Goal: Task Accomplishment & Management: Use online tool/utility

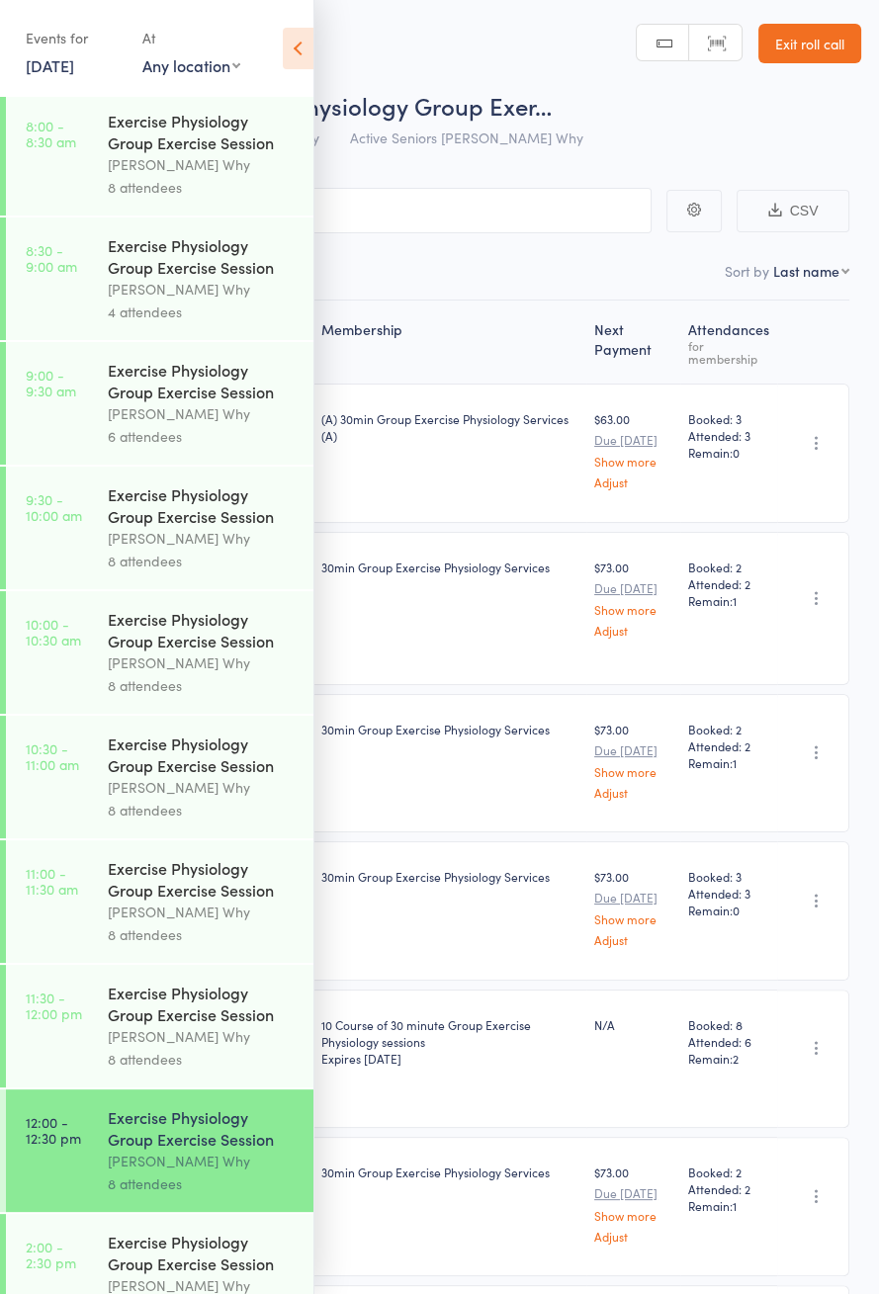
scroll to position [951, 0]
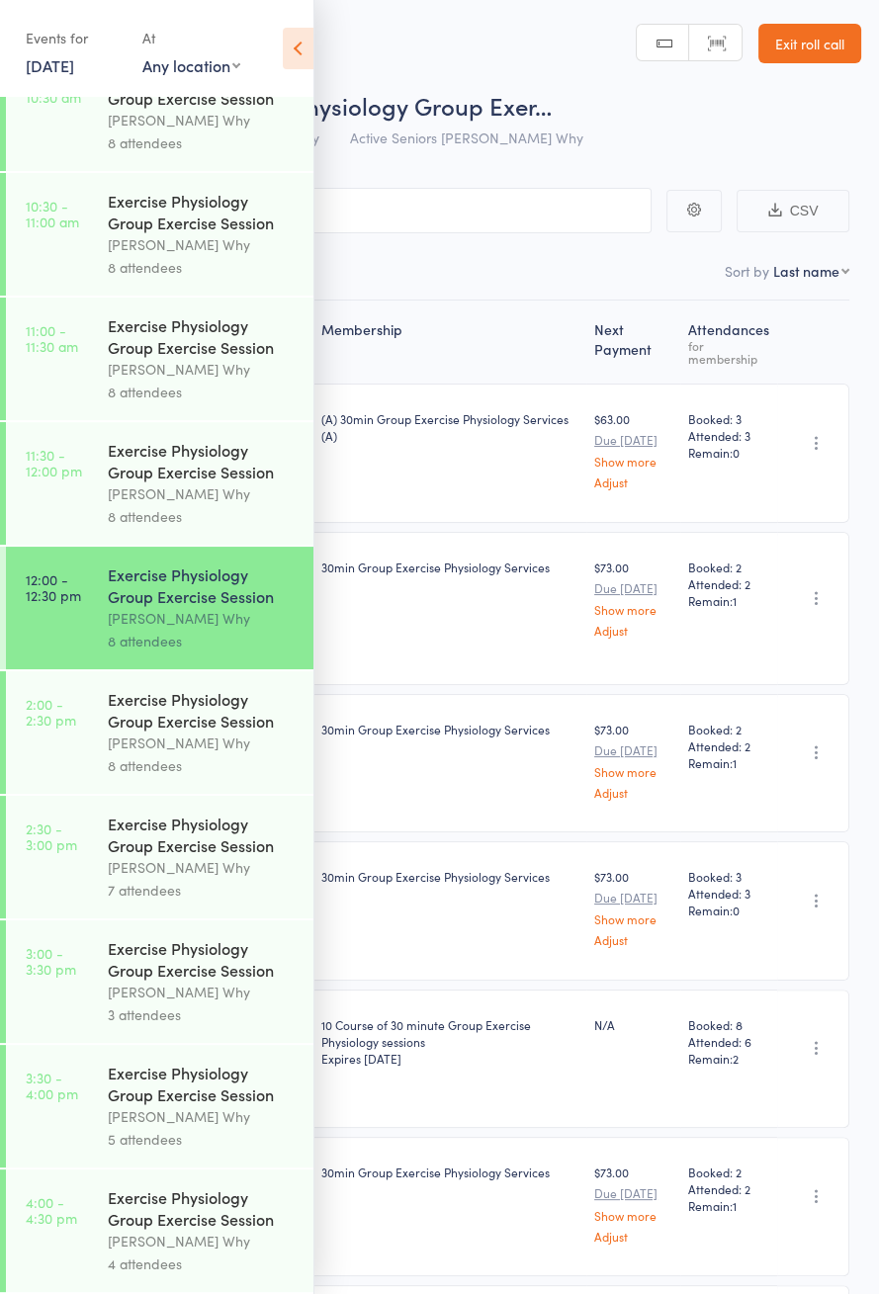
click at [77, 726] on link "2:00 - 2:30 pm Exercise Physiology Group Exercise Session Dee Why 8 attendees" at bounding box center [160, 732] width 308 height 123
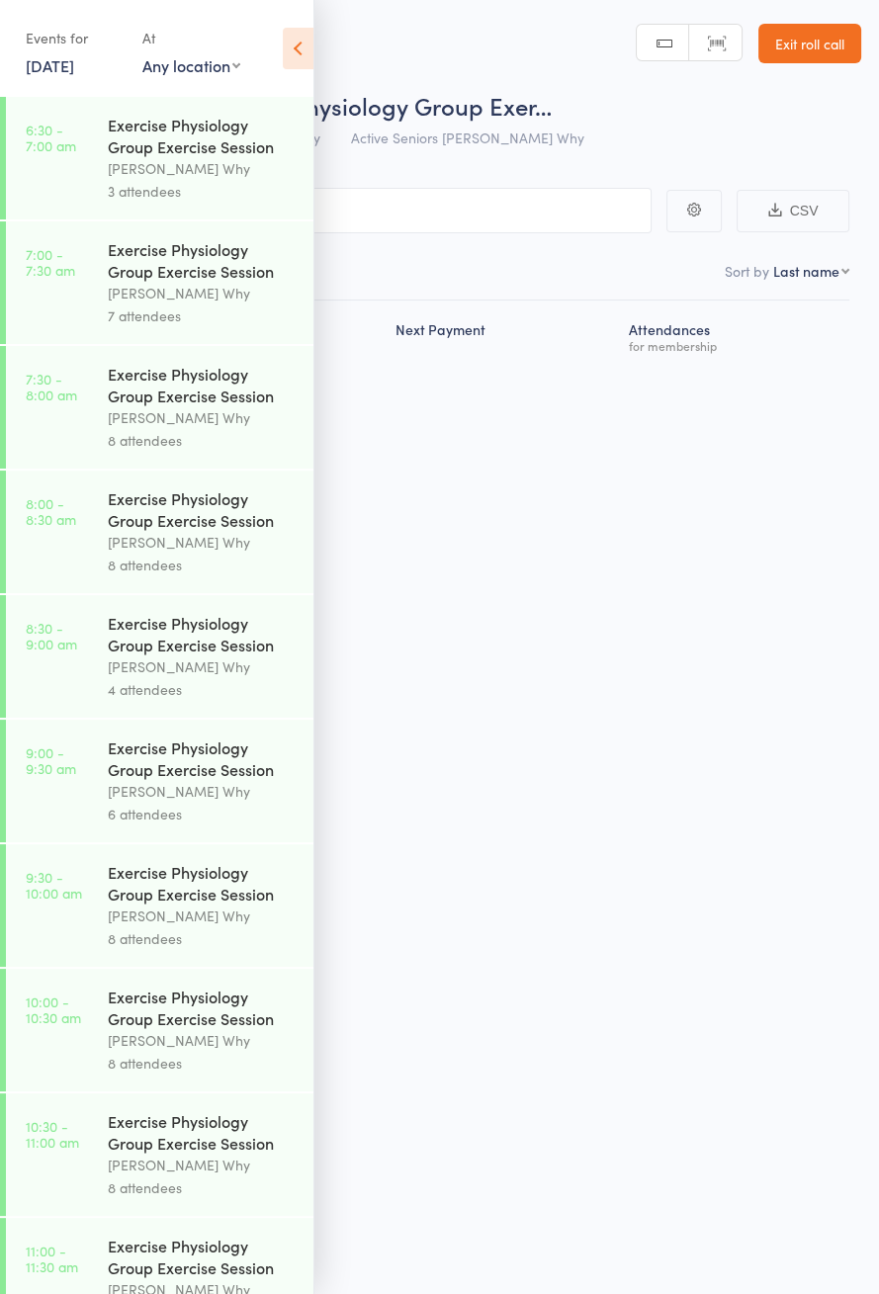
click at [295, 63] on icon at bounding box center [298, 49] width 31 height 42
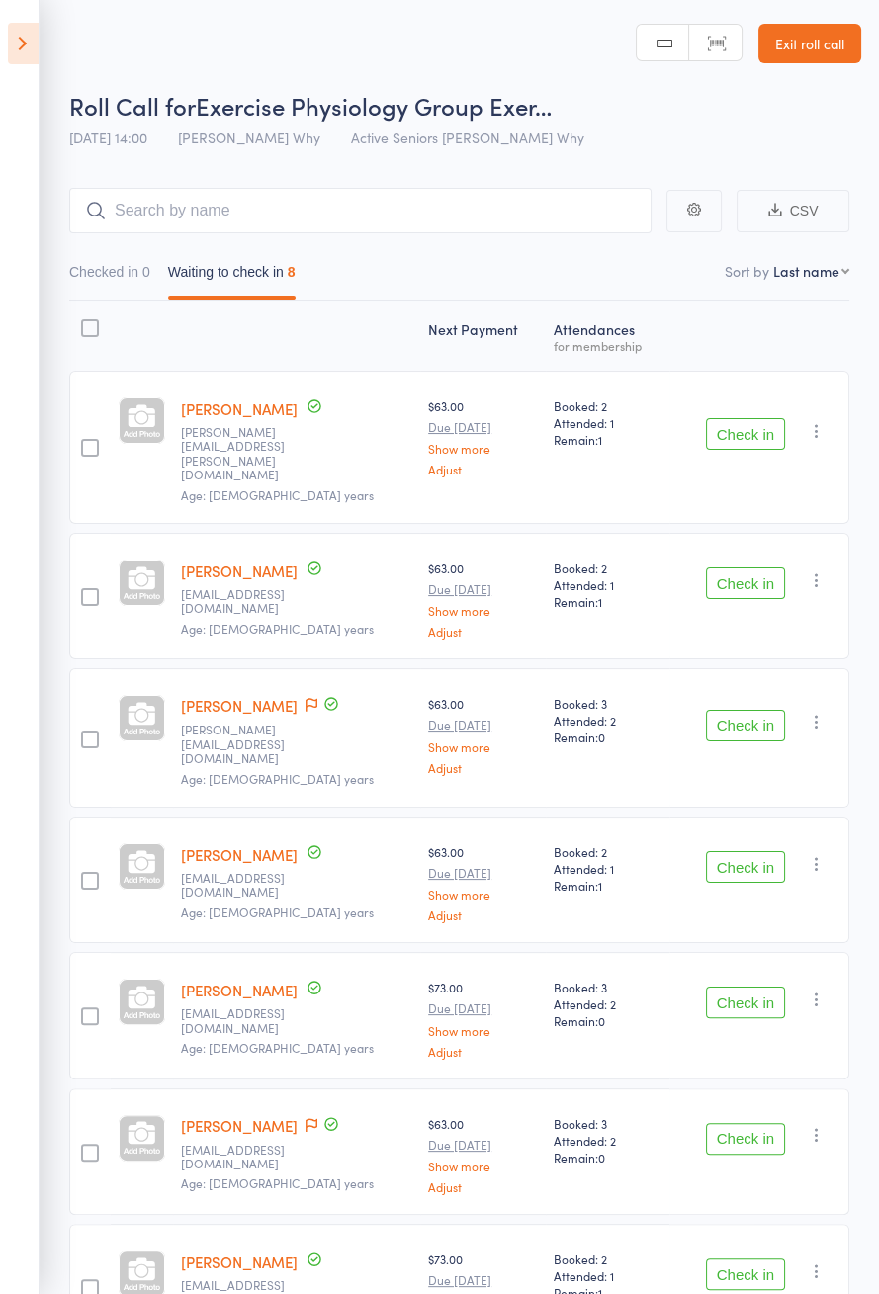
click at [749, 424] on button "Check in" at bounding box center [745, 434] width 79 height 32
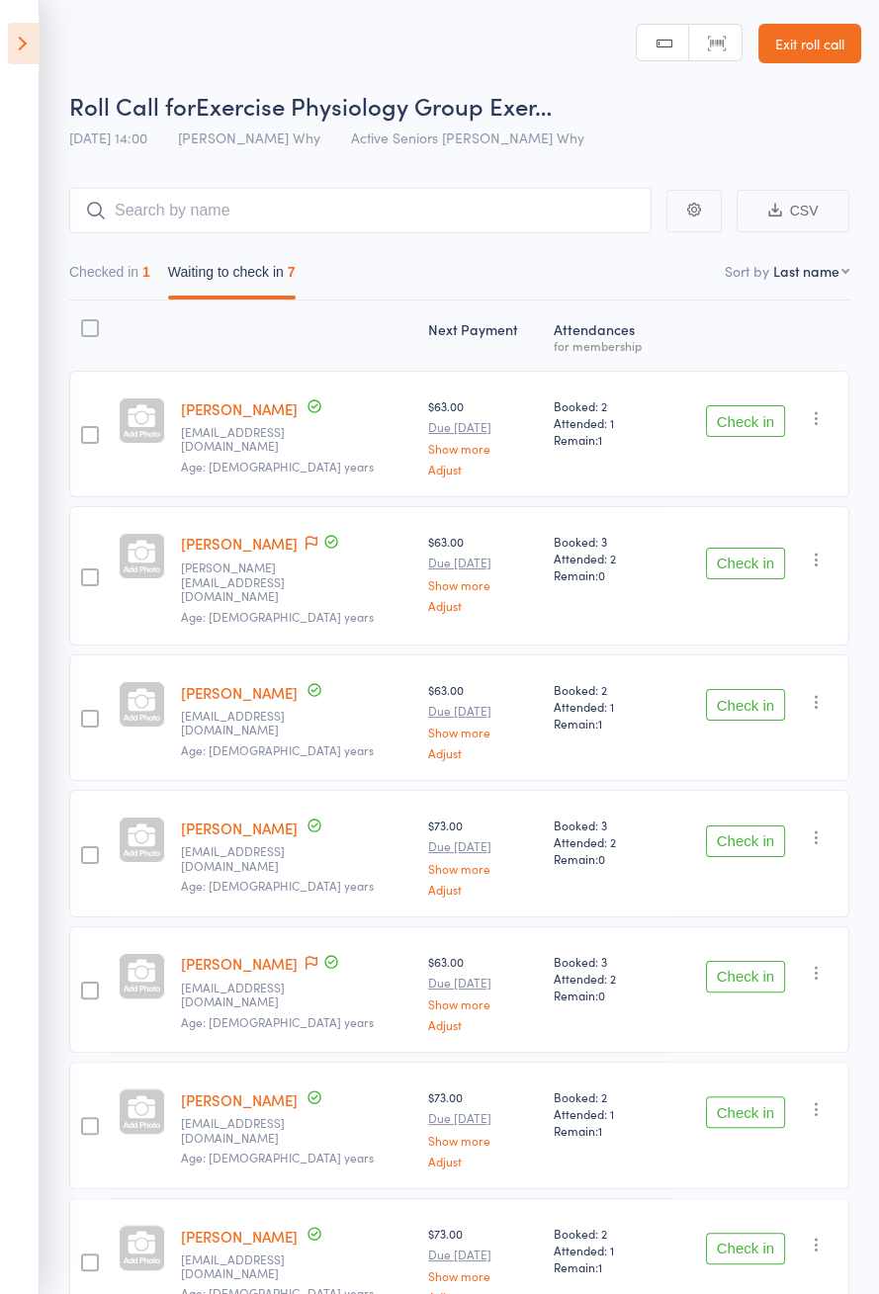
click at [748, 423] on button "Check in" at bounding box center [745, 421] width 79 height 32
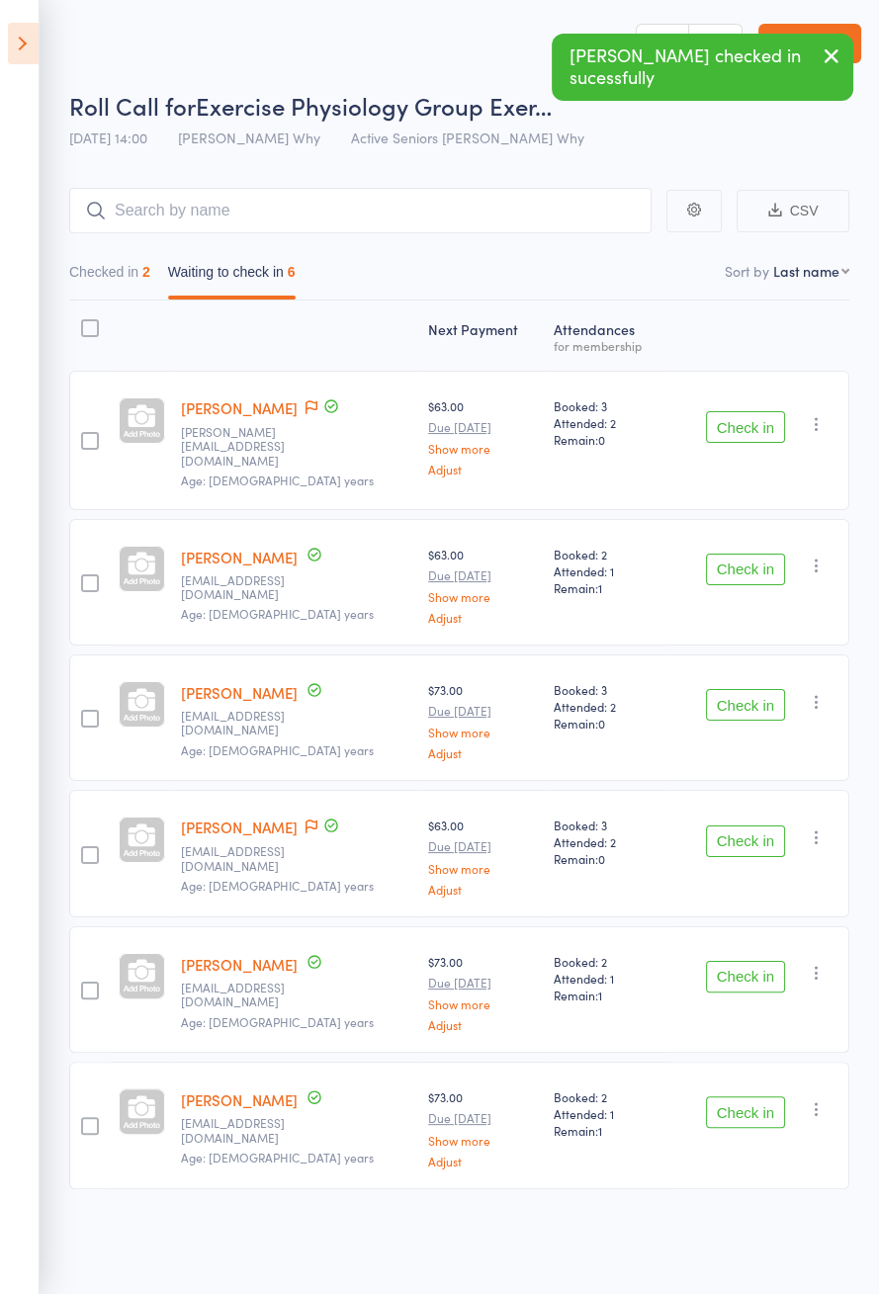
click at [737, 418] on button "Check in" at bounding box center [745, 427] width 79 height 32
click at [758, 424] on button "Check in" at bounding box center [745, 427] width 79 height 32
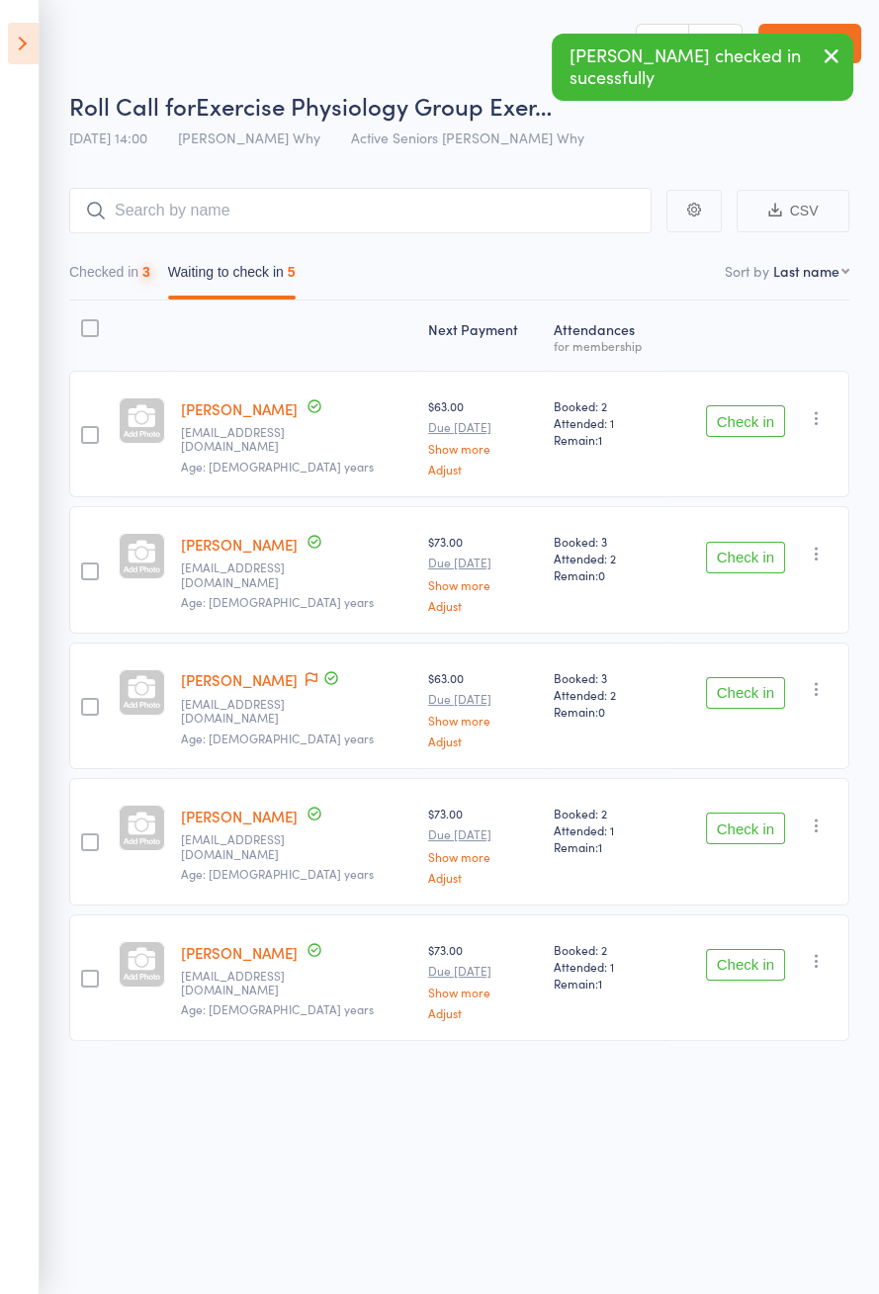
click at [754, 420] on button "Check in" at bounding box center [745, 421] width 79 height 32
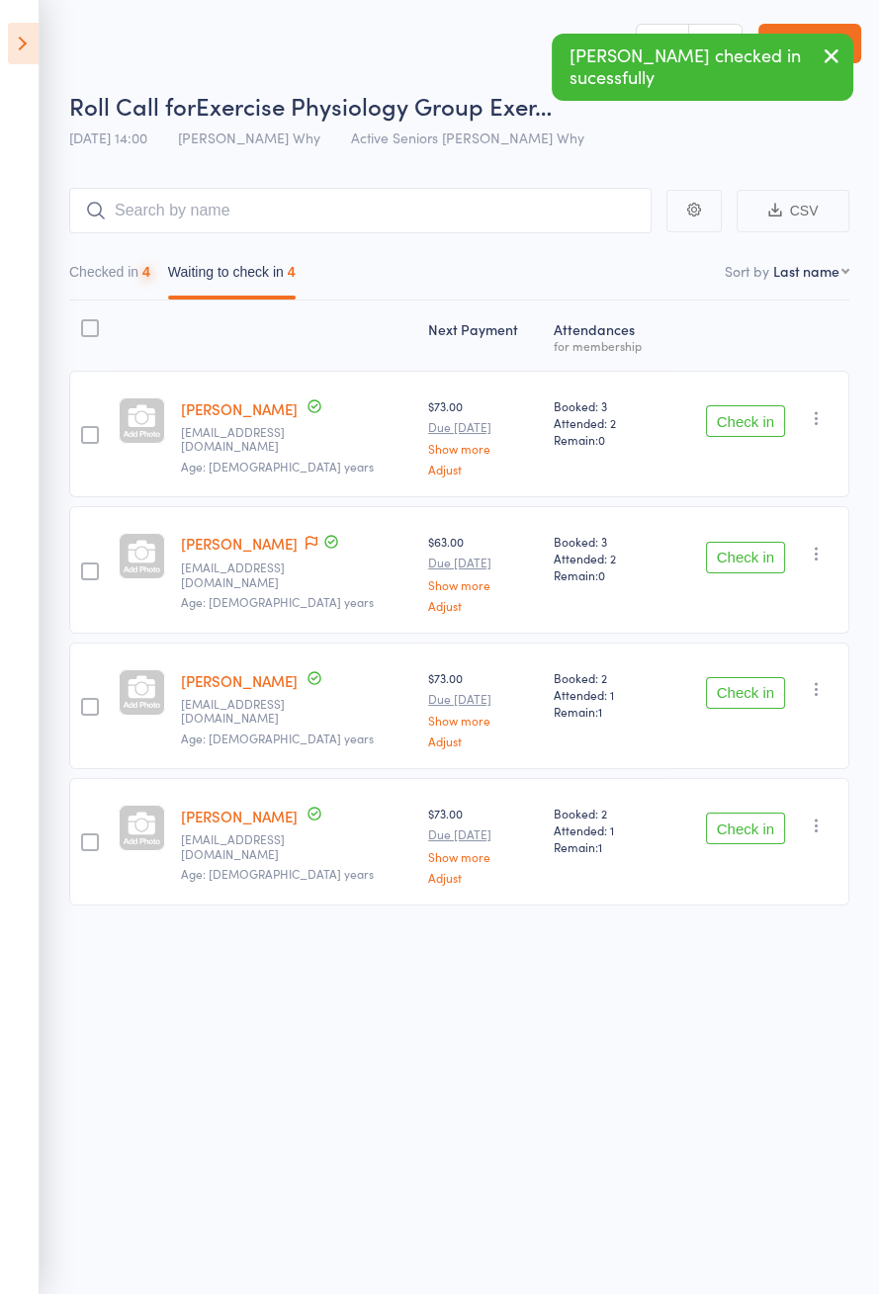
click at [754, 423] on button "Check in" at bounding box center [745, 421] width 79 height 32
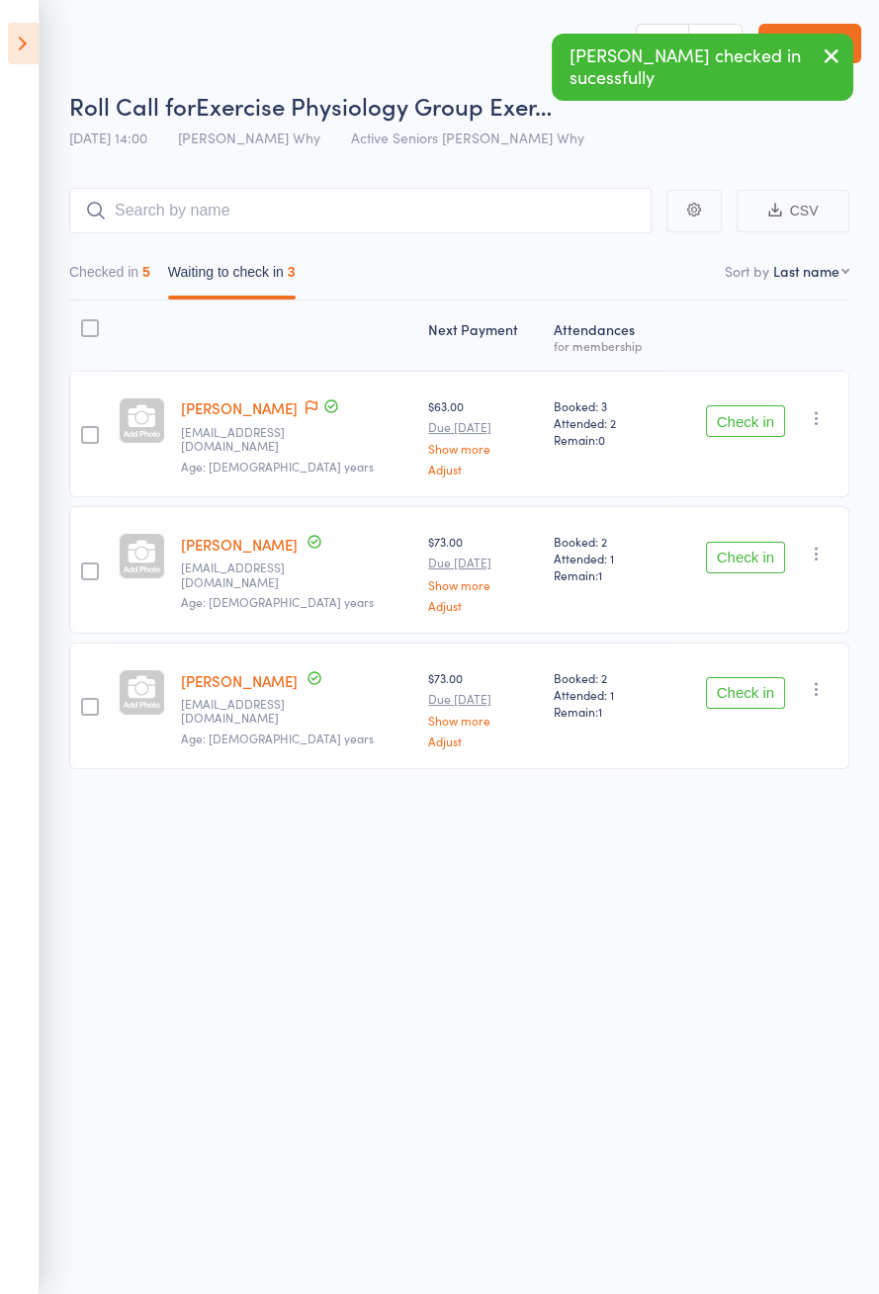
click at [759, 427] on button "Check in" at bounding box center [745, 421] width 79 height 32
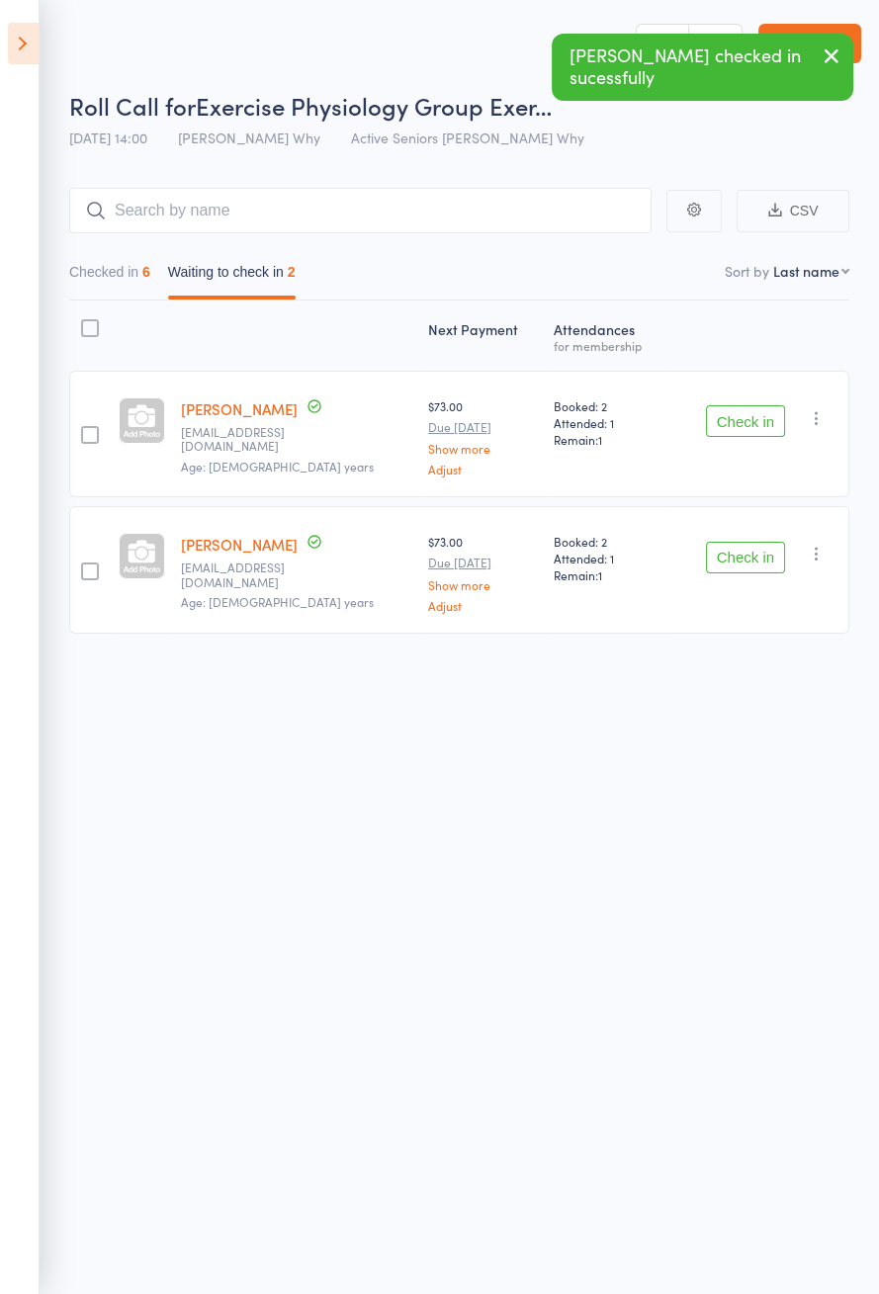
click at [747, 557] on button "Check in" at bounding box center [745, 558] width 79 height 32
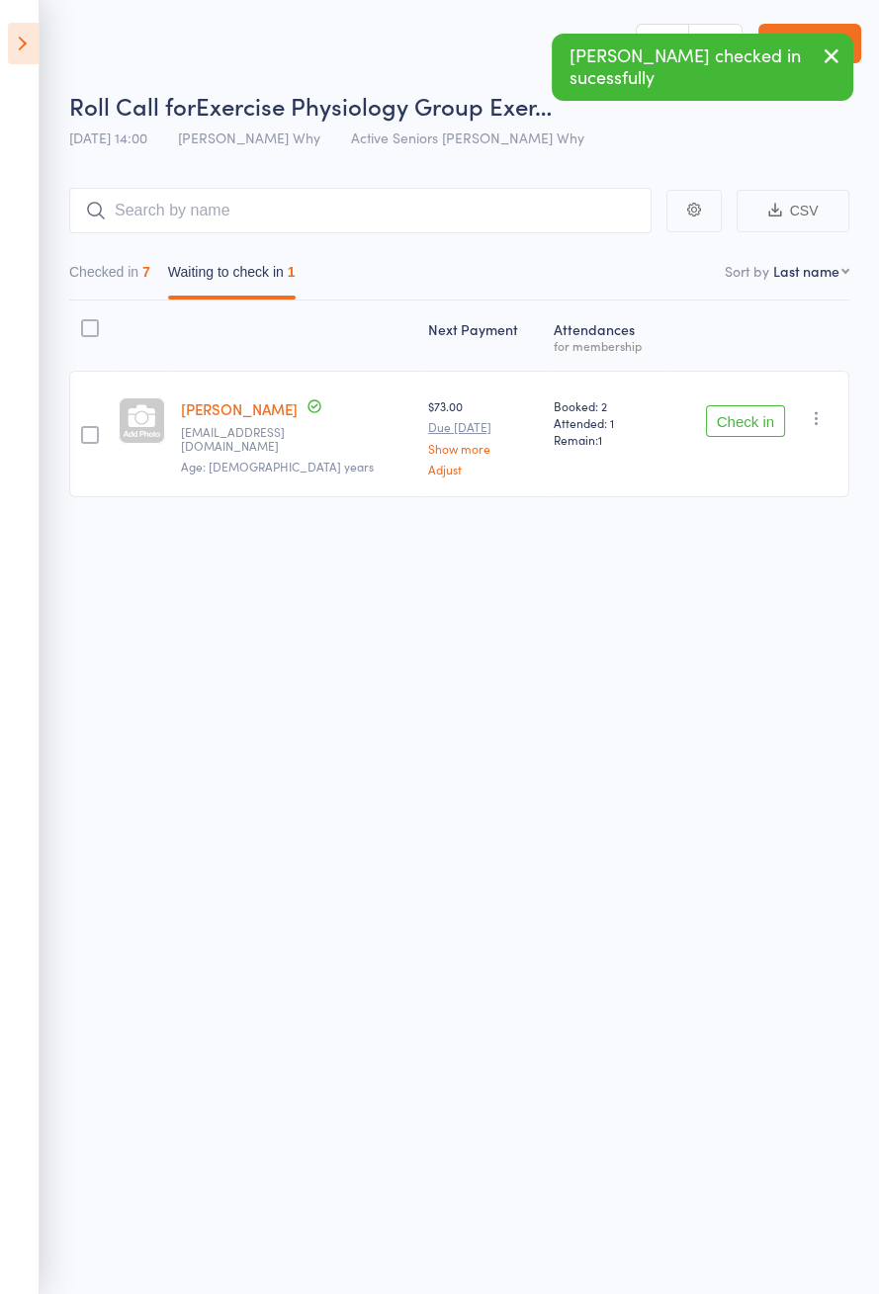
click at [126, 292] on button "Checked in 7" at bounding box center [109, 276] width 81 height 45
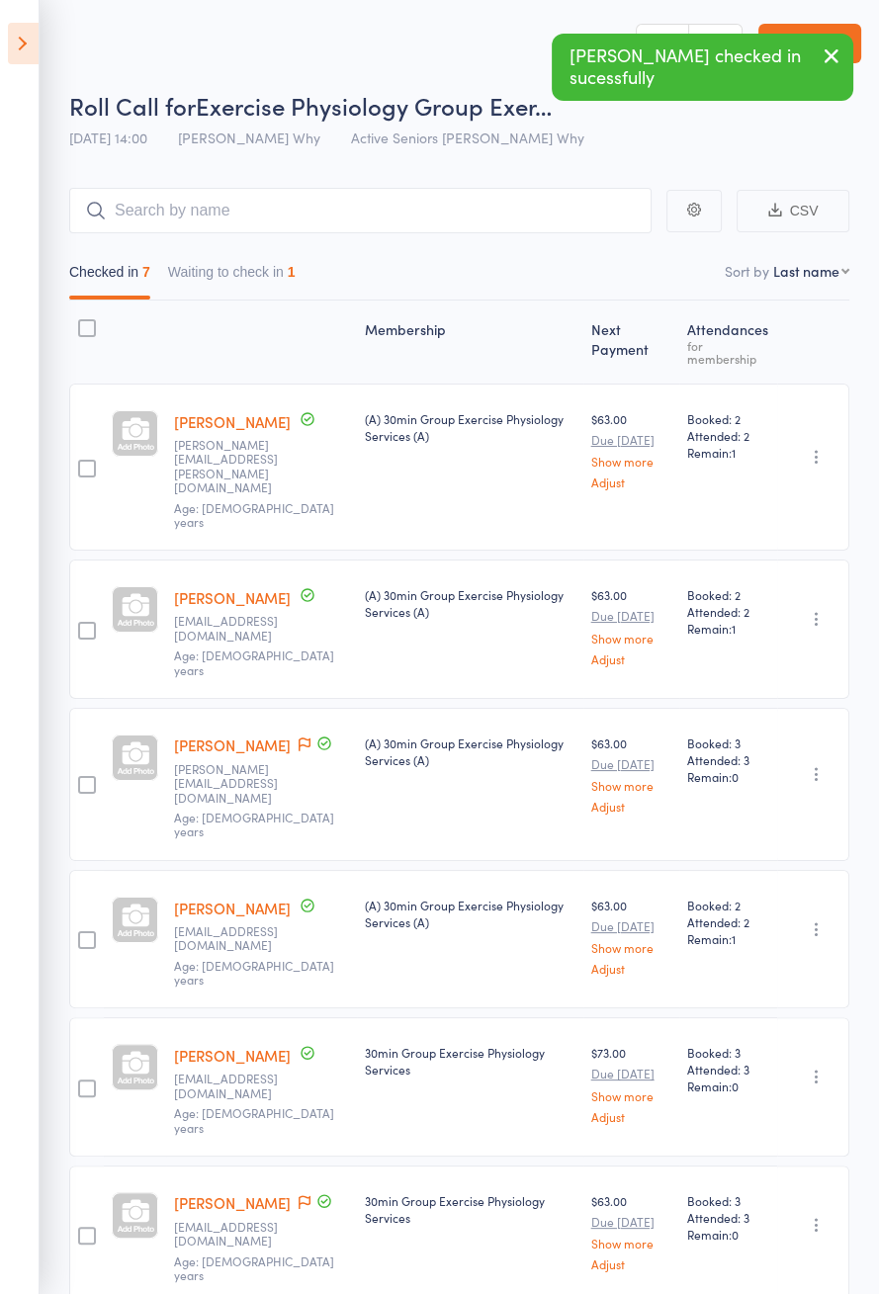
click at [299, 738] on icon at bounding box center [305, 745] width 12 height 14
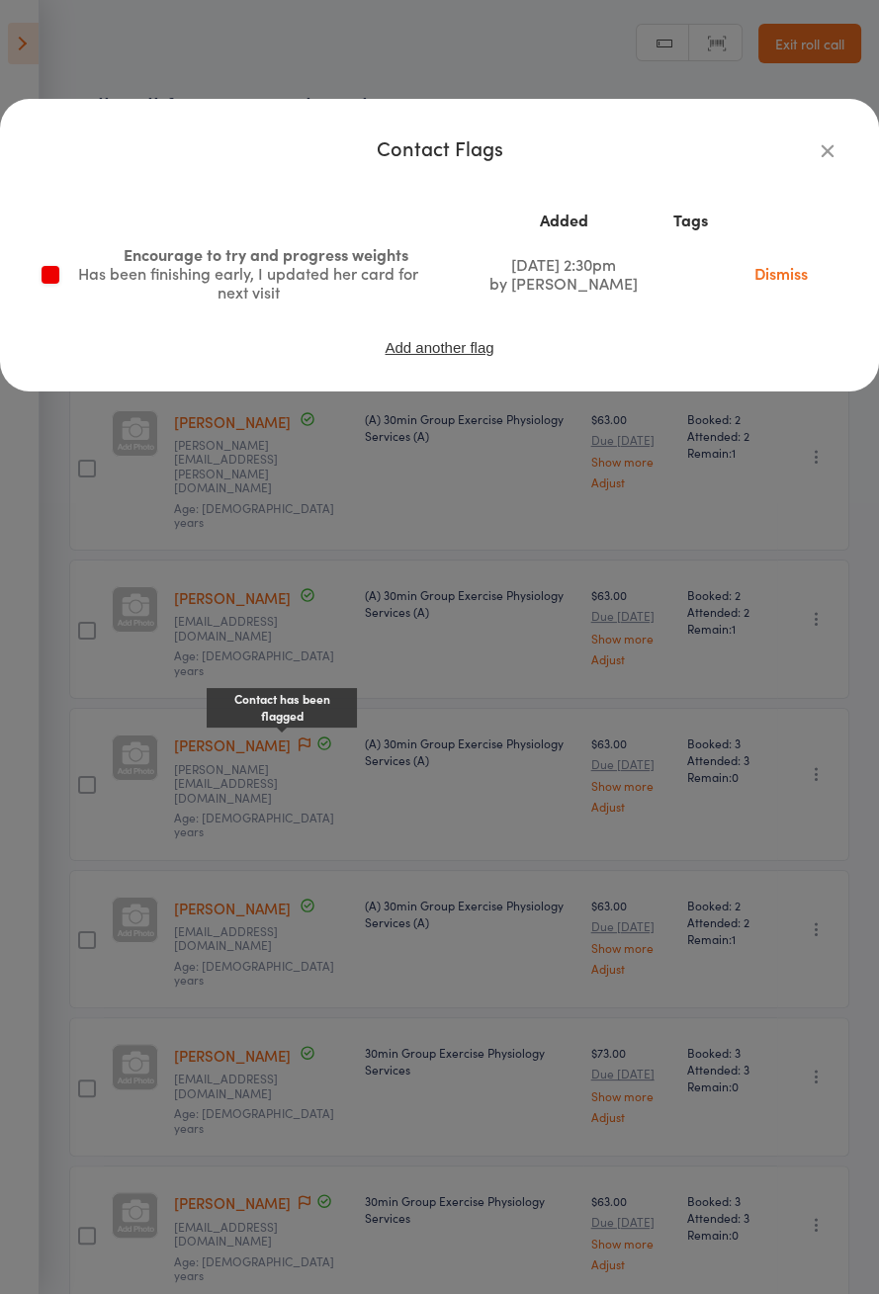
click at [818, 160] on icon "button" at bounding box center [828, 150] width 22 height 22
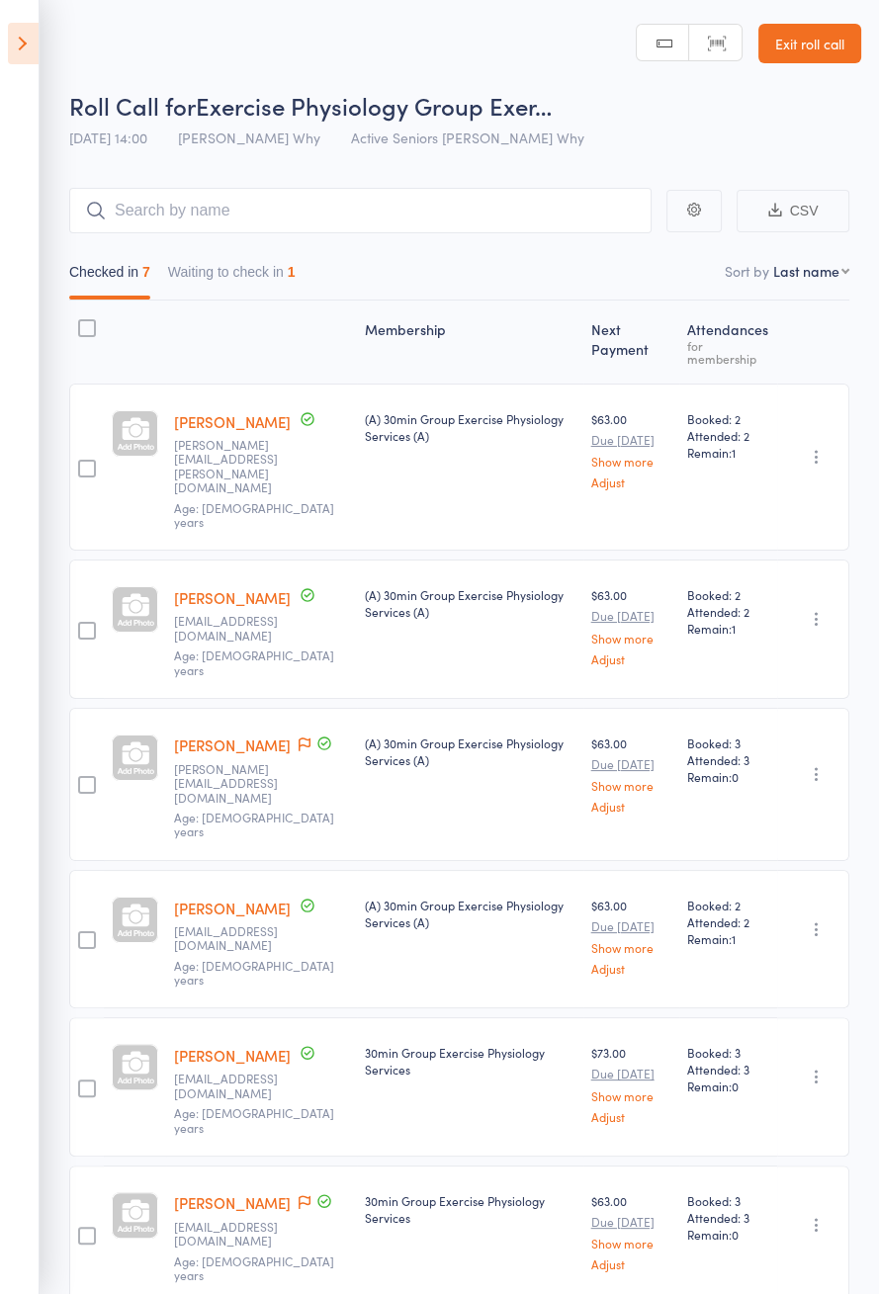
click at [299, 738] on icon at bounding box center [305, 745] width 12 height 14
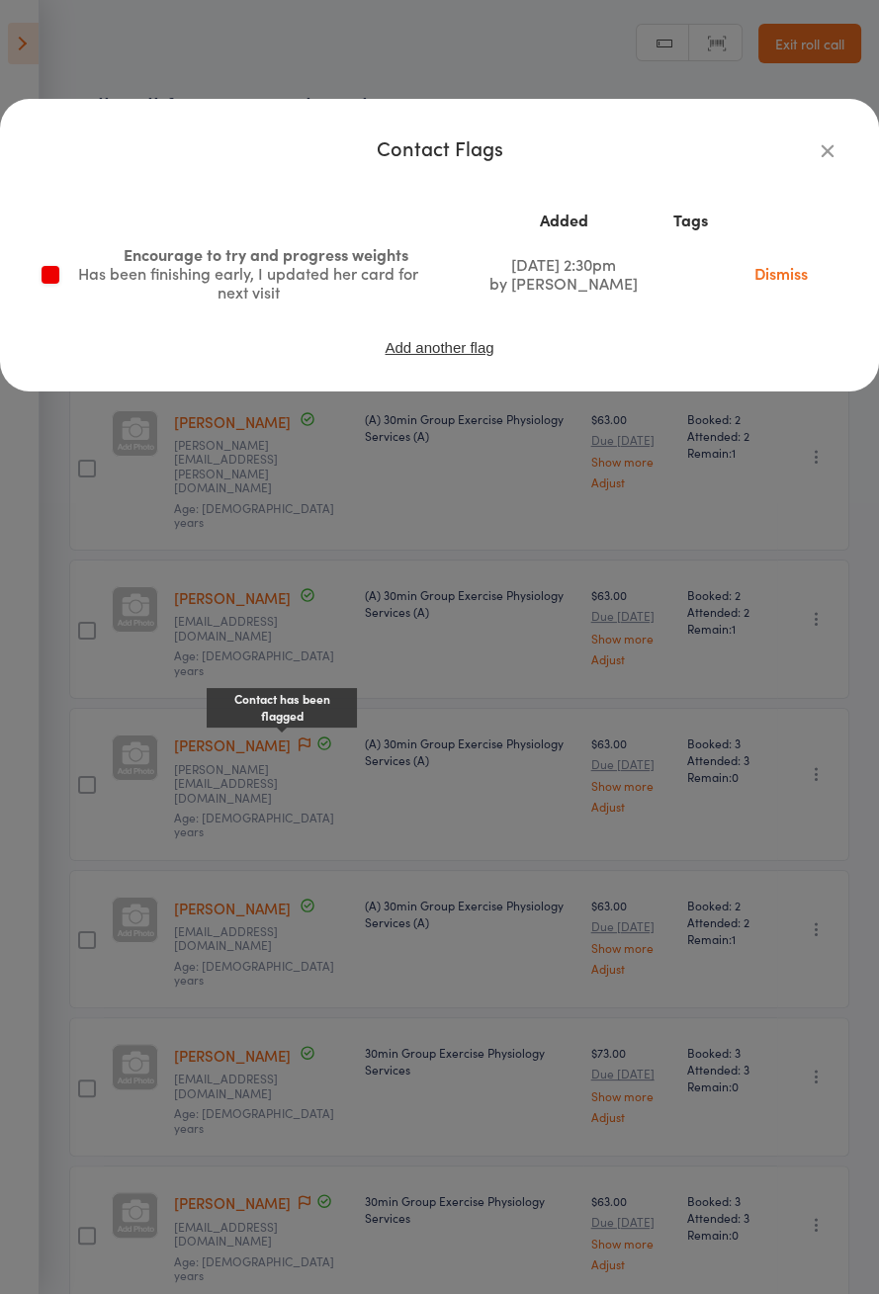
click at [819, 152] on icon "button" at bounding box center [828, 150] width 22 height 22
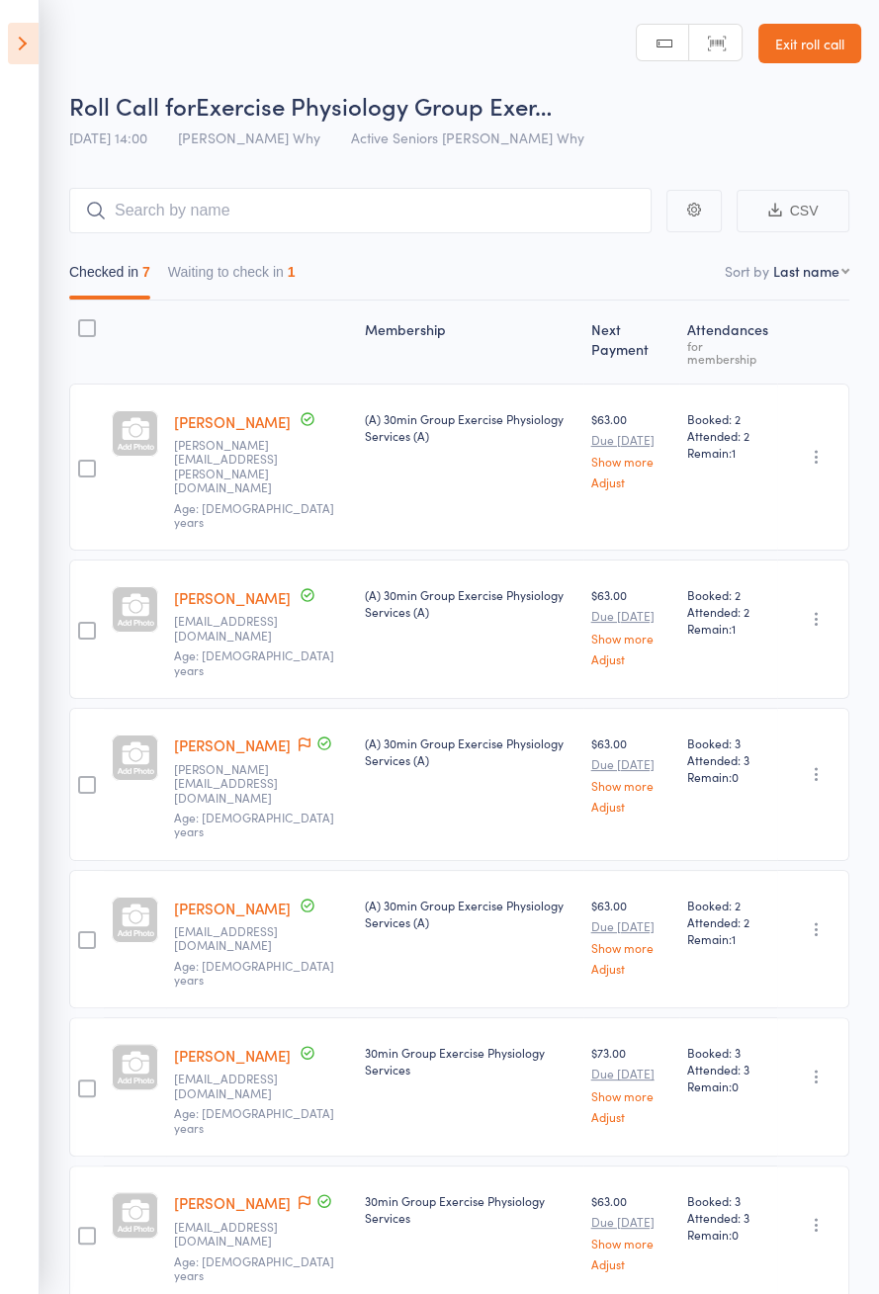
scroll to position [22, 0]
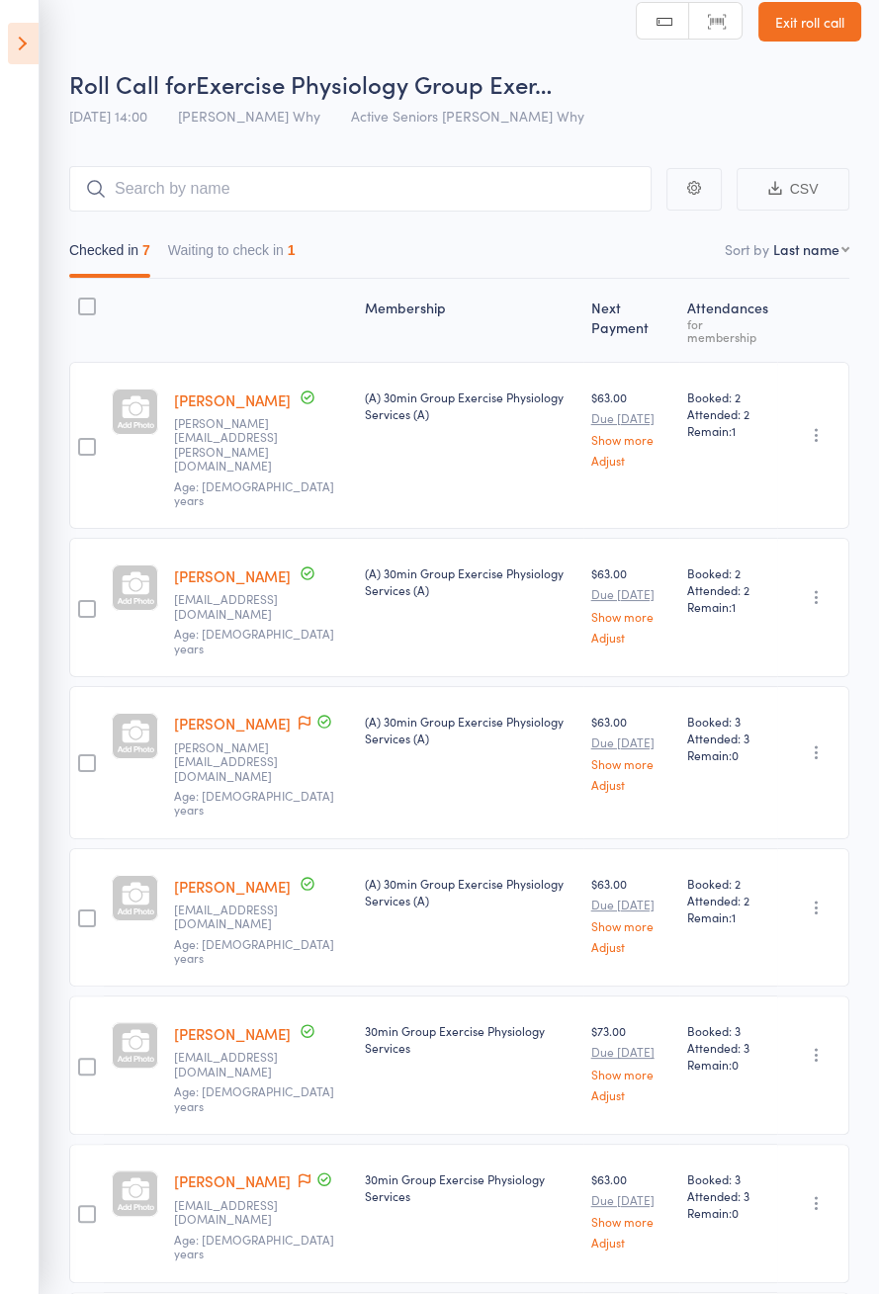
click at [299, 1174] on icon at bounding box center [305, 1181] width 12 height 14
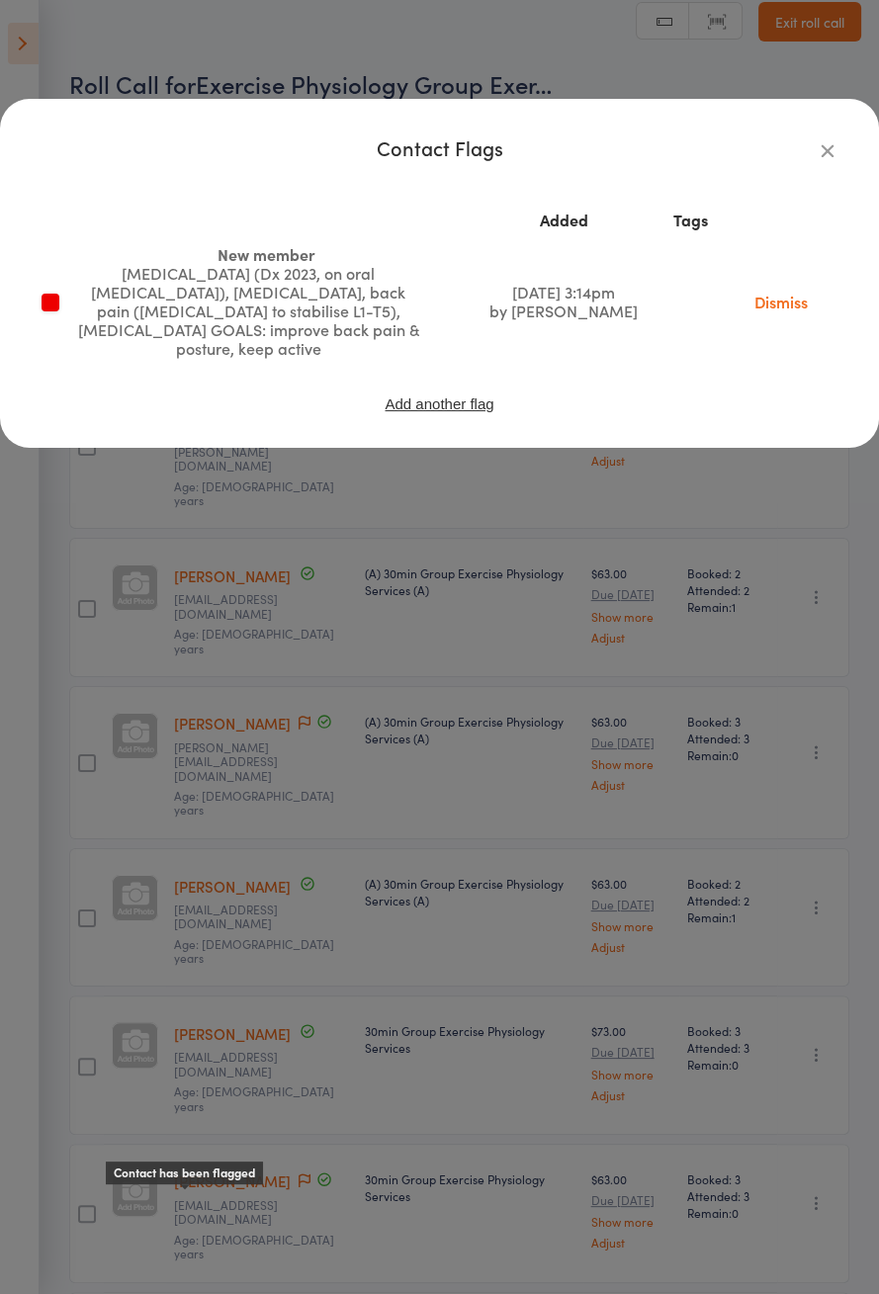
click at [830, 154] on icon "button" at bounding box center [828, 150] width 22 height 22
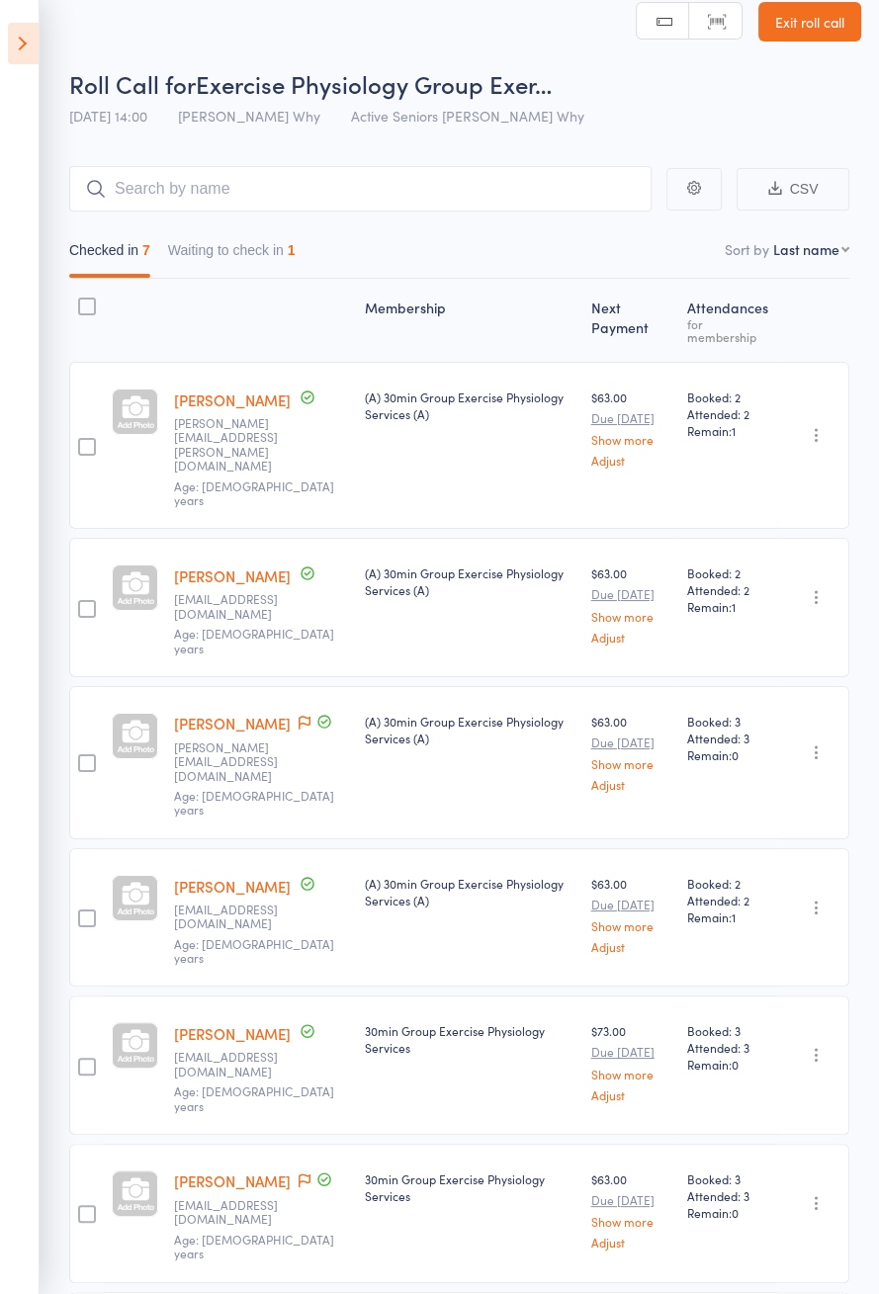
click at [261, 271] on button "Waiting to check in 1" at bounding box center [232, 254] width 128 height 45
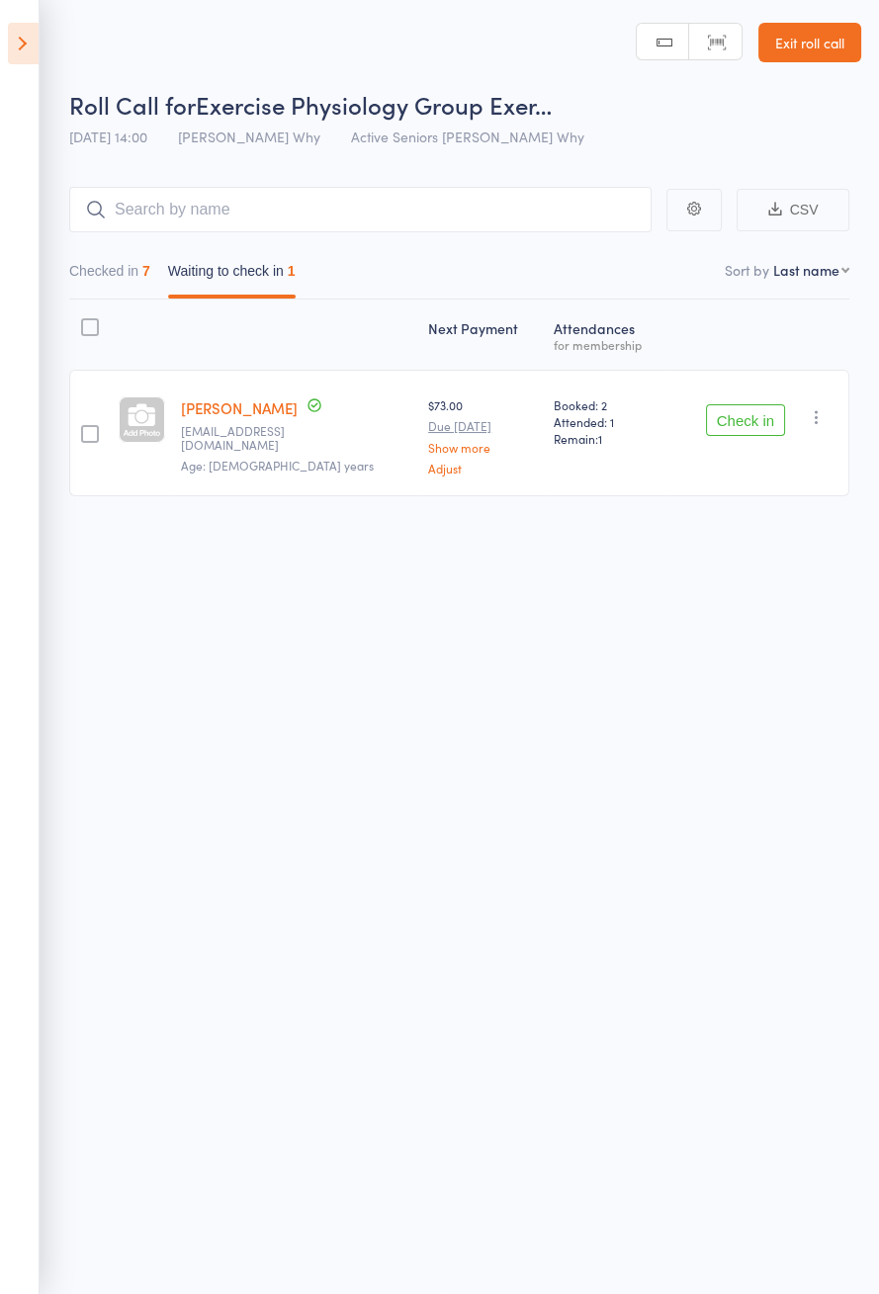
scroll to position [0, 0]
click at [823, 419] on icon "button" at bounding box center [817, 418] width 20 height 20
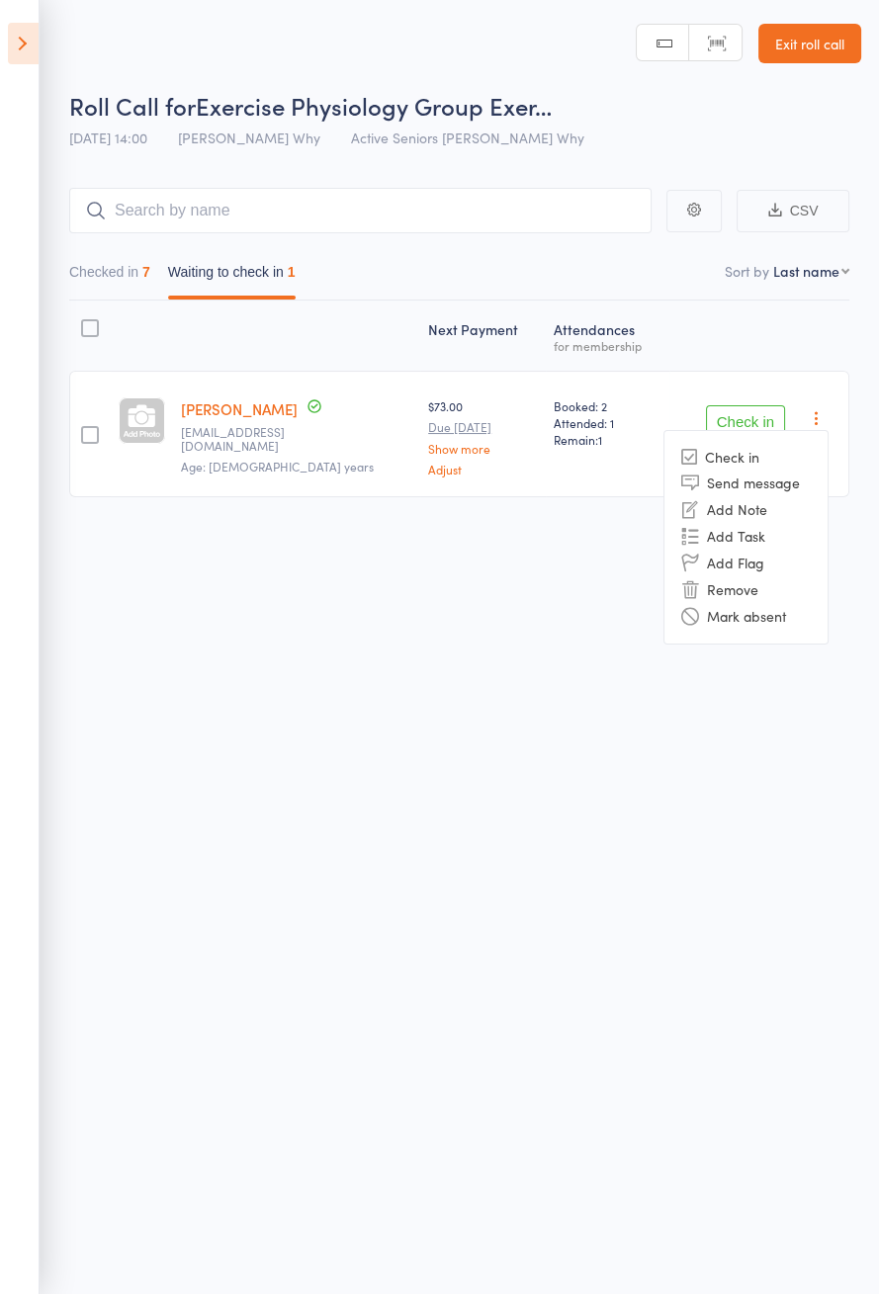
click at [788, 588] on li "Remove" at bounding box center [745, 589] width 163 height 27
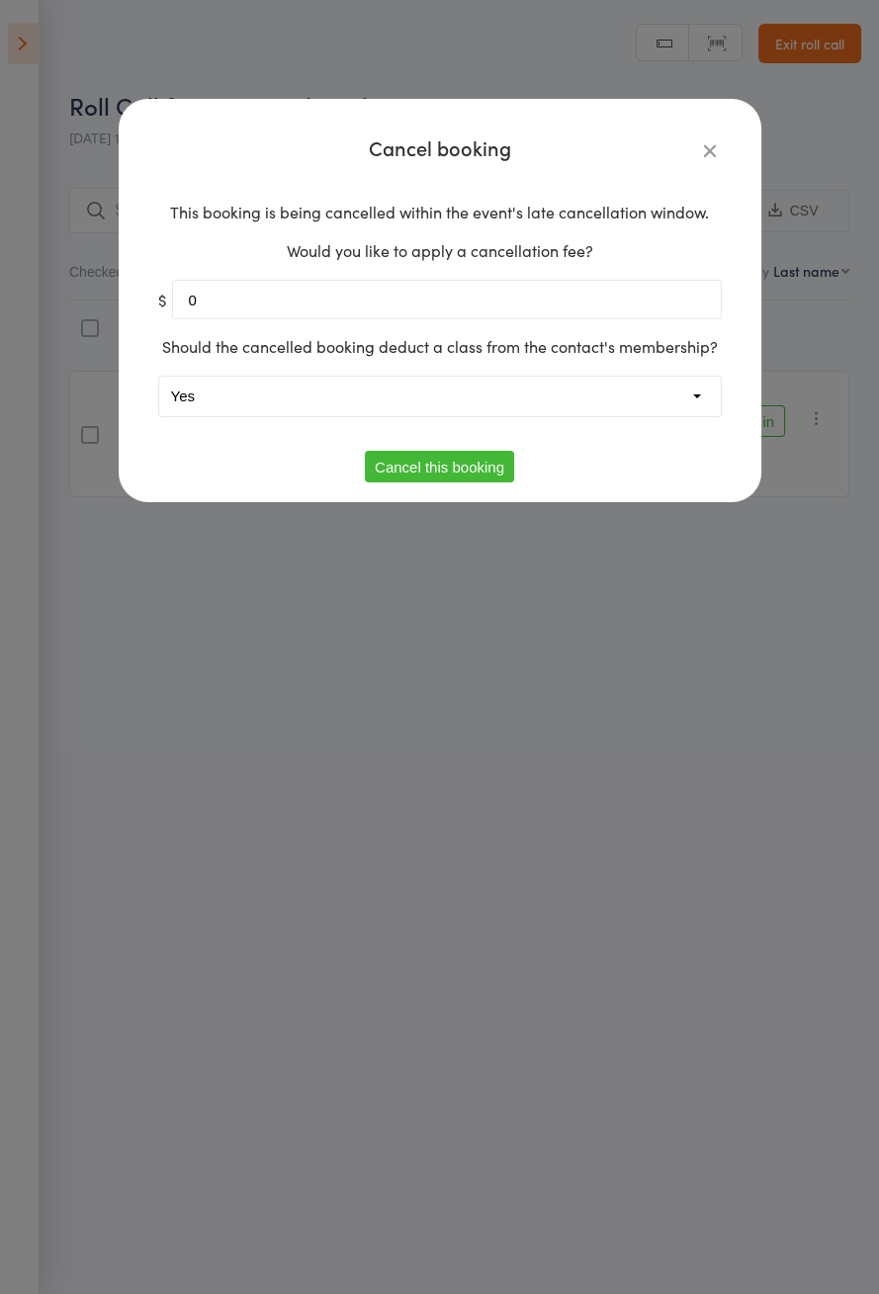
click at [587, 400] on select "Yes No" at bounding box center [440, 397] width 562 height 40
select select "1"
click at [487, 470] on button "Cancel this booking" at bounding box center [439, 467] width 149 height 32
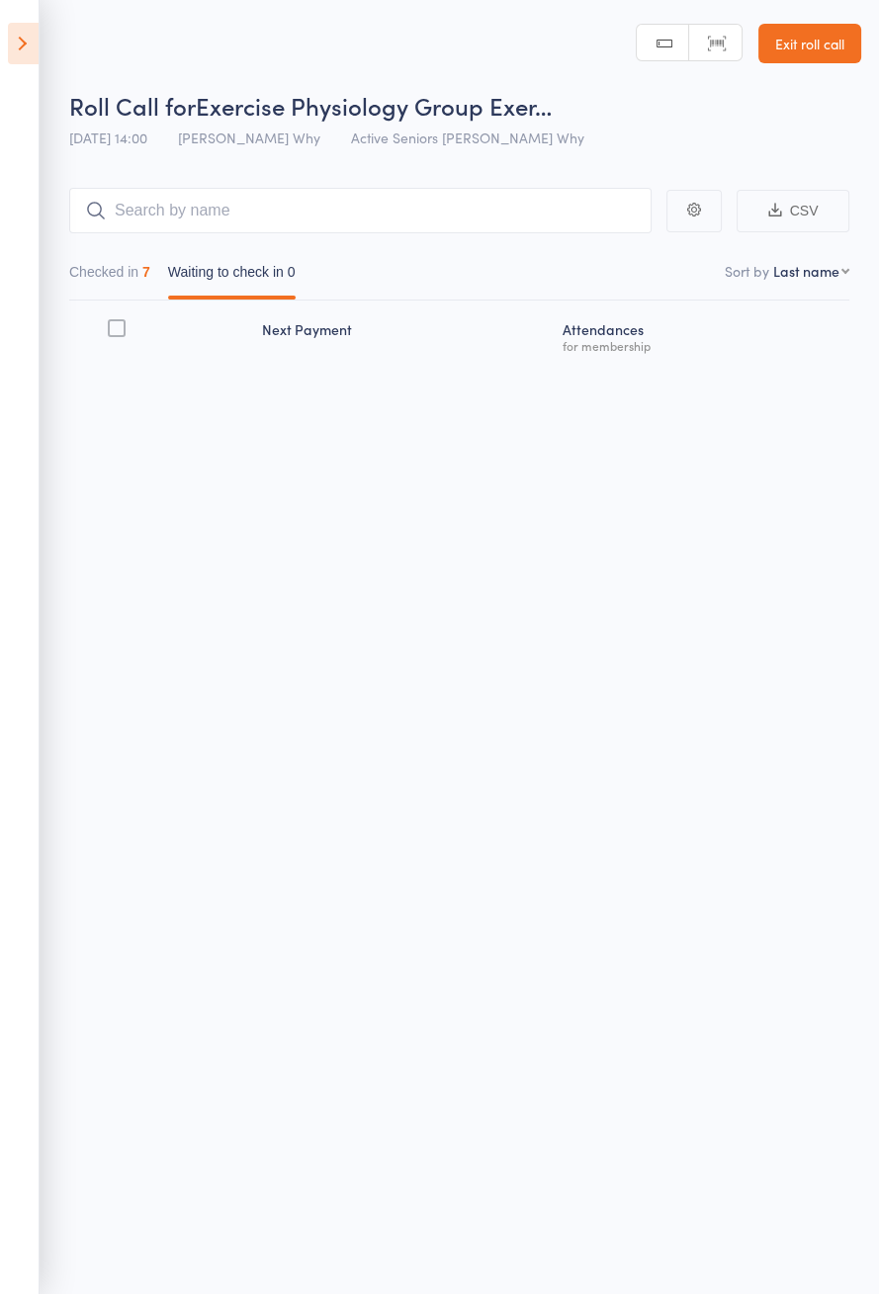
click at [25, 53] on icon at bounding box center [23, 44] width 31 height 42
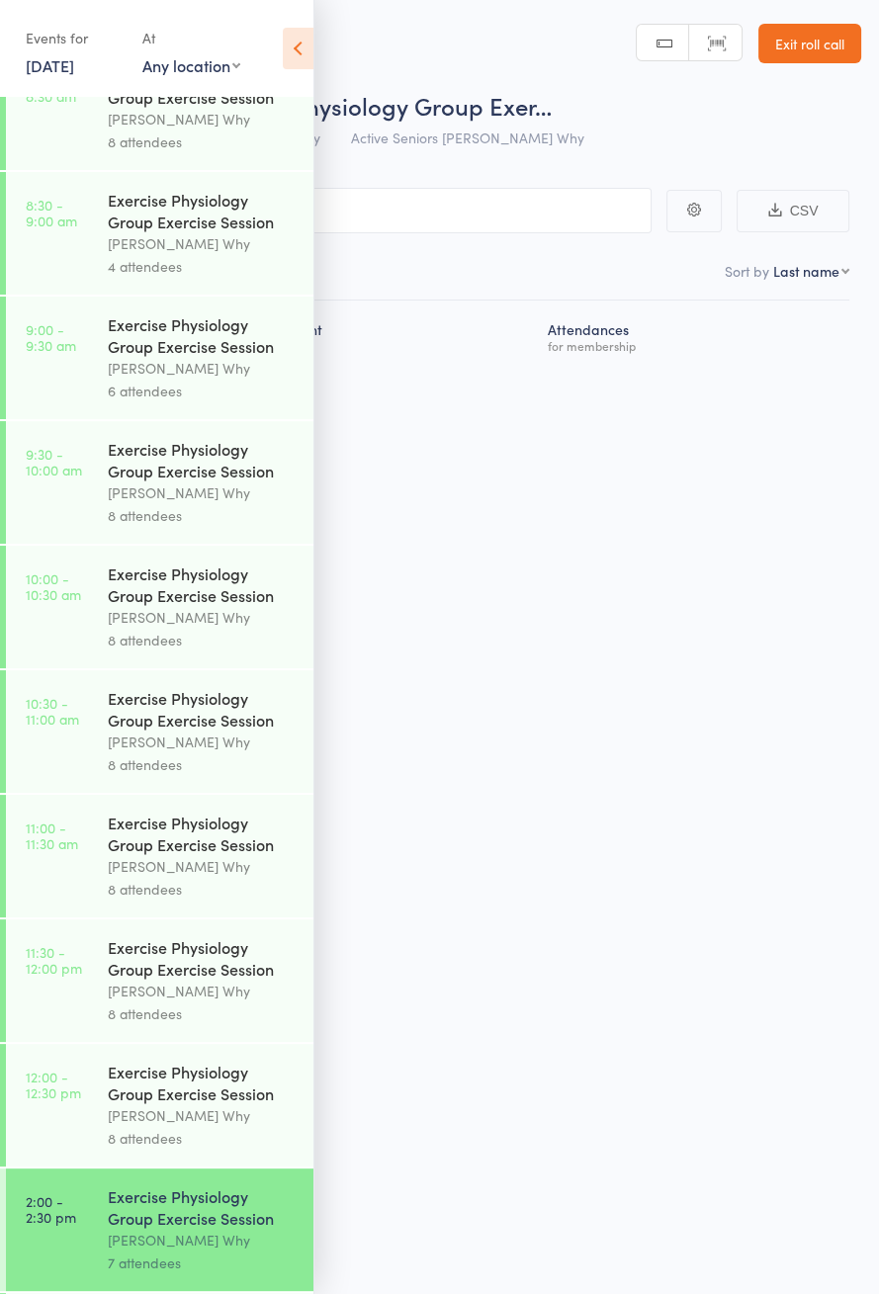
scroll to position [859, 0]
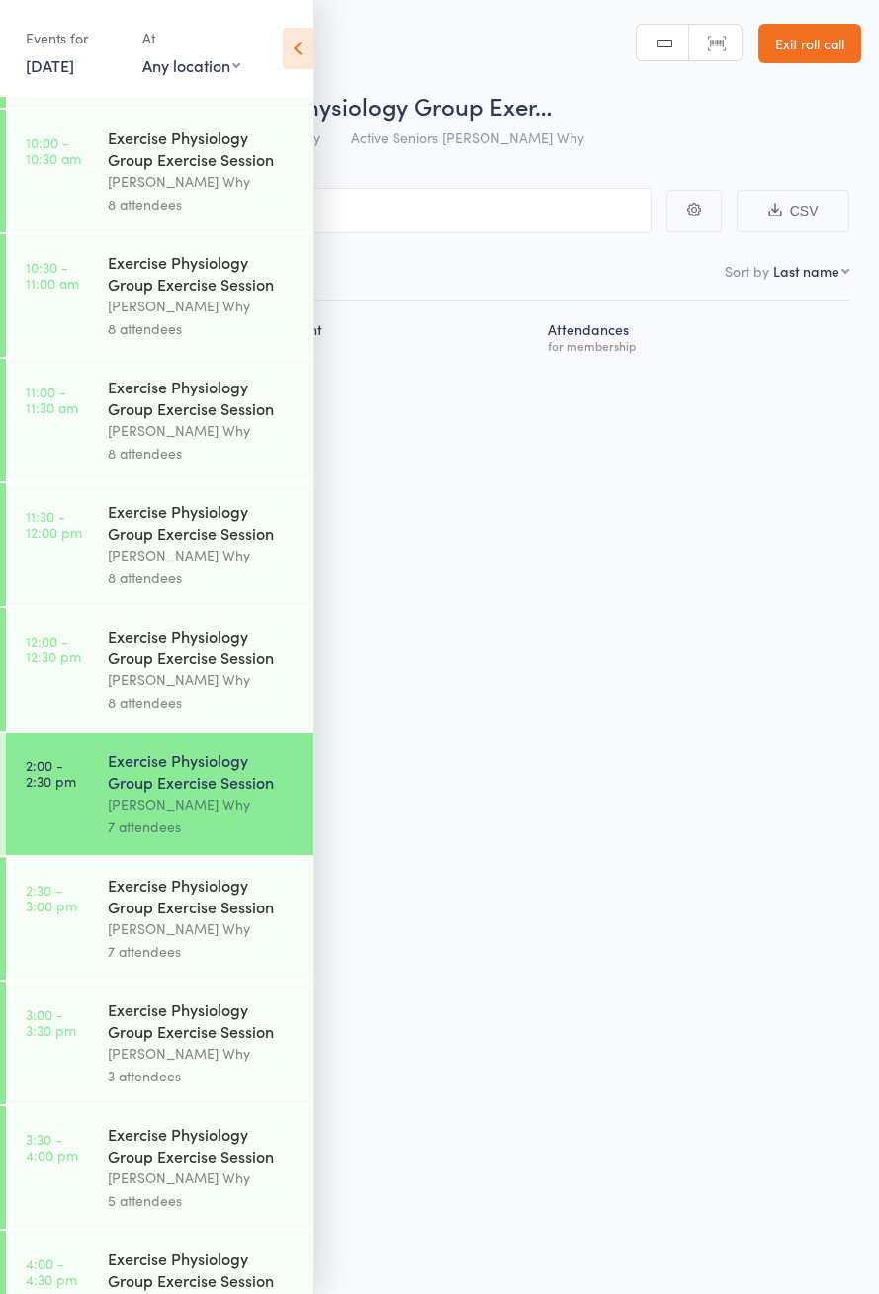
click at [195, 918] on div "Exercise Physiology Group Exercise Session" at bounding box center [202, 896] width 189 height 44
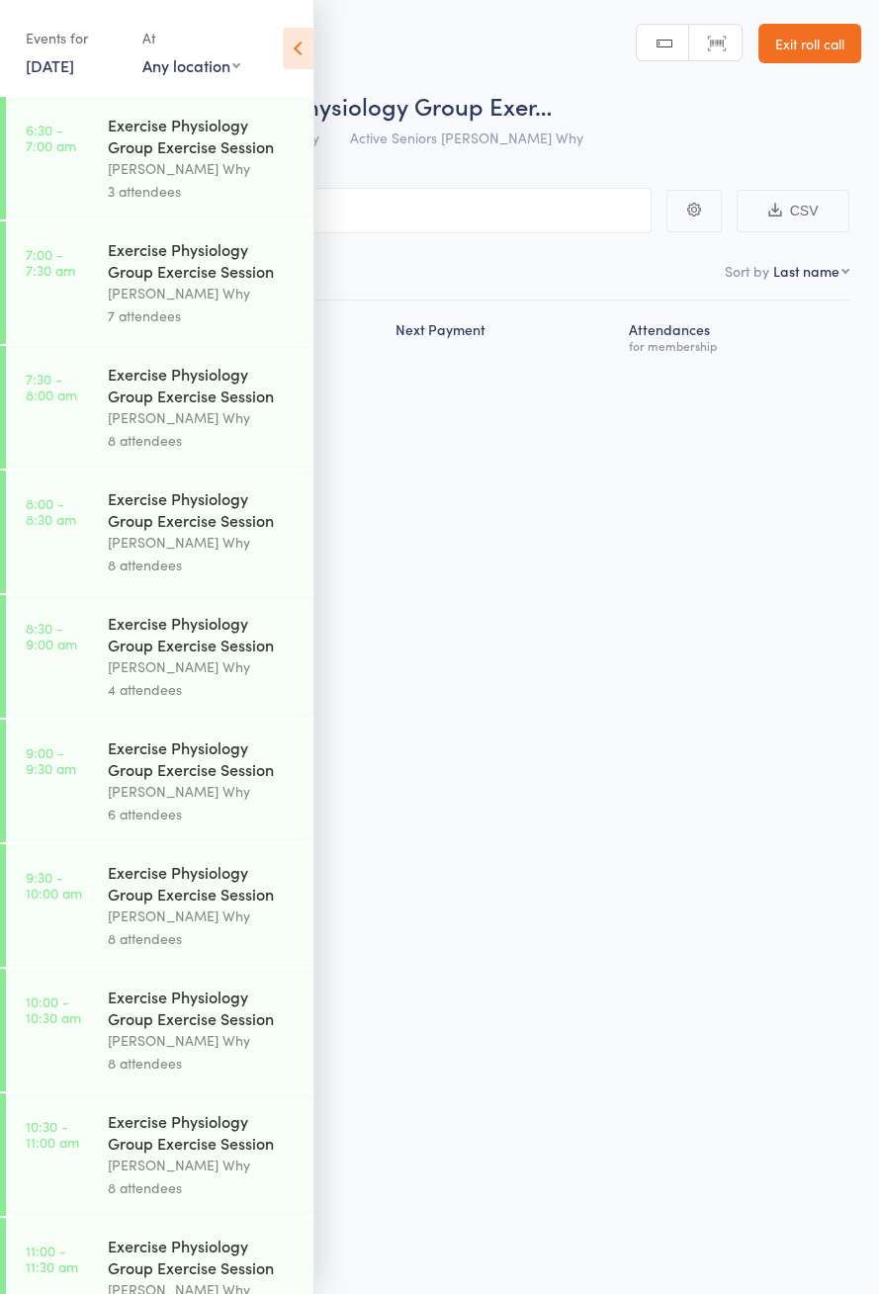
click at [294, 33] on icon at bounding box center [298, 49] width 31 height 42
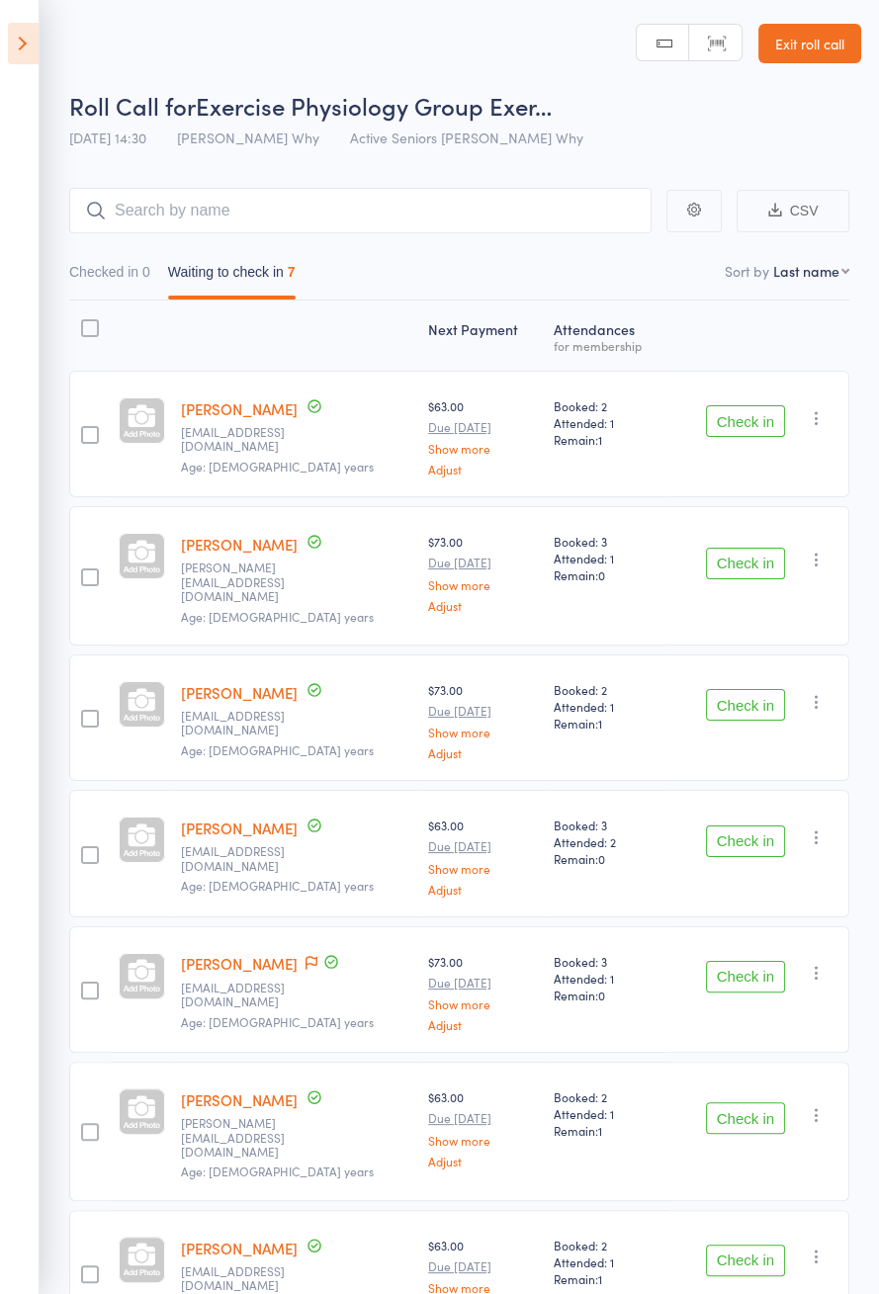
click at [747, 551] on button "Check in" at bounding box center [745, 564] width 79 height 32
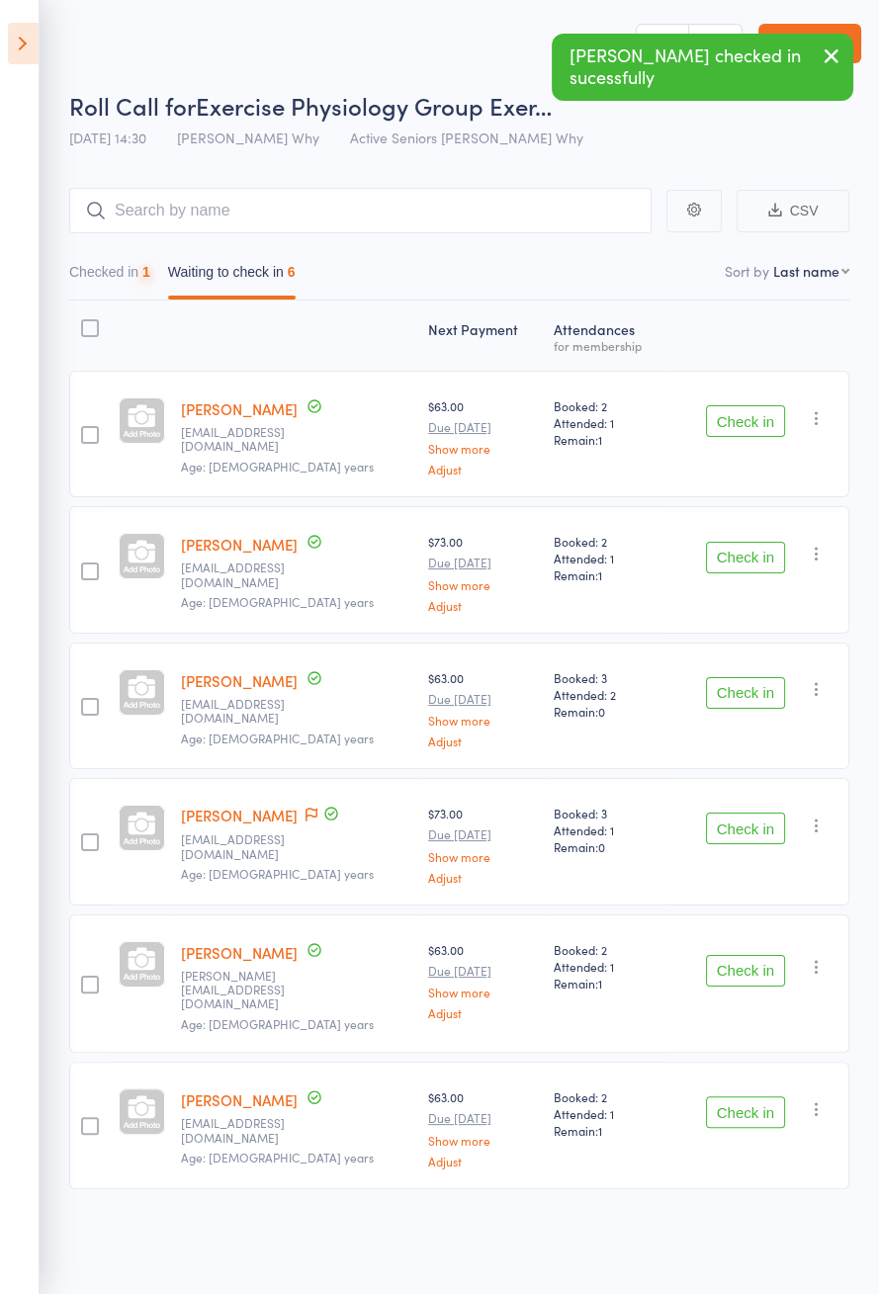
click at [746, 551] on button "Check in" at bounding box center [745, 558] width 79 height 32
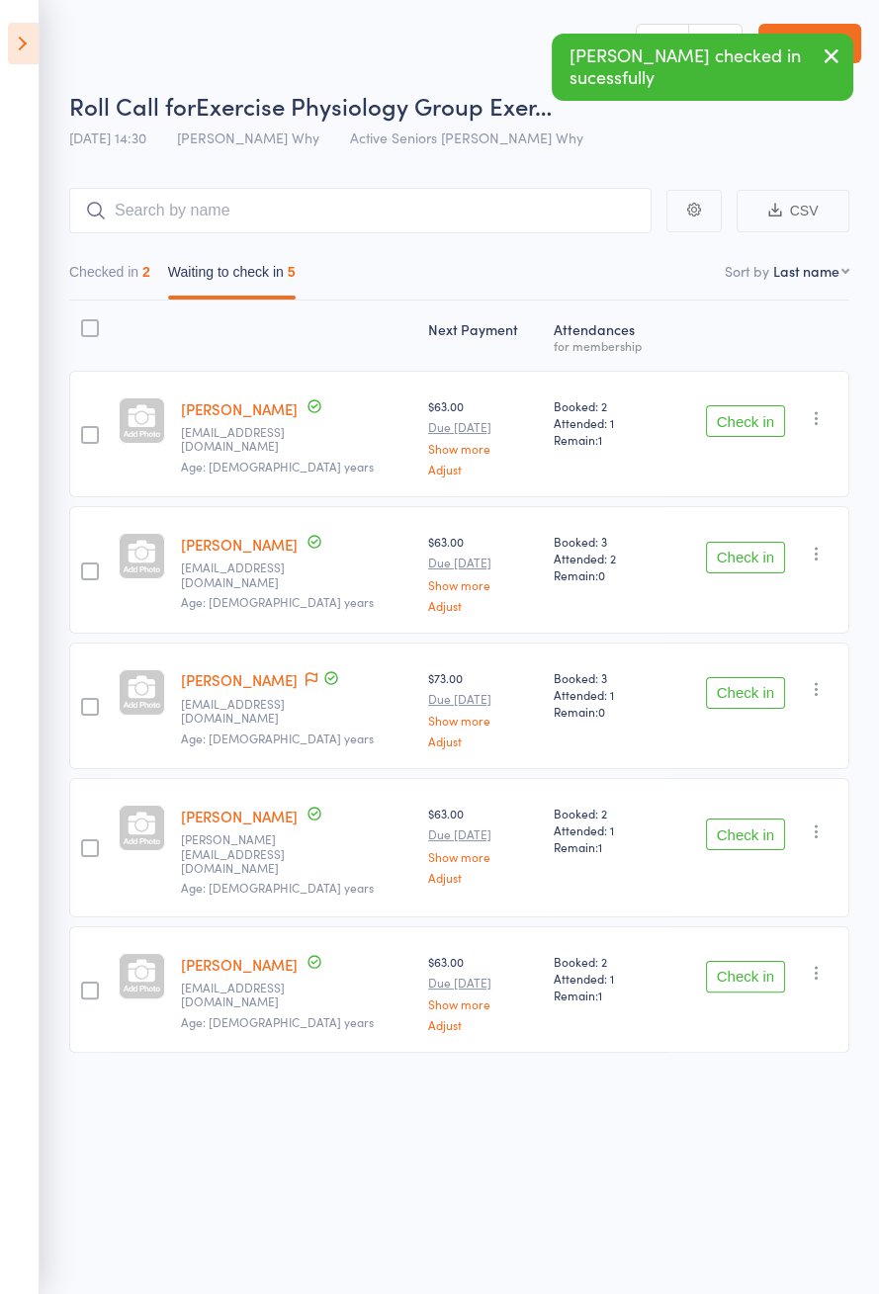
click at [749, 683] on button "Check in" at bounding box center [745, 693] width 79 height 32
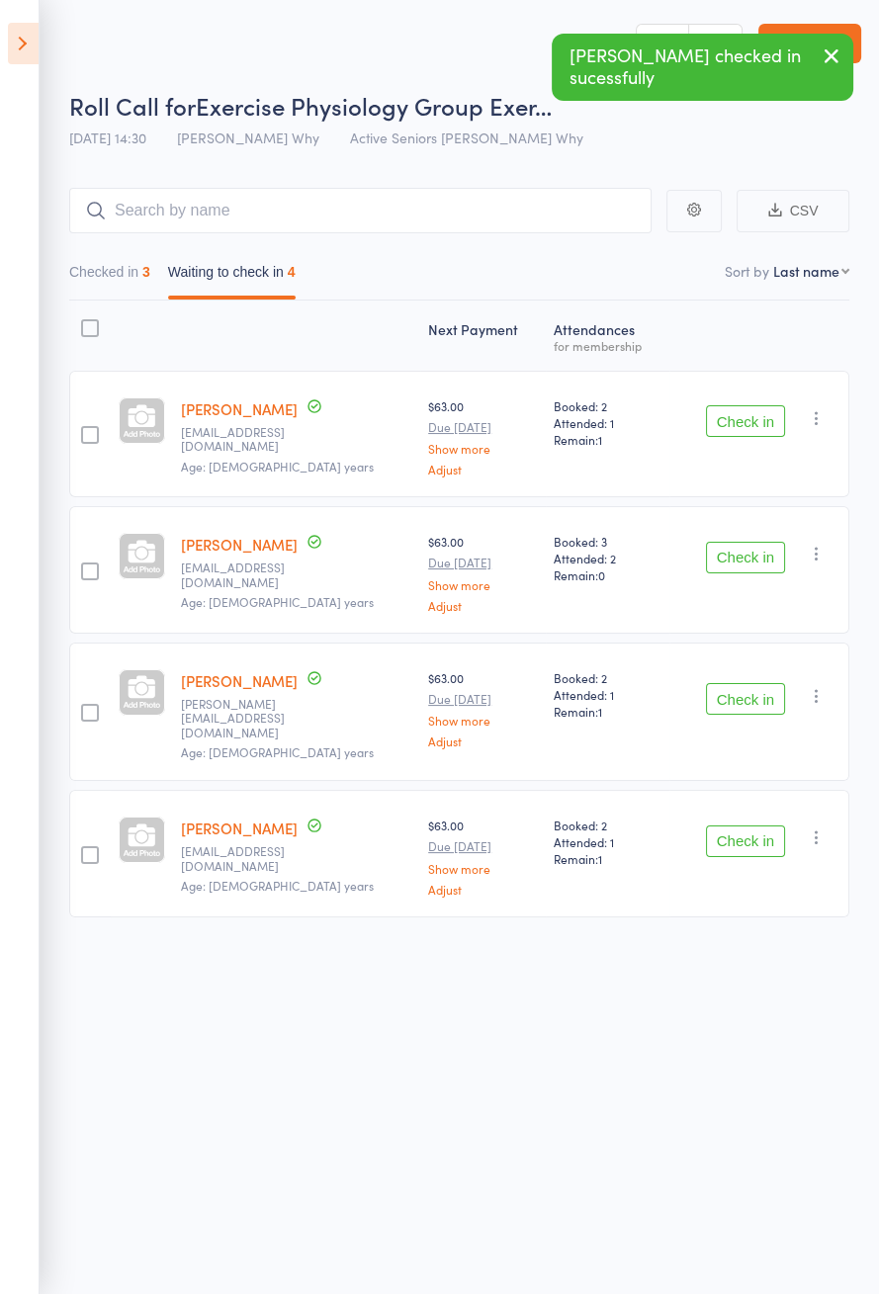
click at [740, 689] on button "Check in" at bounding box center [745, 699] width 79 height 32
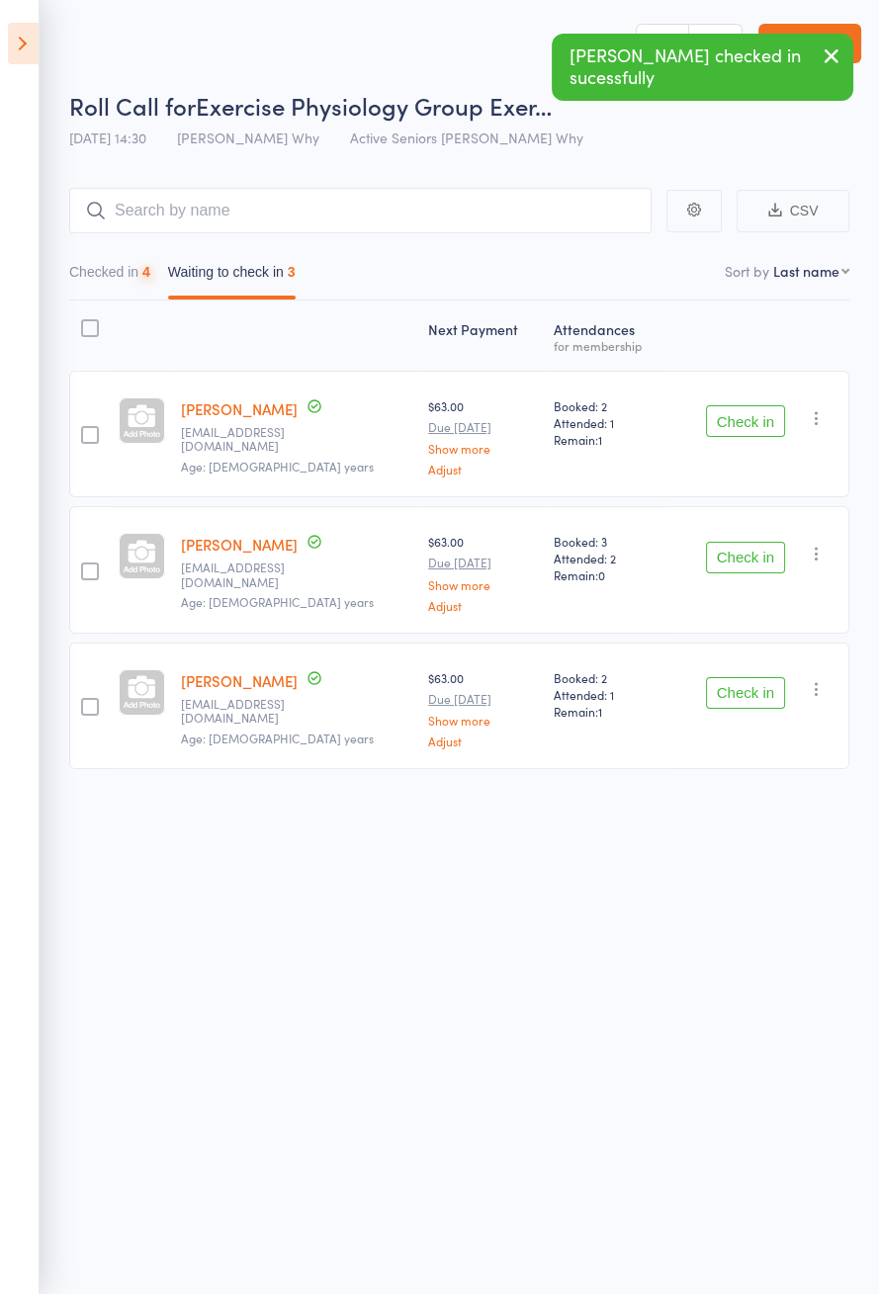
click at [747, 681] on button "Check in" at bounding box center [745, 693] width 79 height 32
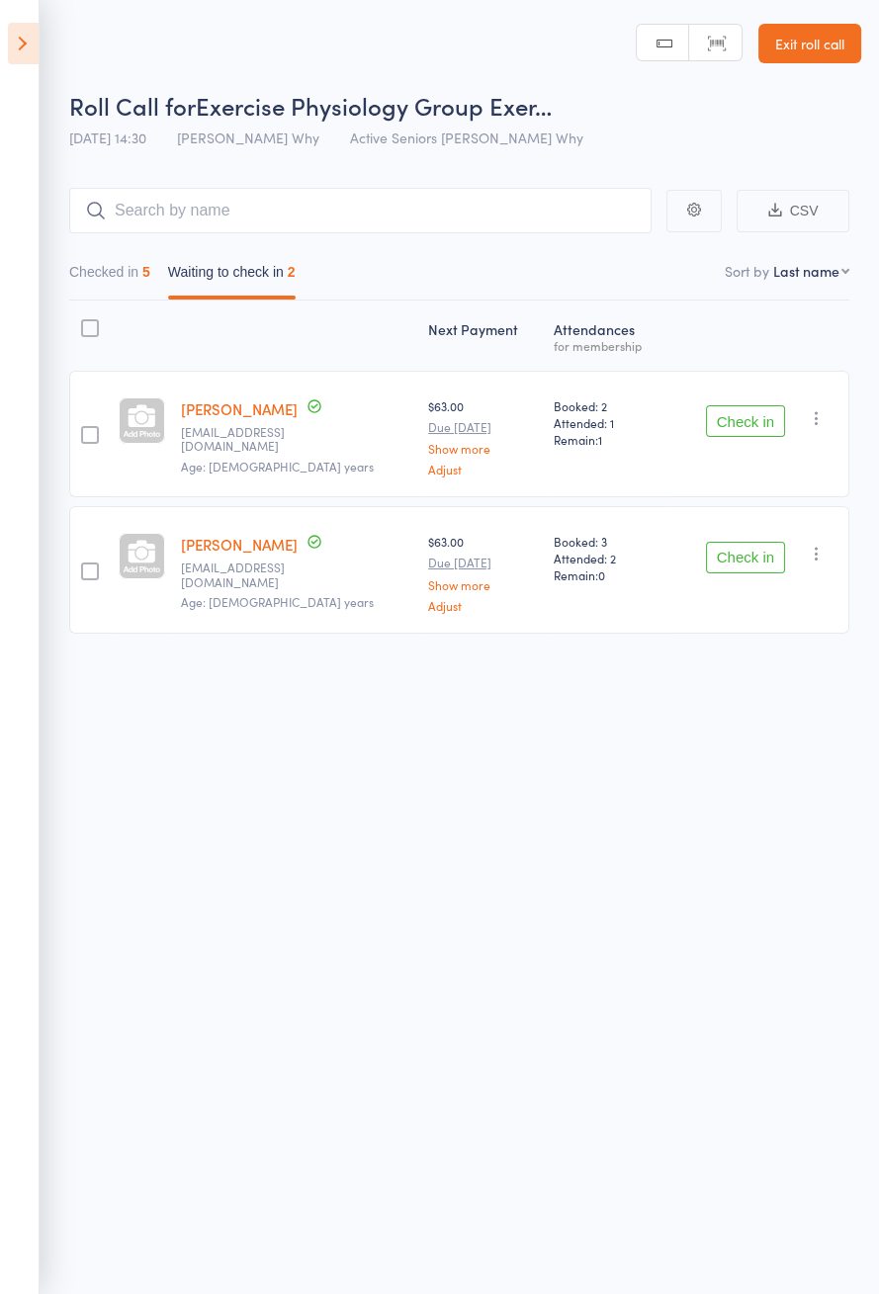
click at [147, 277] on div "5" at bounding box center [146, 272] width 8 height 16
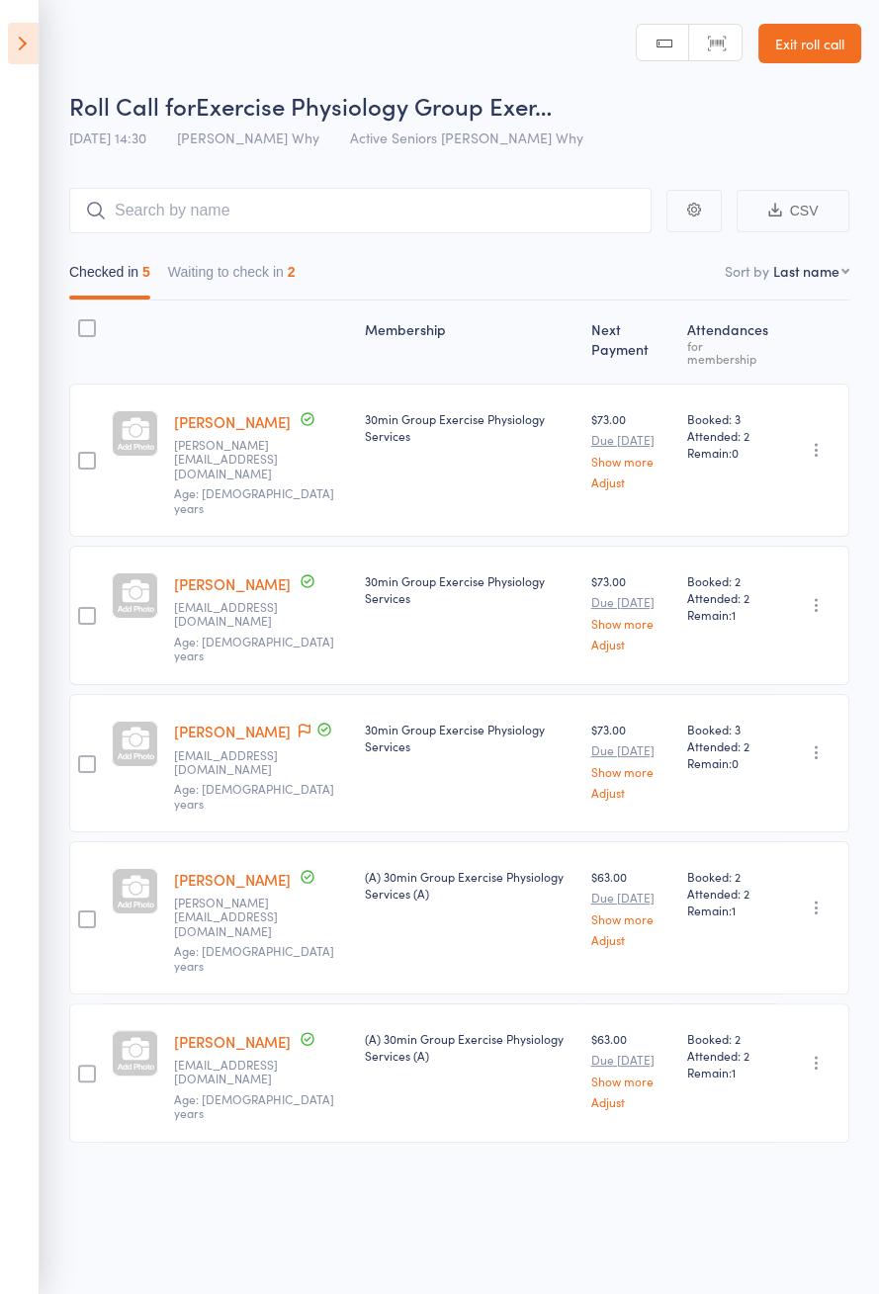
click at [299, 724] on icon at bounding box center [305, 731] width 12 height 14
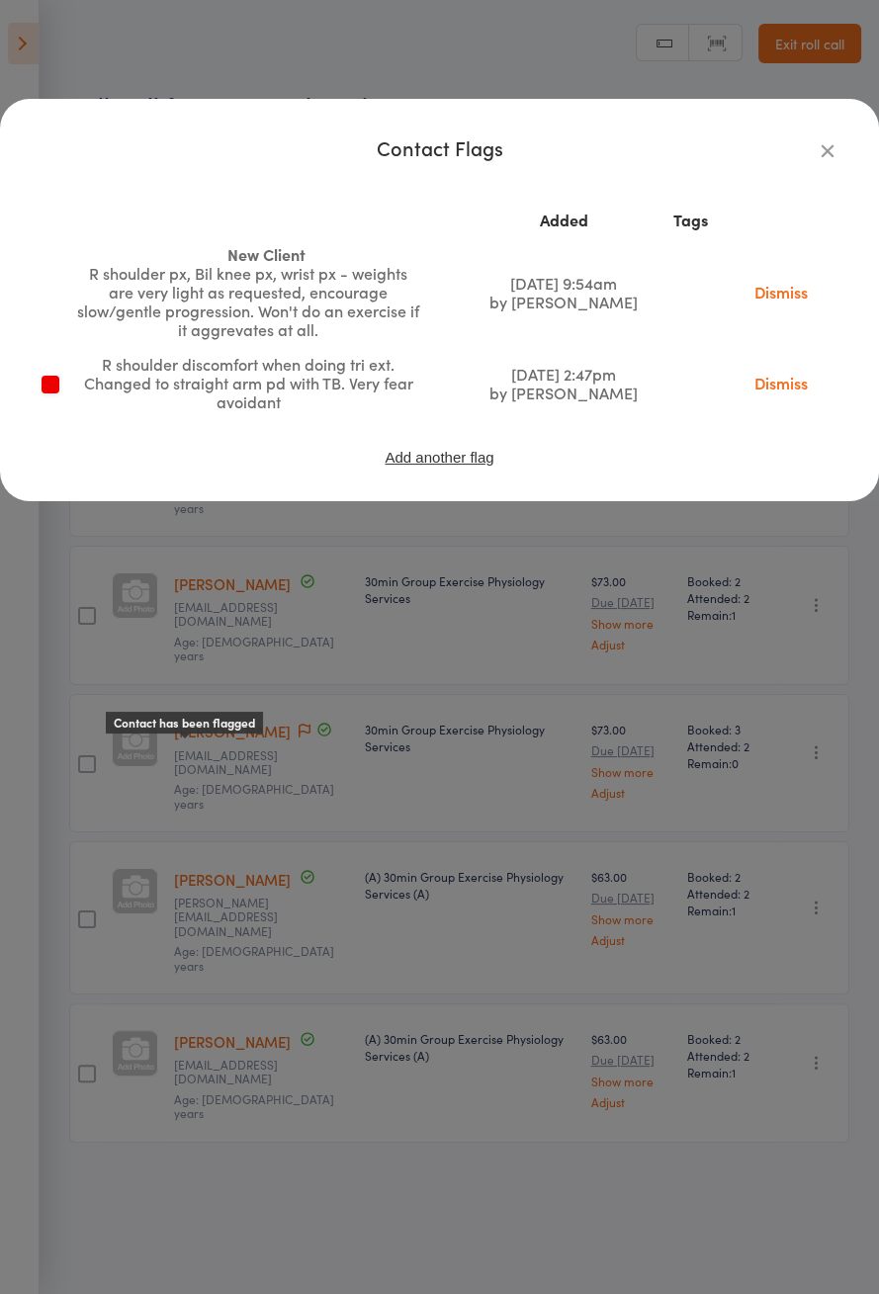
click at [824, 157] on icon "button" at bounding box center [828, 150] width 22 height 22
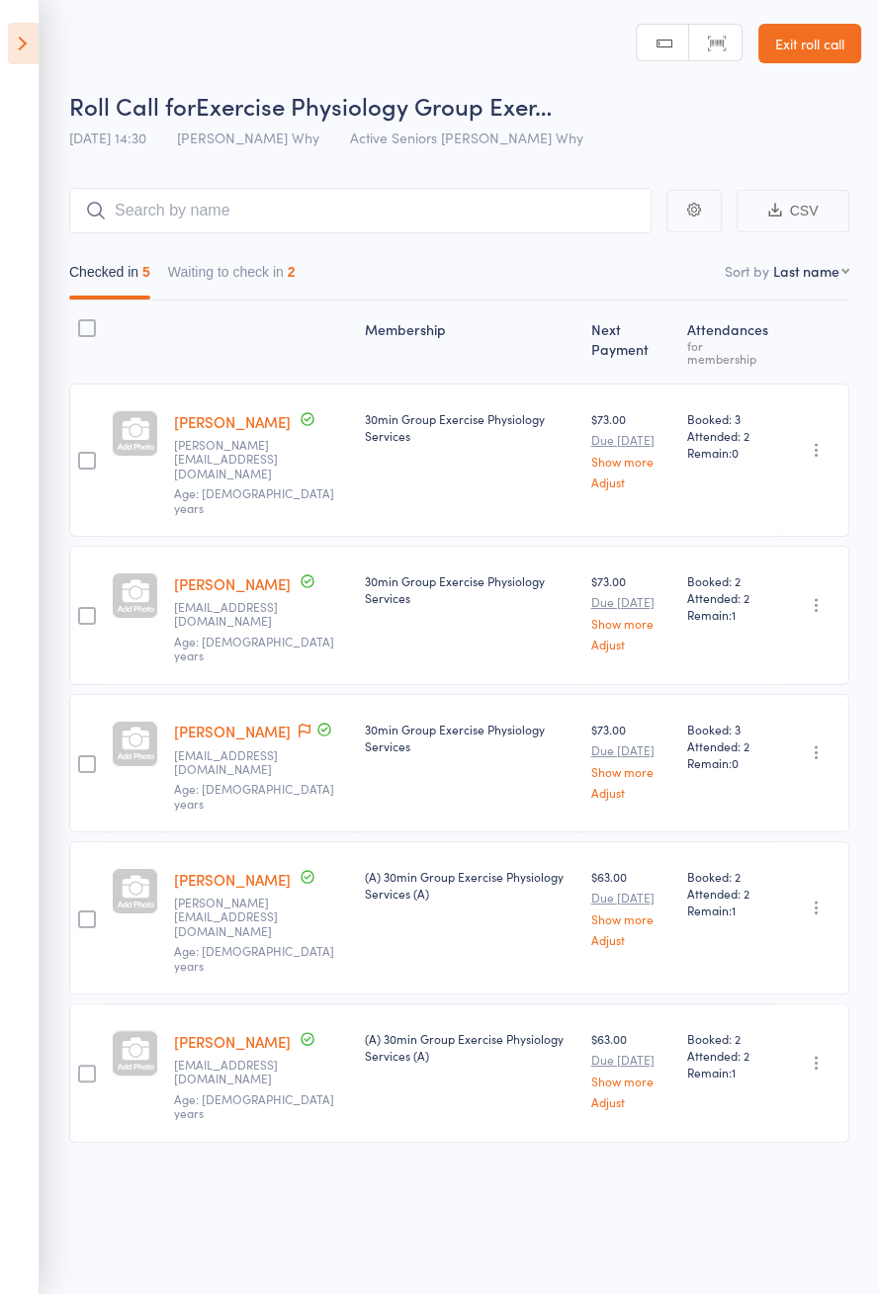
click at [291, 721] on link "[PERSON_NAME]" at bounding box center [232, 731] width 117 height 21
click at [236, 264] on button "Waiting to check in 2" at bounding box center [232, 276] width 128 height 45
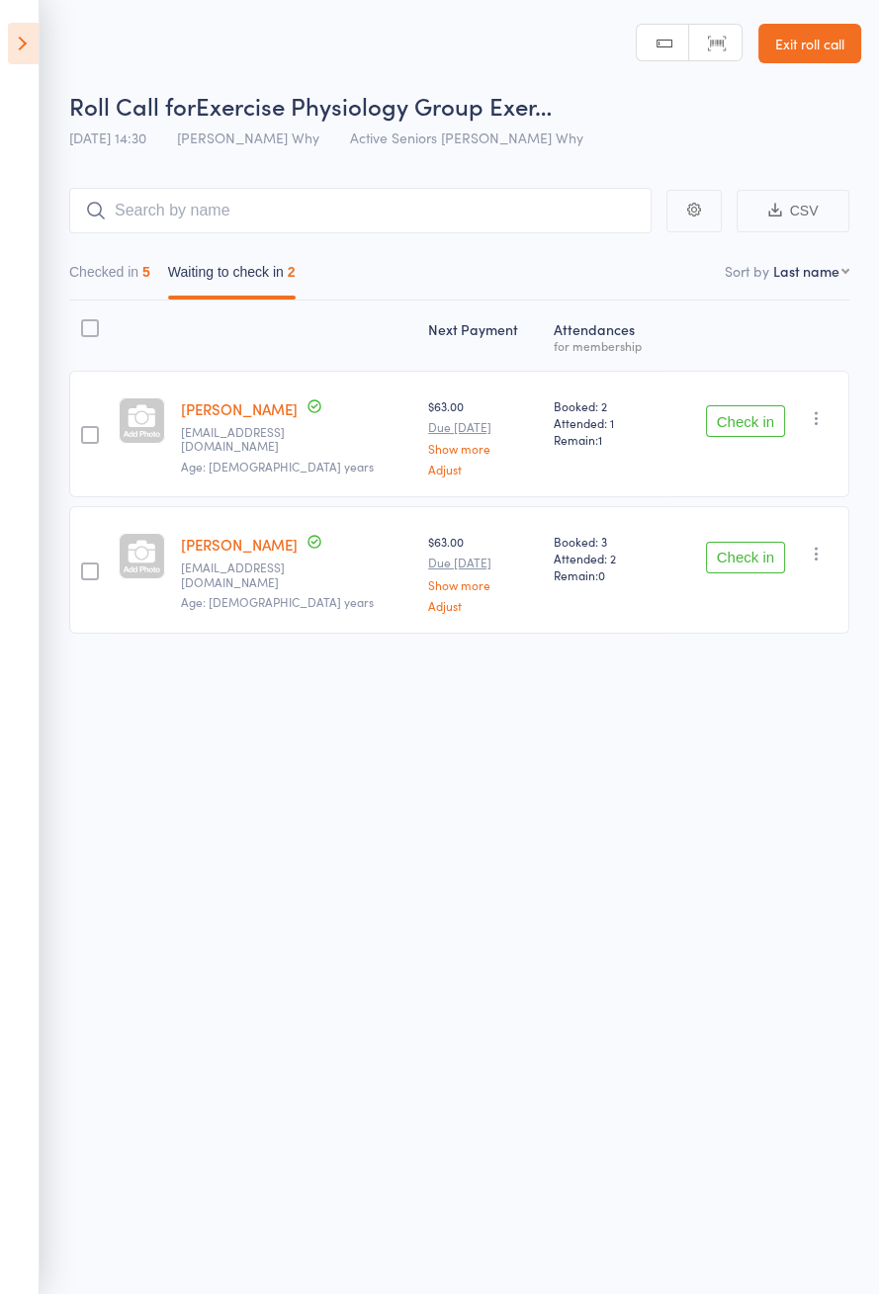
click at [116, 275] on button "Checked in 5" at bounding box center [109, 276] width 81 height 45
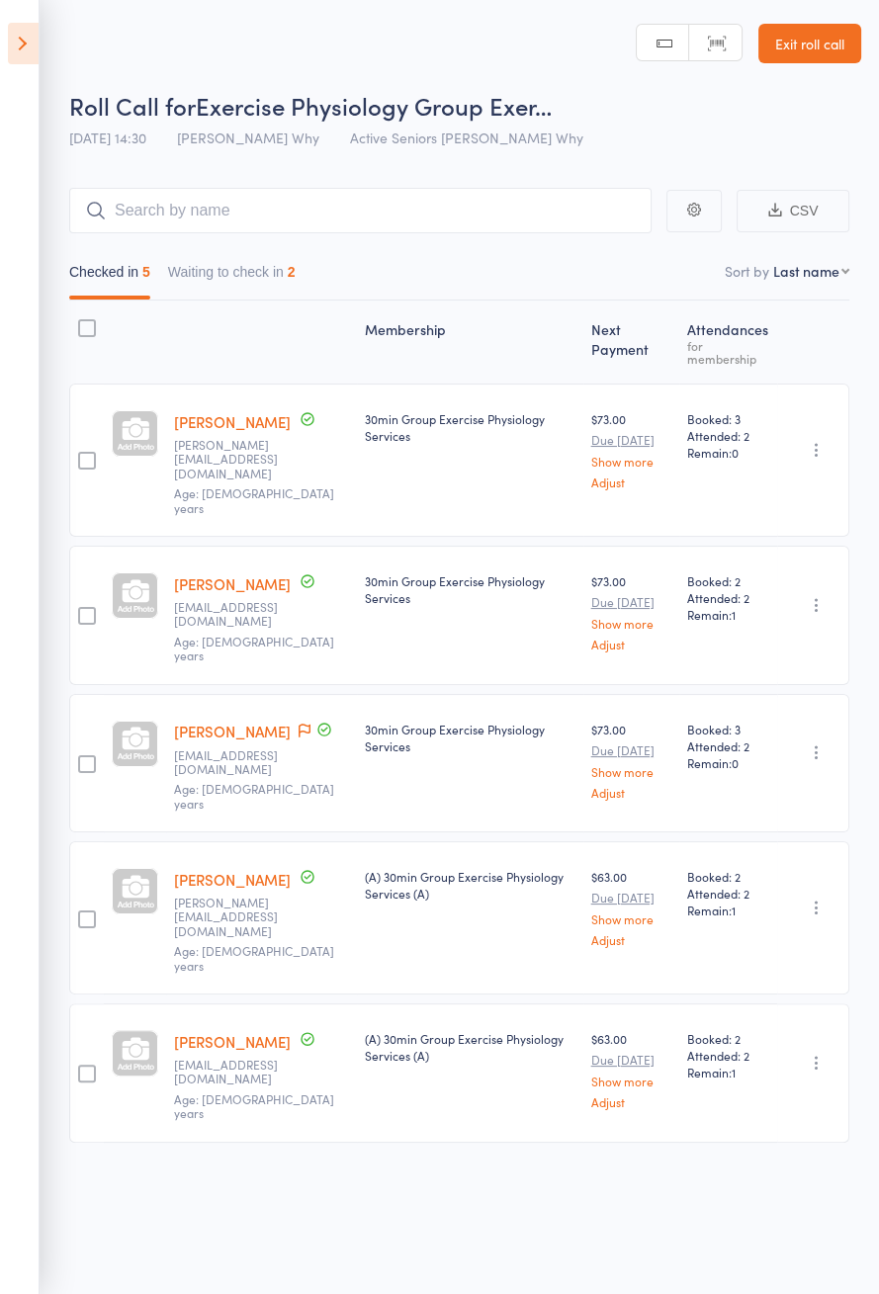
click at [284, 275] on button "Waiting to check in 2" at bounding box center [232, 276] width 128 height 45
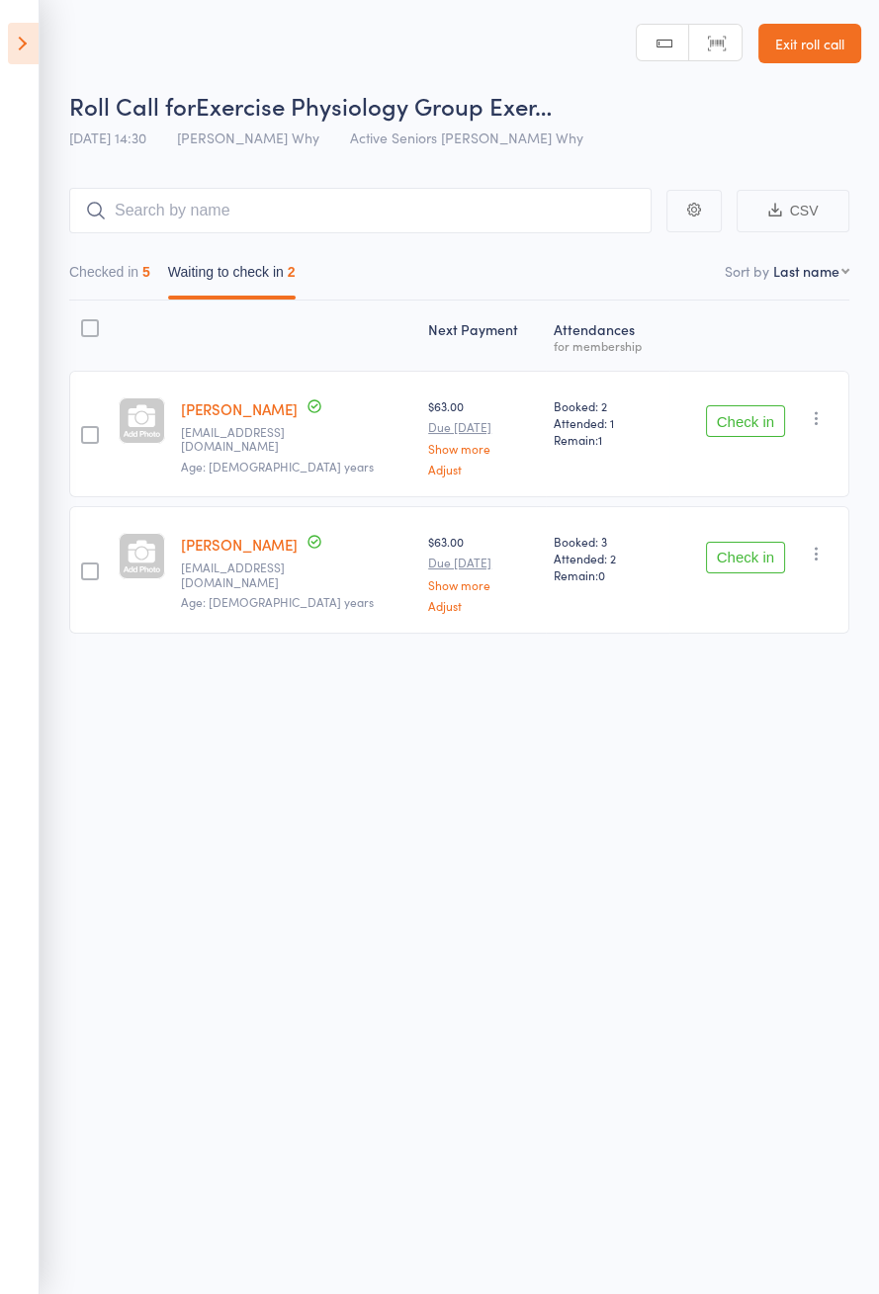
click at [812, 48] on link "Exit roll call" at bounding box center [809, 44] width 103 height 40
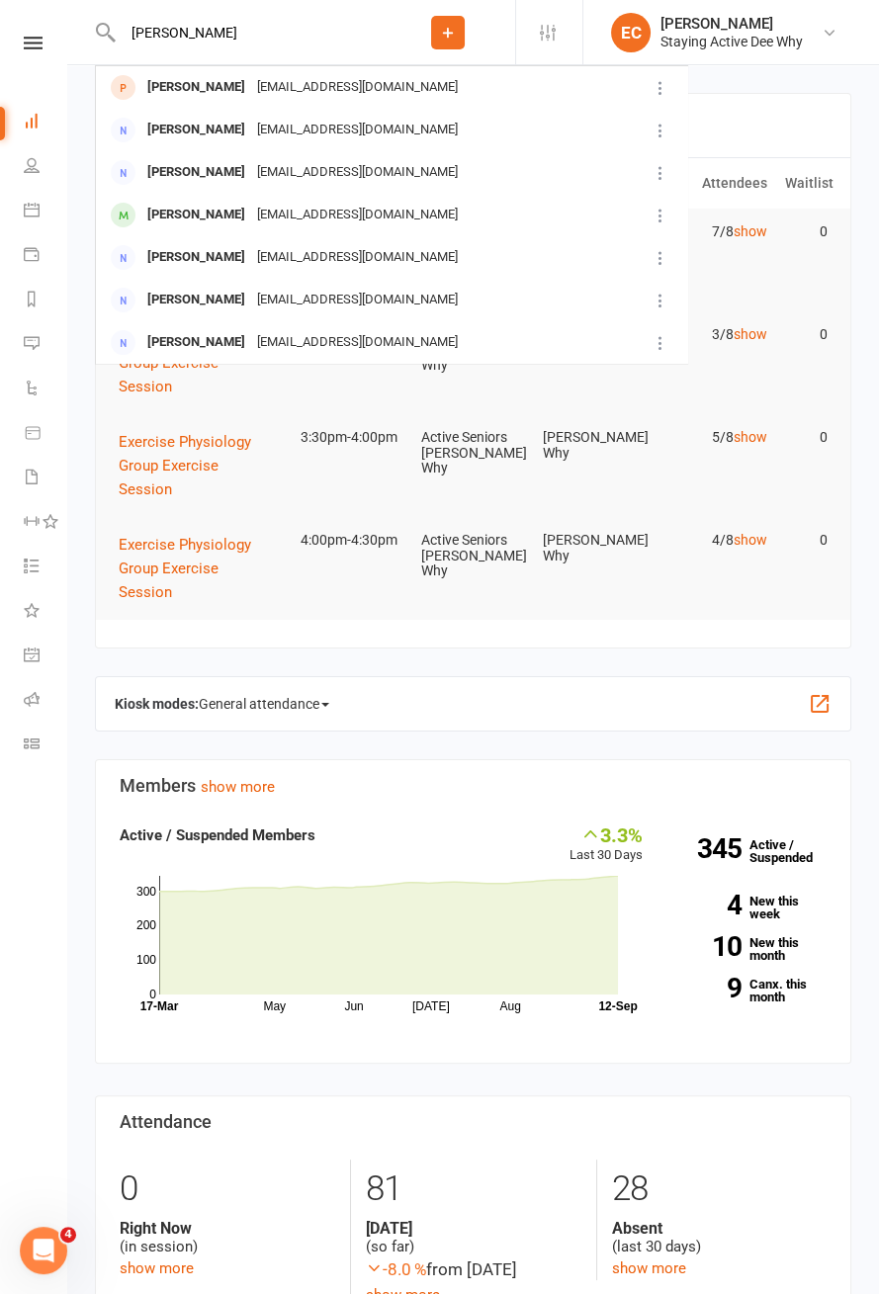
type input "[PERSON_NAME]"
click at [152, 224] on div "[PERSON_NAME]" at bounding box center [196, 215] width 110 height 29
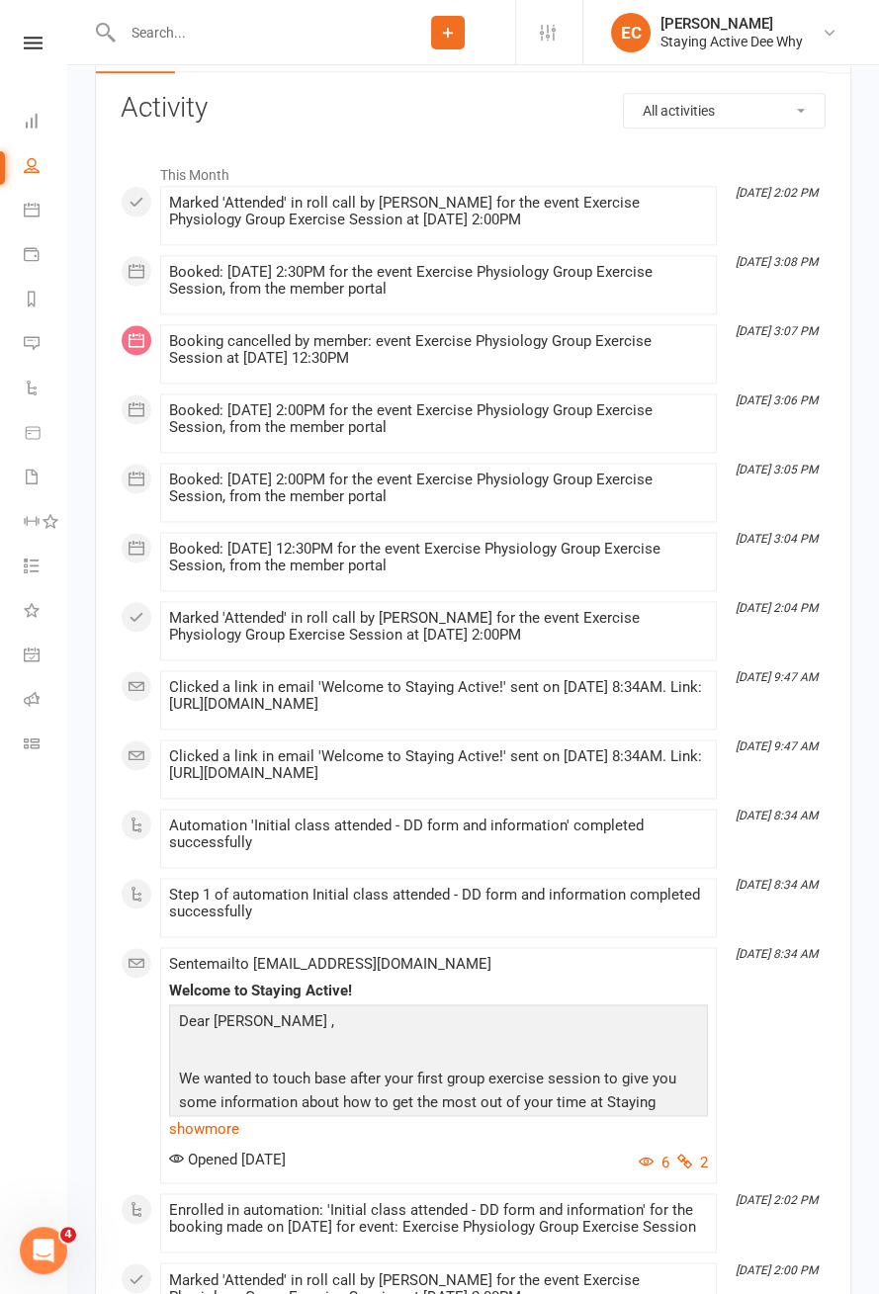
scroll to position [2705, 0]
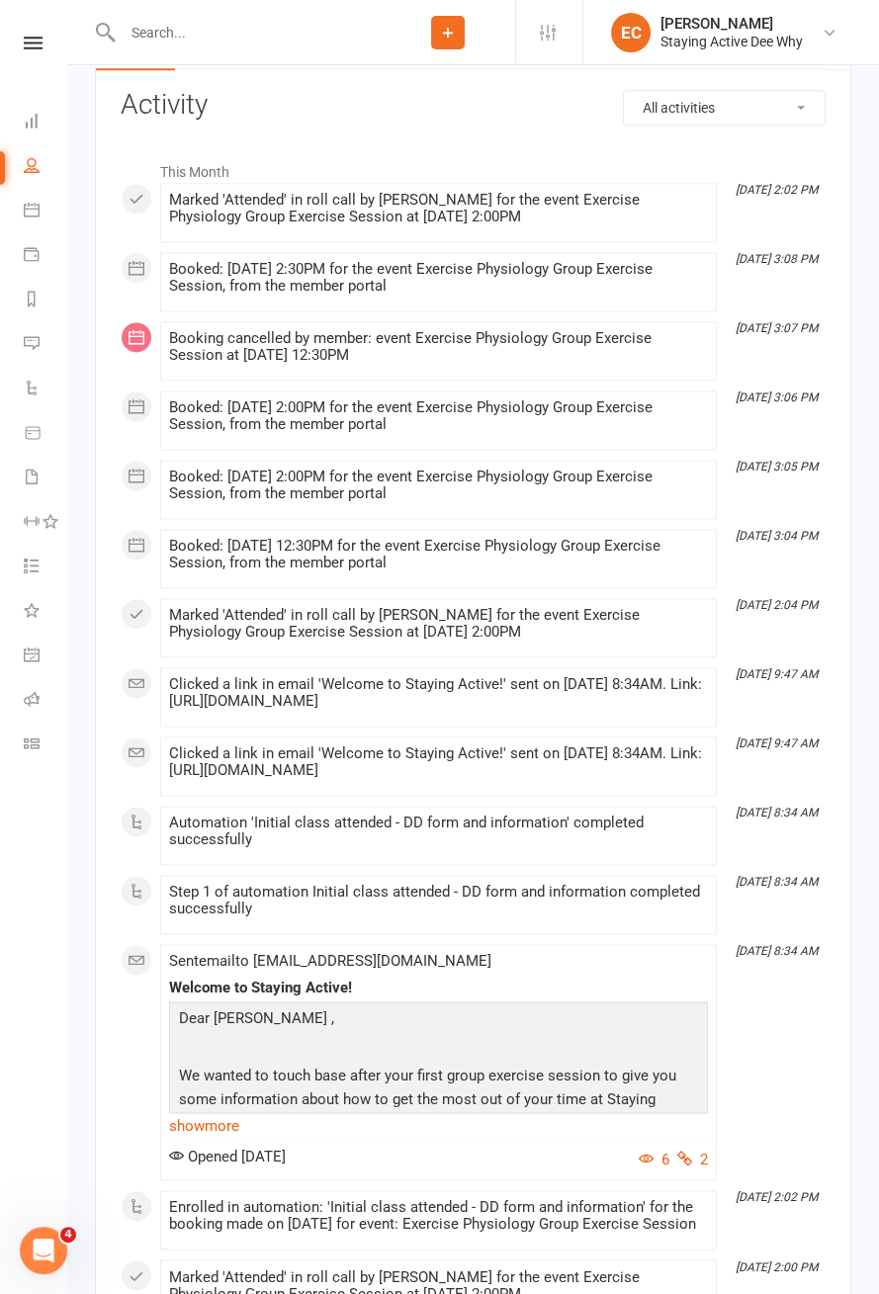
click at [228, 1121] on link "show more" at bounding box center [438, 1126] width 539 height 28
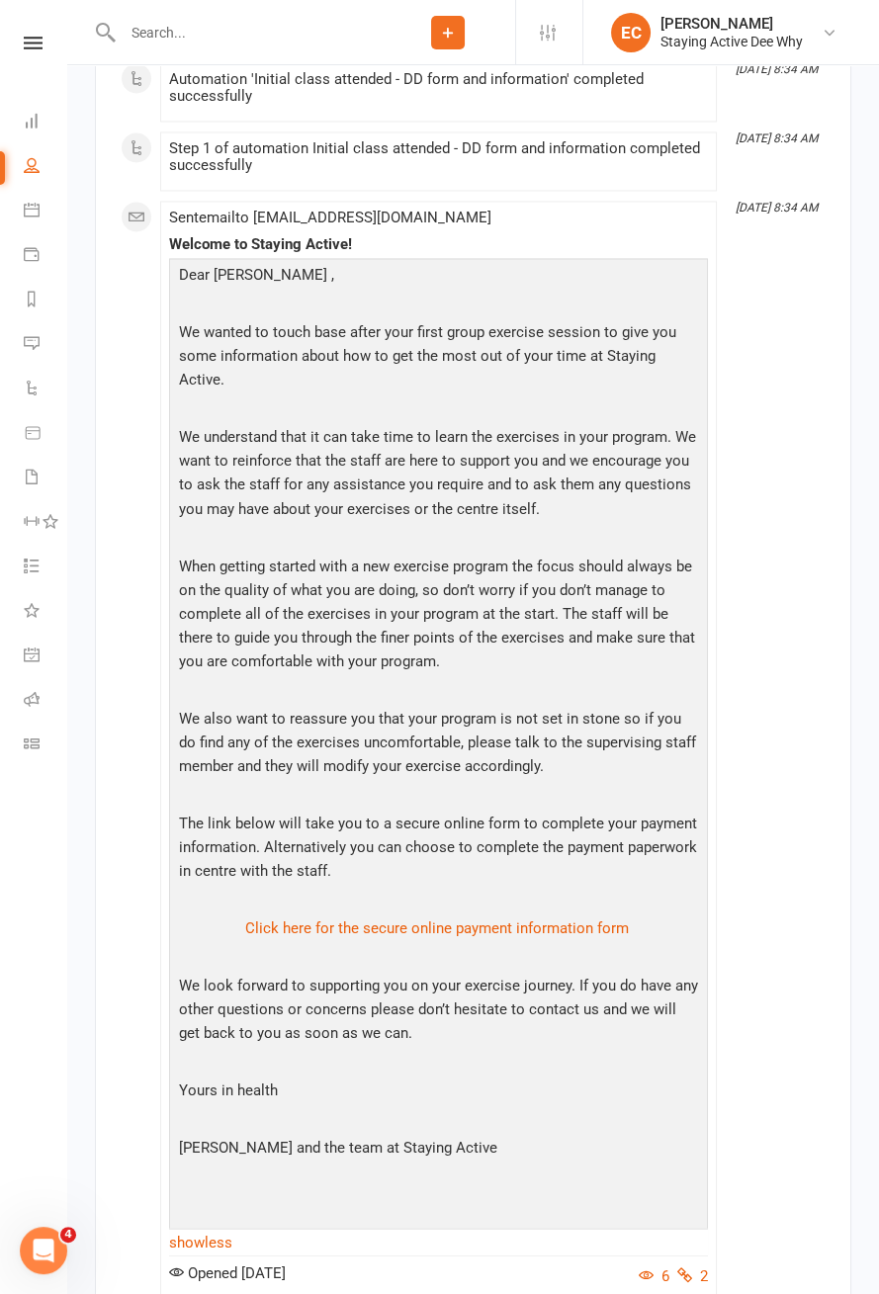
scroll to position [3484, 0]
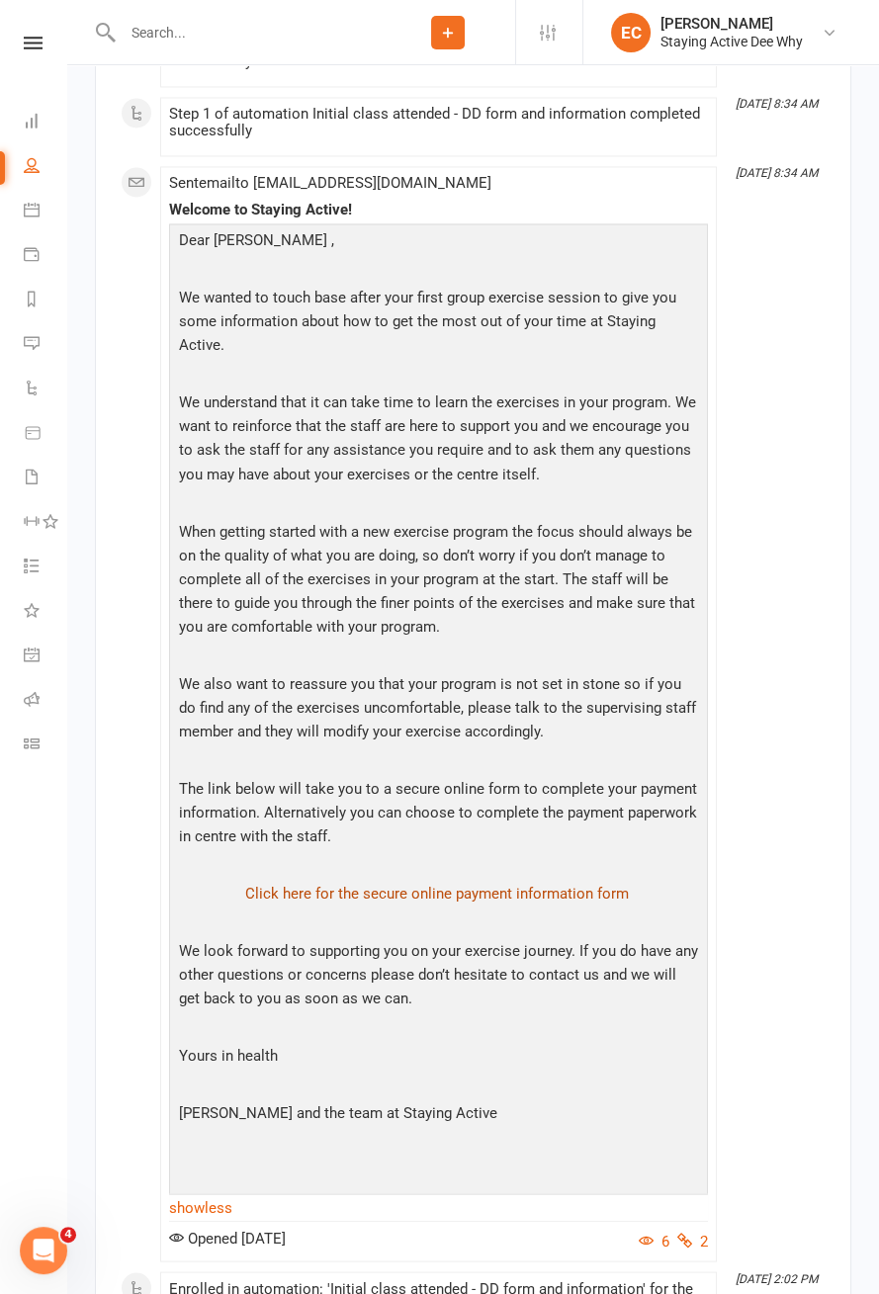
click at [488, 884] on link "Click here for the secure online payment information form" at bounding box center [437, 893] width 384 height 18
click at [509, 884] on link "Click here for the secure online payment information form" at bounding box center [437, 893] width 384 height 18
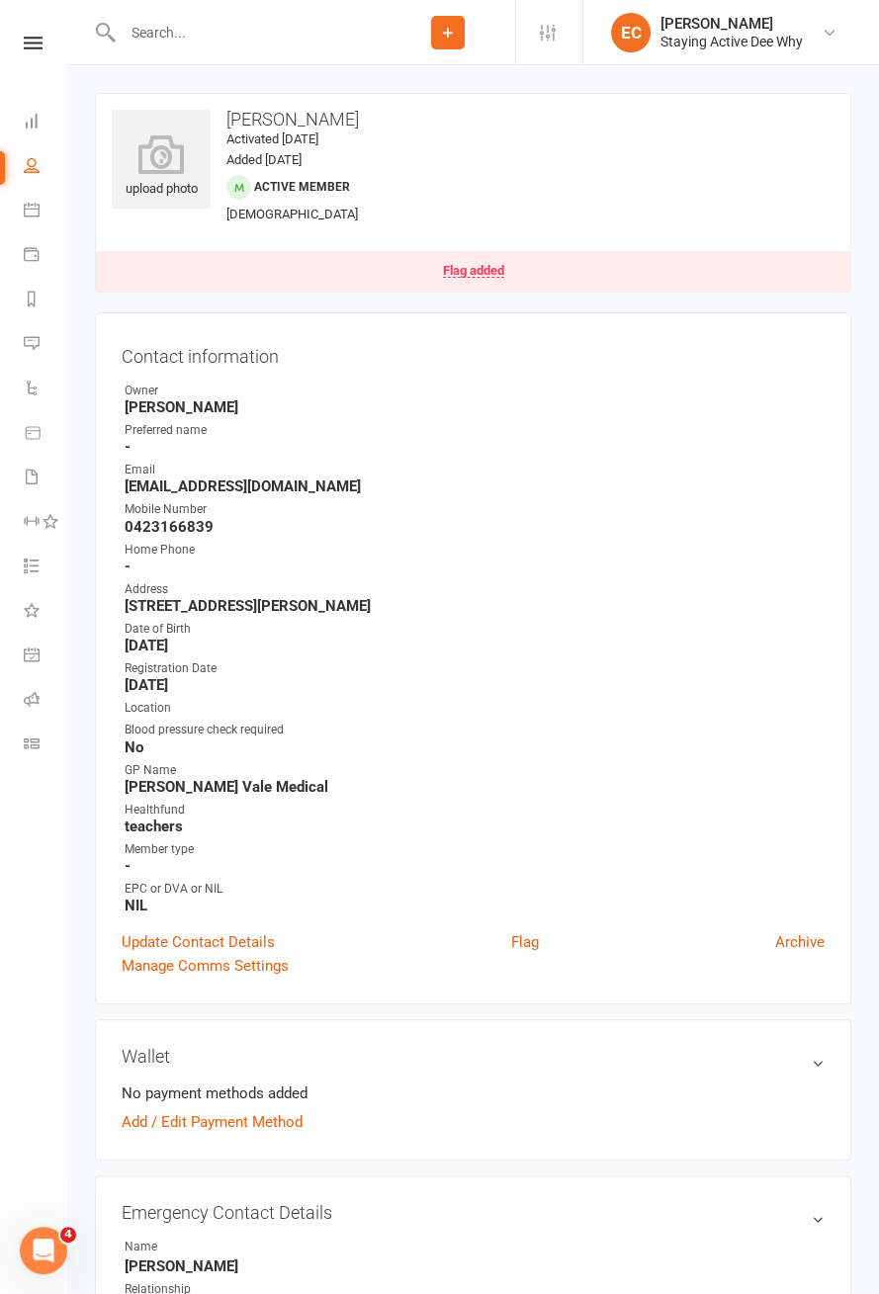
click at [33, 40] on icon at bounding box center [33, 43] width 19 height 13
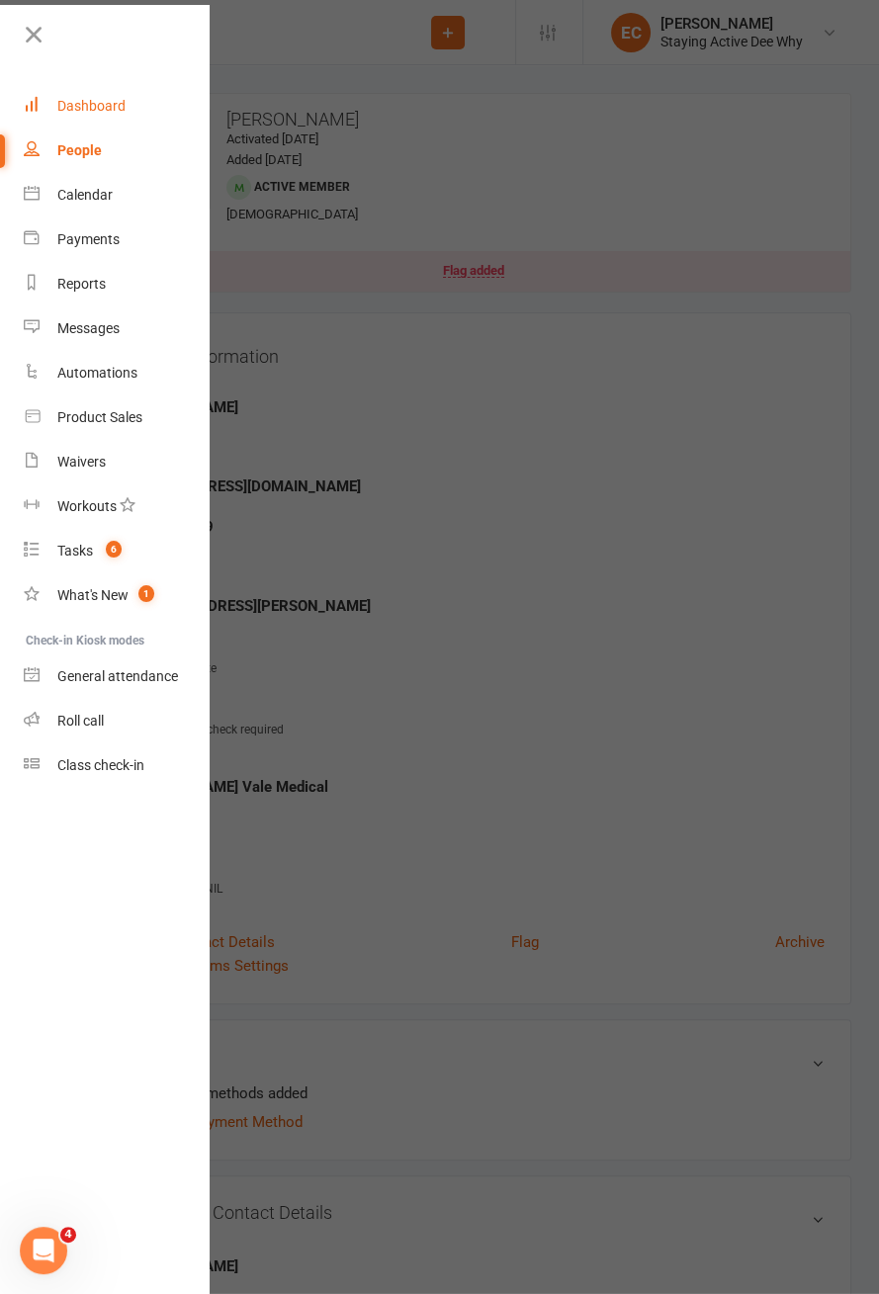
click at [124, 121] on link "Dashboard" at bounding box center [117, 106] width 187 height 44
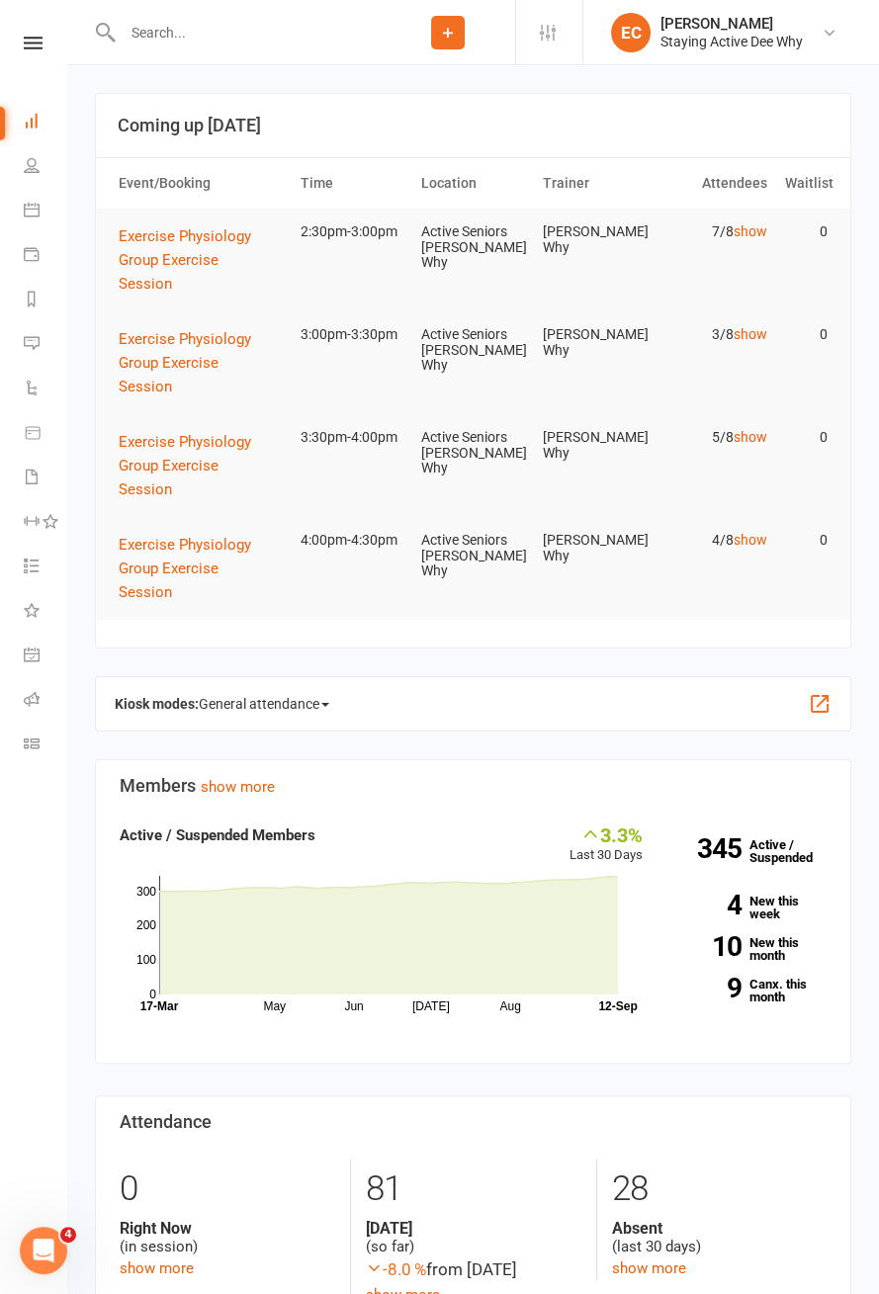
click at [289, 714] on span "General attendance" at bounding box center [264, 704] width 131 height 32
click at [341, 833] on link "Roll call" at bounding box center [306, 818] width 212 height 40
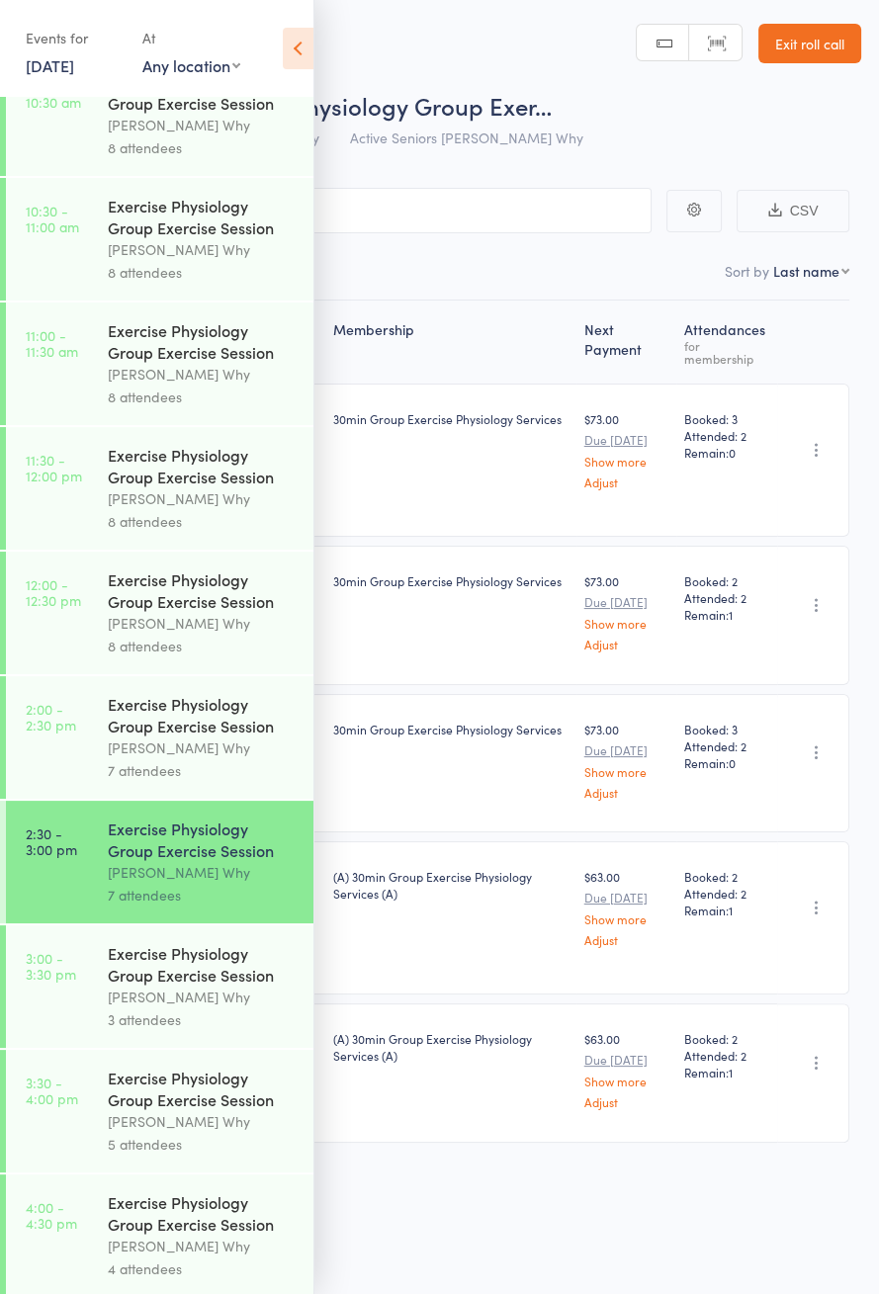
scroll to position [951, 0]
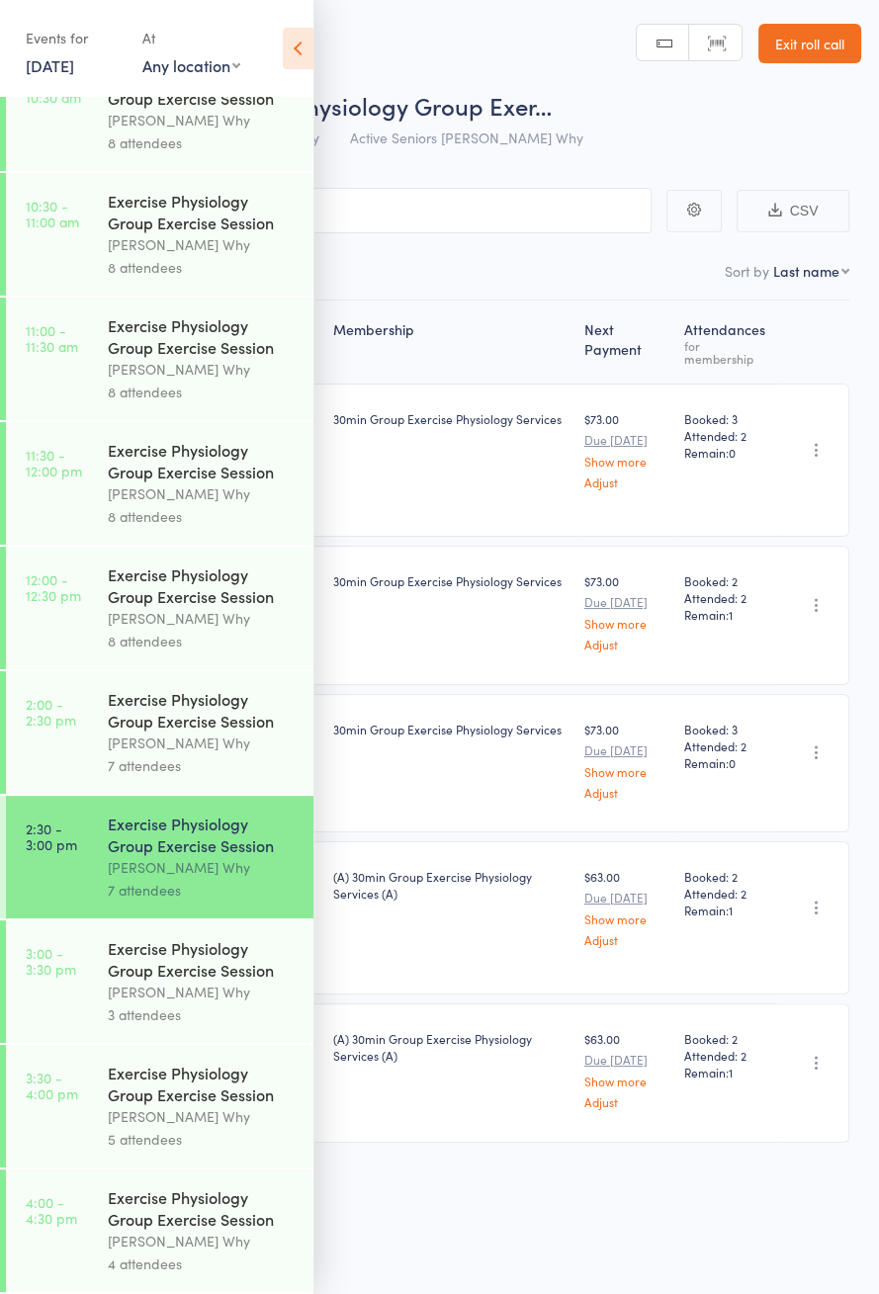
click at [158, 948] on div "Exercise Physiology Group Exercise Session" at bounding box center [202, 959] width 189 height 44
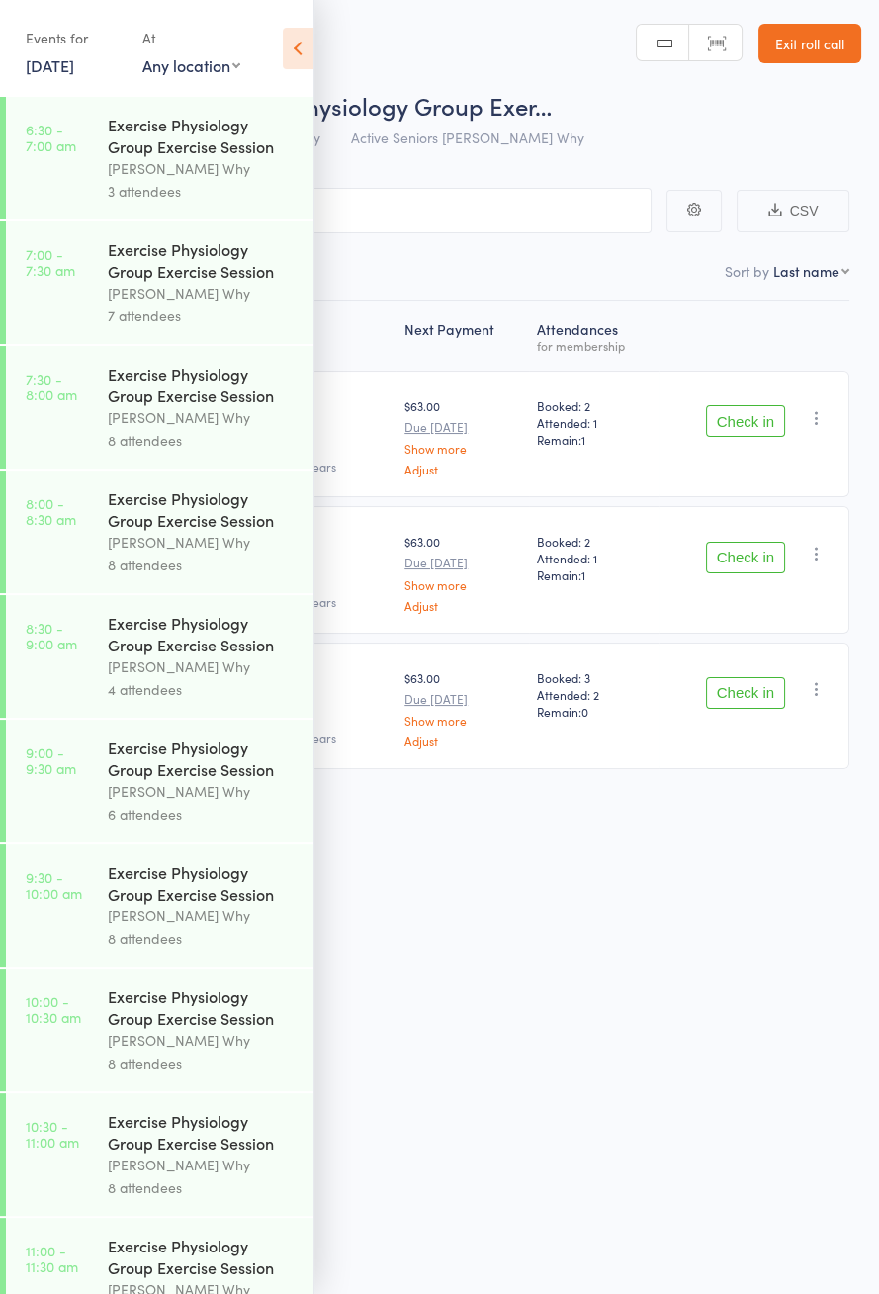
click at [303, 62] on icon at bounding box center [298, 49] width 31 height 42
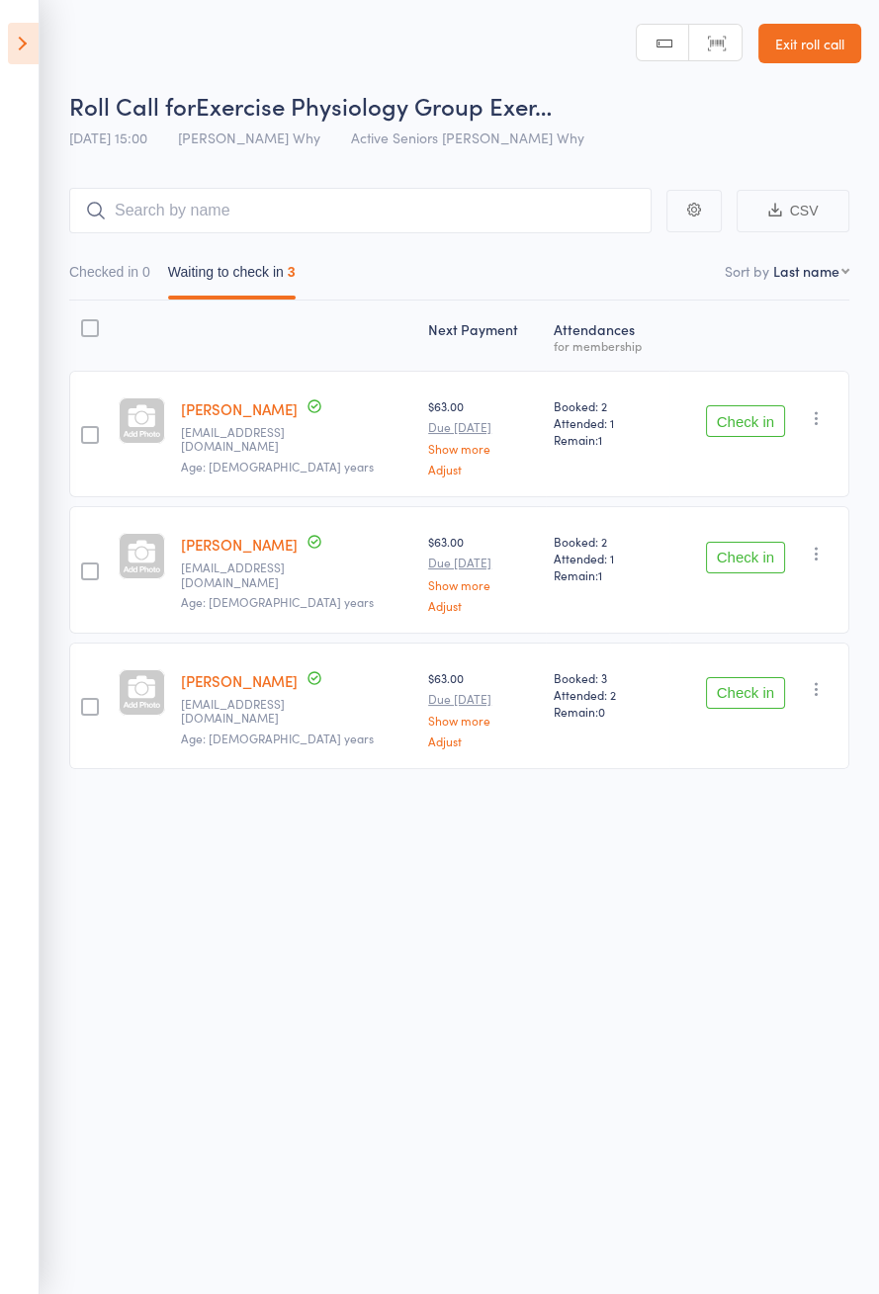
click at [37, 33] on icon at bounding box center [23, 44] width 31 height 42
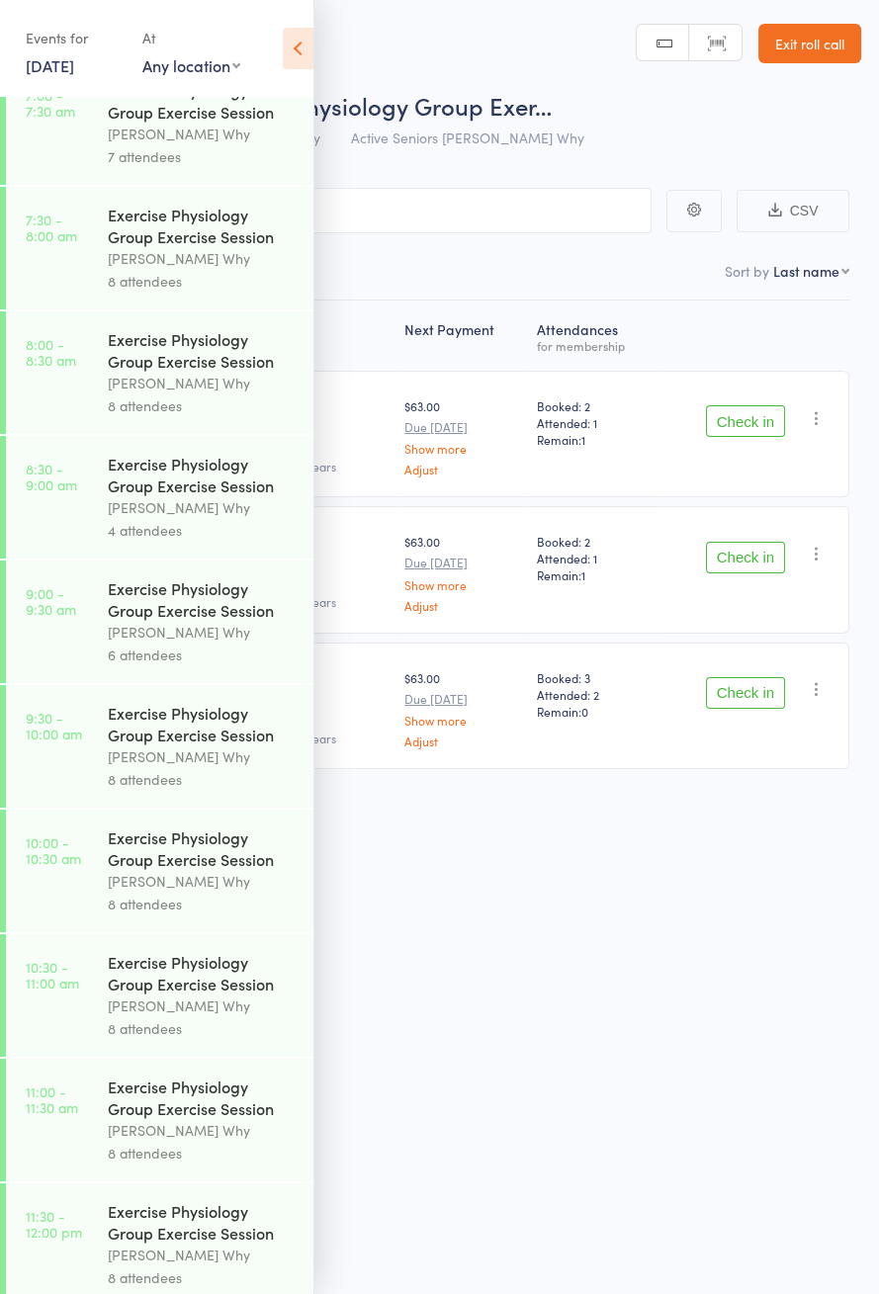
scroll to position [951, 0]
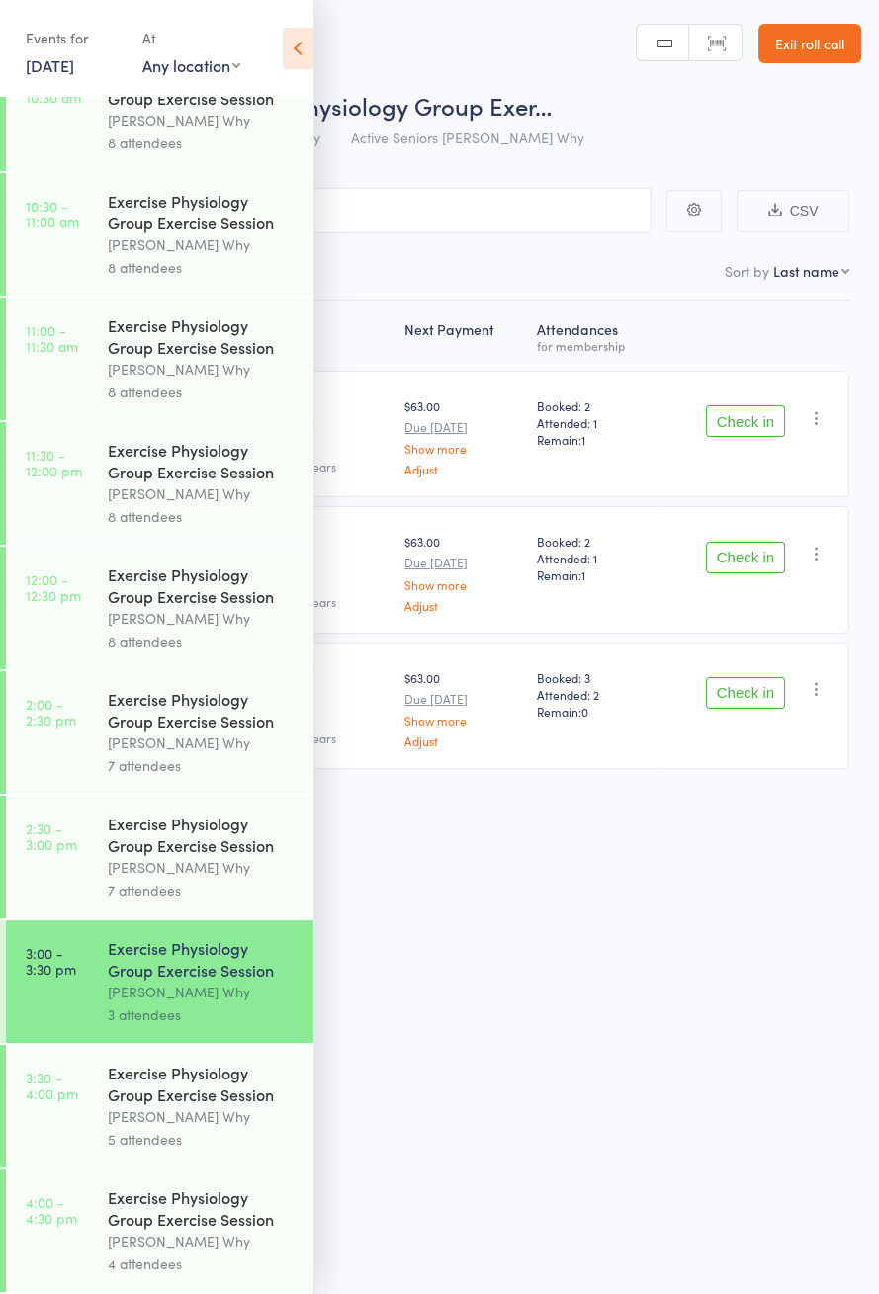
click at [125, 818] on div "Exercise Physiology Group Exercise Session" at bounding box center [202, 835] width 189 height 44
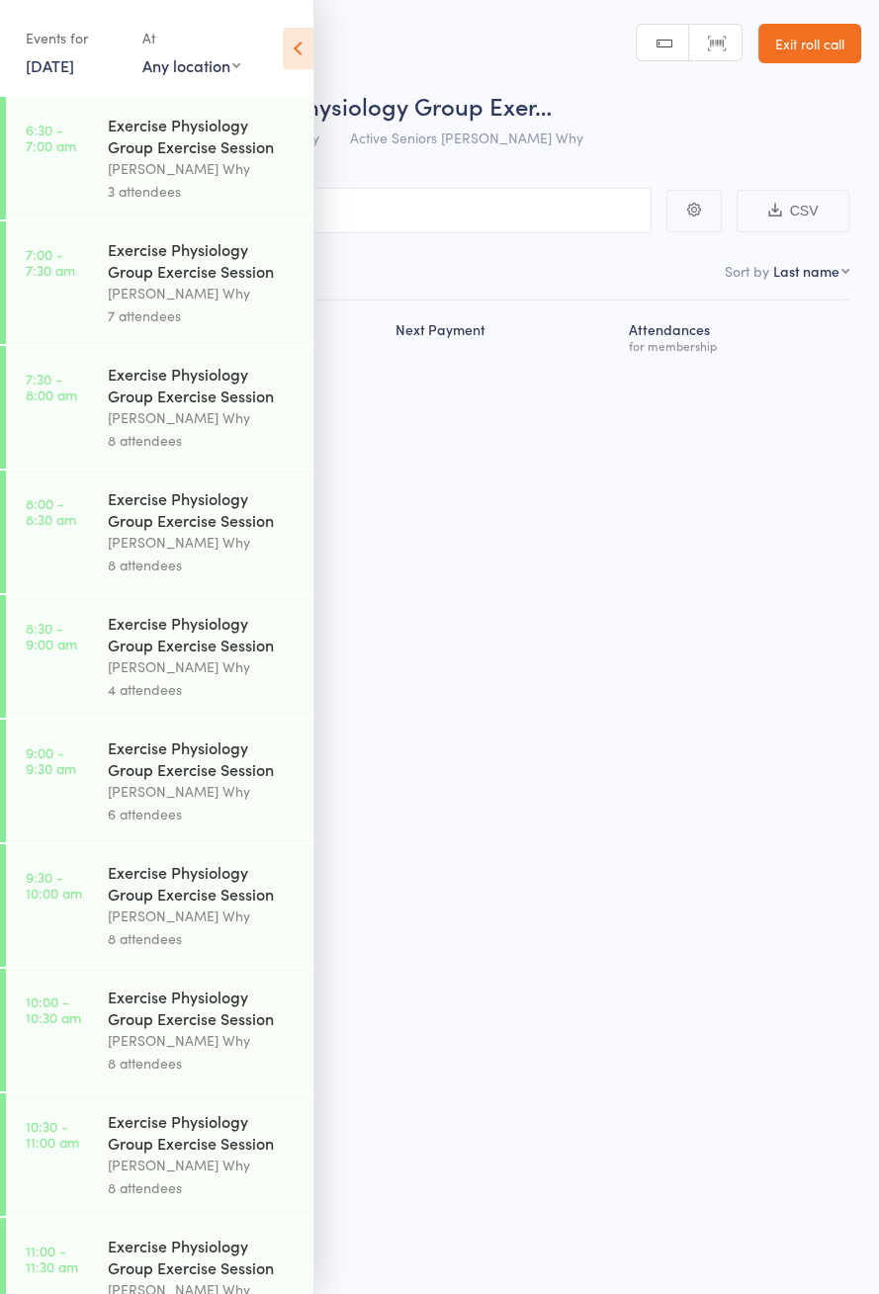
click at [302, 61] on icon at bounding box center [298, 49] width 31 height 42
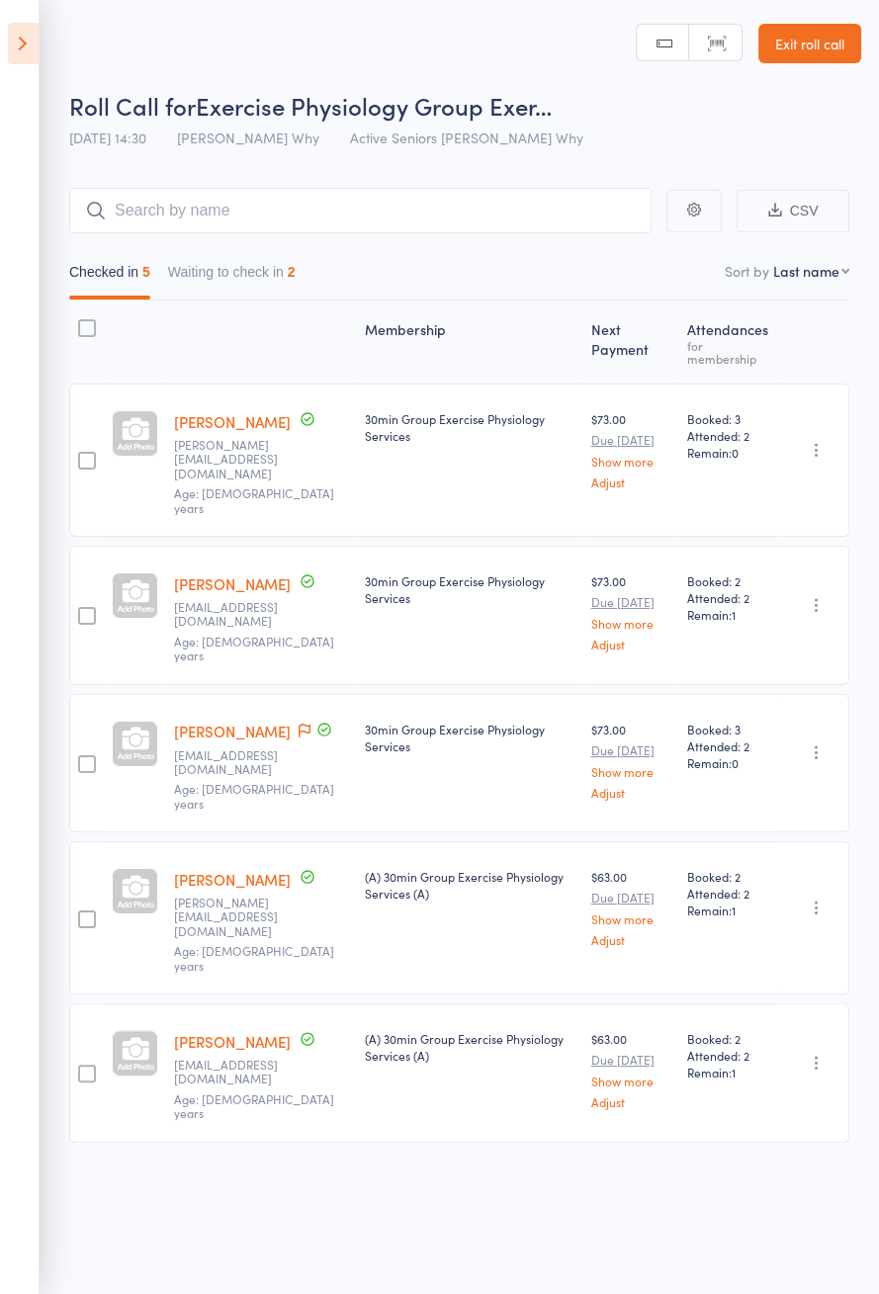
click at [225, 293] on button "Waiting to check in 2" at bounding box center [232, 276] width 128 height 45
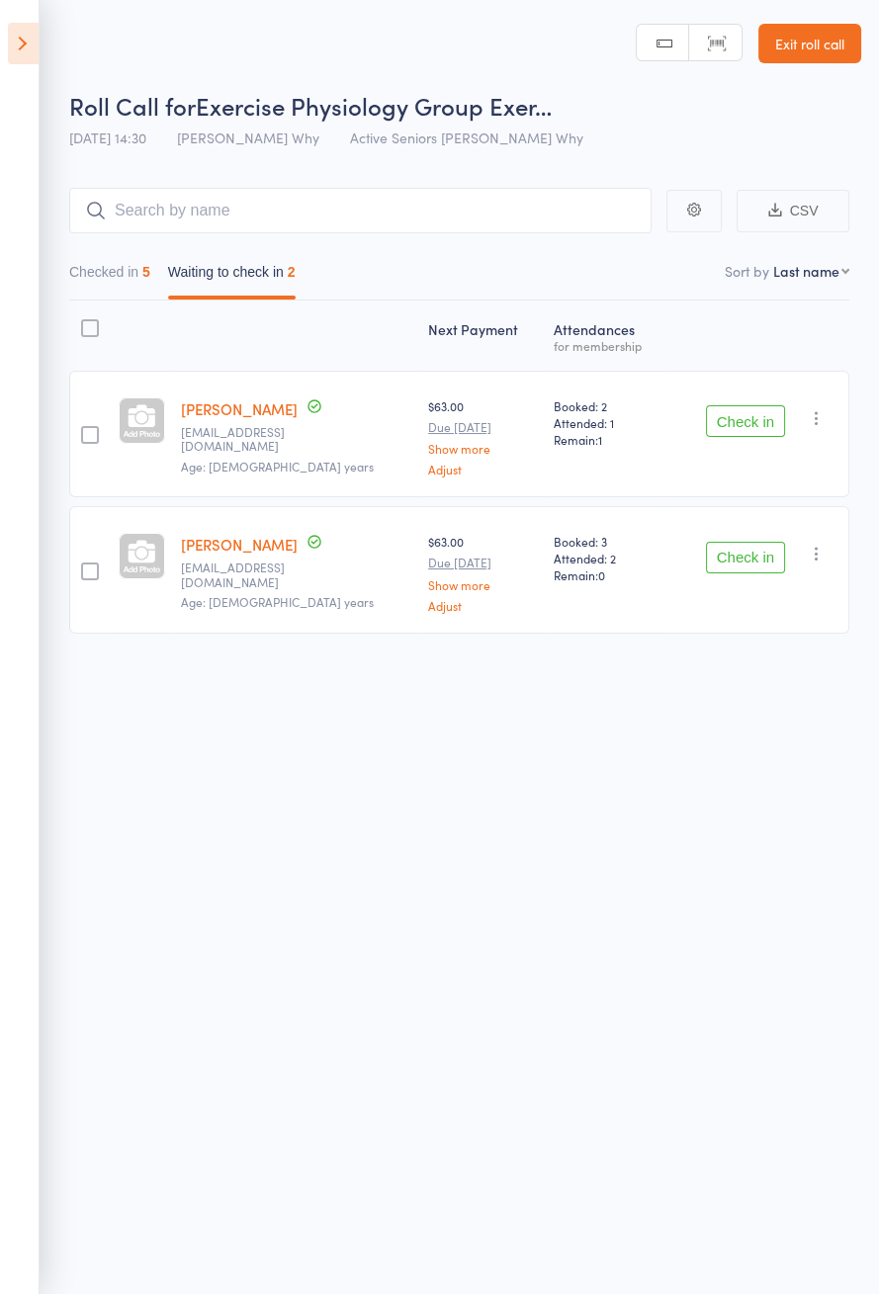
click at [756, 557] on button "Check in" at bounding box center [745, 558] width 79 height 32
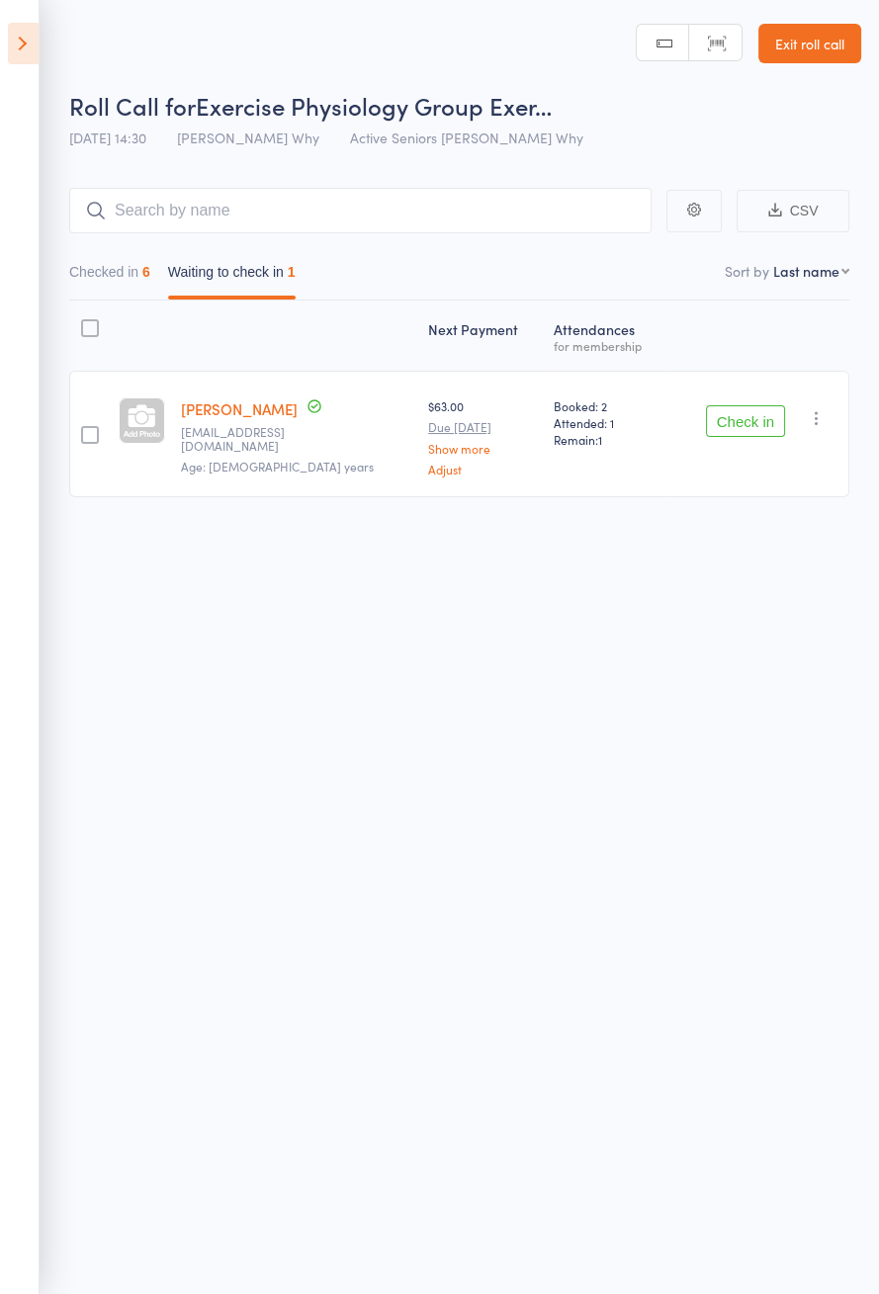
click at [842, 428] on div "Check in Check in Send message Add Note Add Task Add Flag Remove Mark absent" at bounding box center [759, 434] width 180 height 127
click at [825, 440] on div "Check in Check in Send message Add Note Add Task Add Flag Remove Mark absent" at bounding box center [759, 434] width 180 height 127
click at [817, 423] on icon "button" at bounding box center [817, 418] width 20 height 20
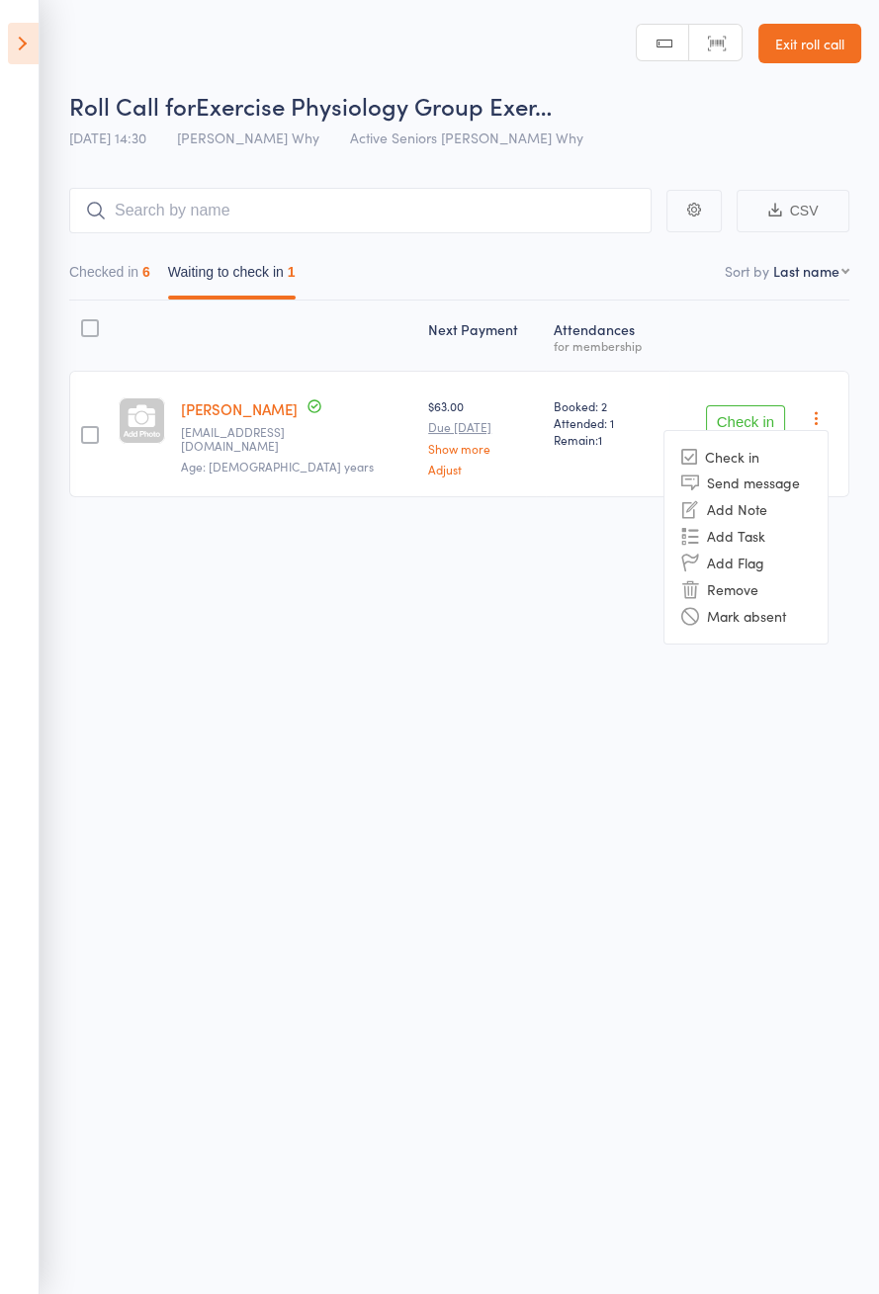
click at [762, 621] on li "Mark absent" at bounding box center [745, 616] width 163 height 27
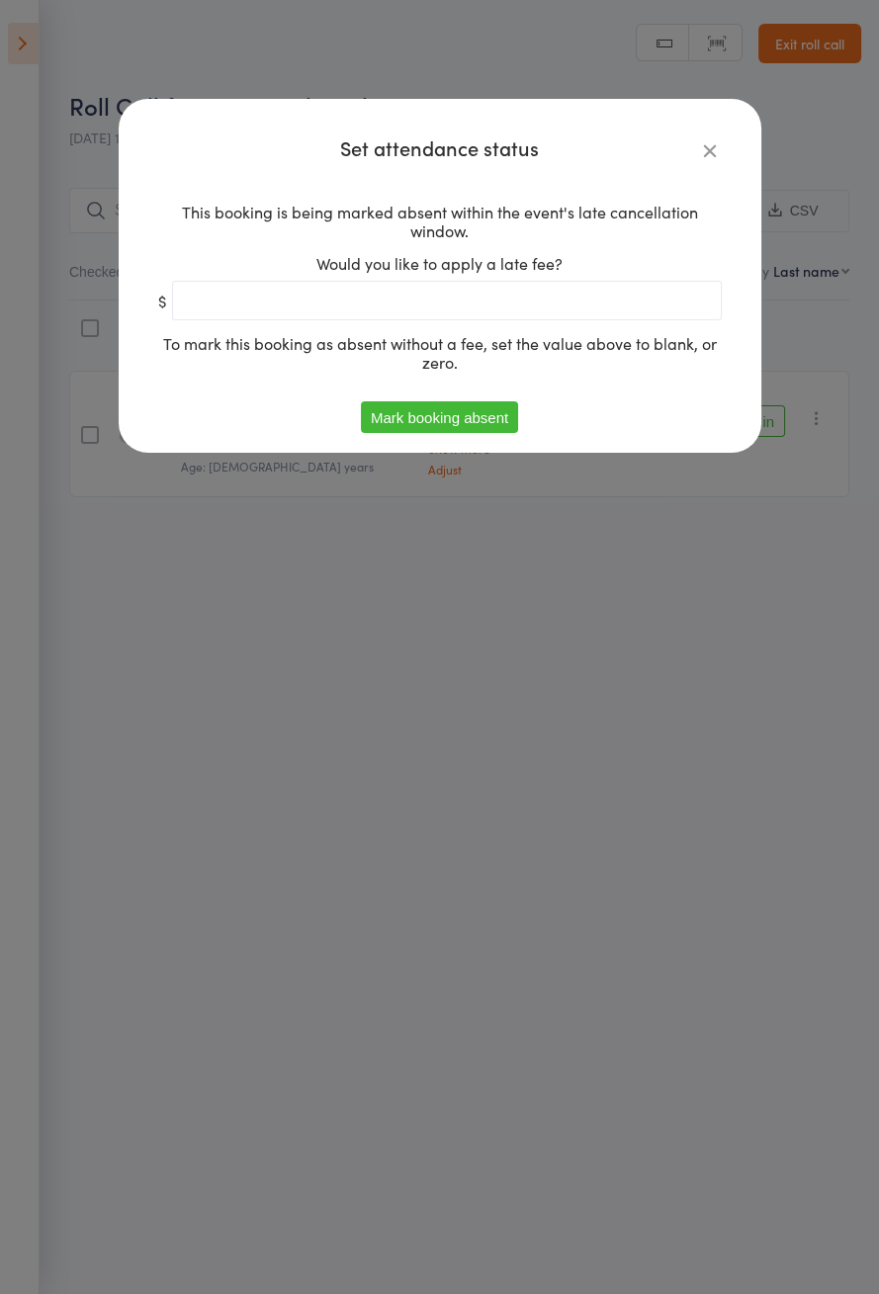
click at [489, 423] on button "Mark booking absent" at bounding box center [439, 417] width 157 height 32
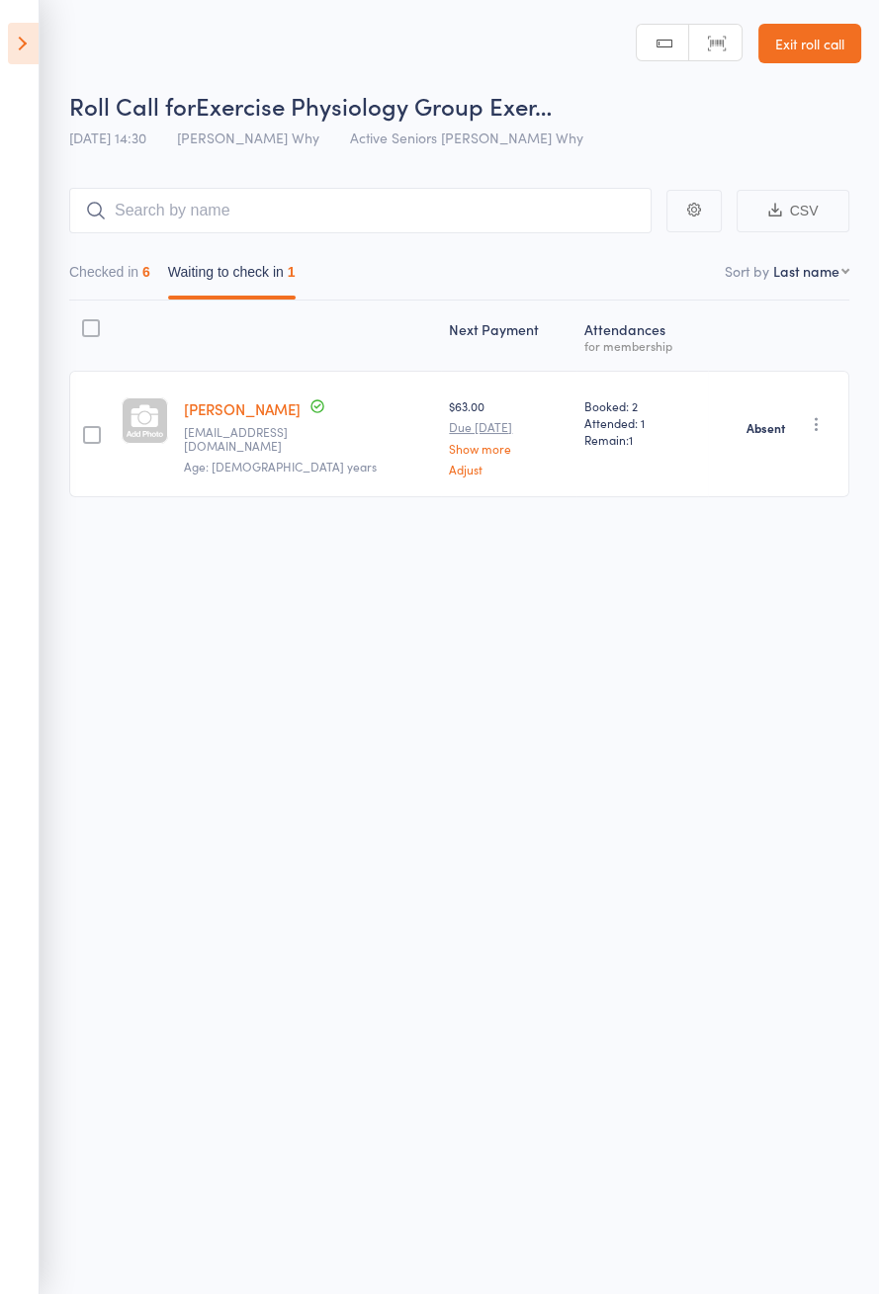
click at [27, 58] on icon at bounding box center [23, 44] width 31 height 42
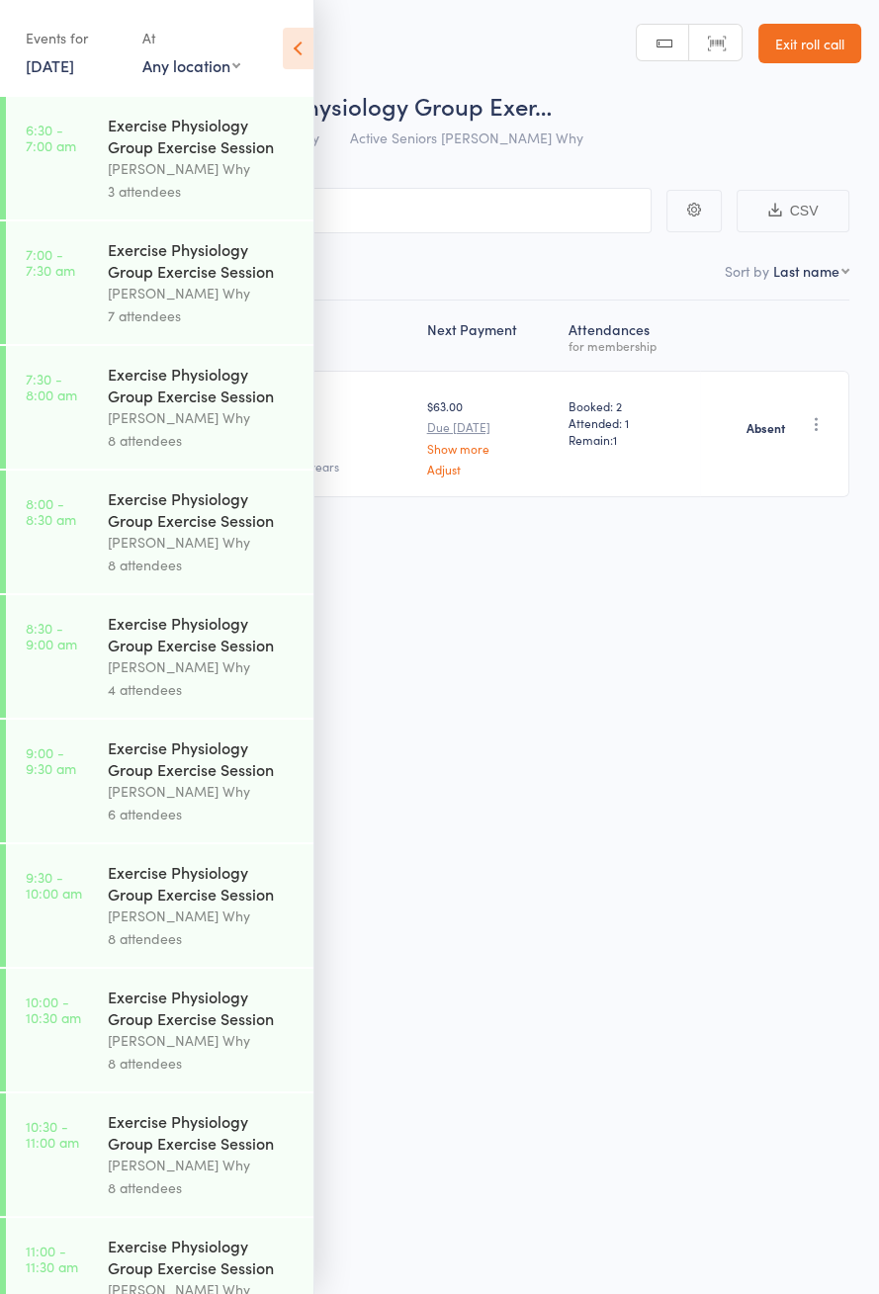
scroll to position [951, 0]
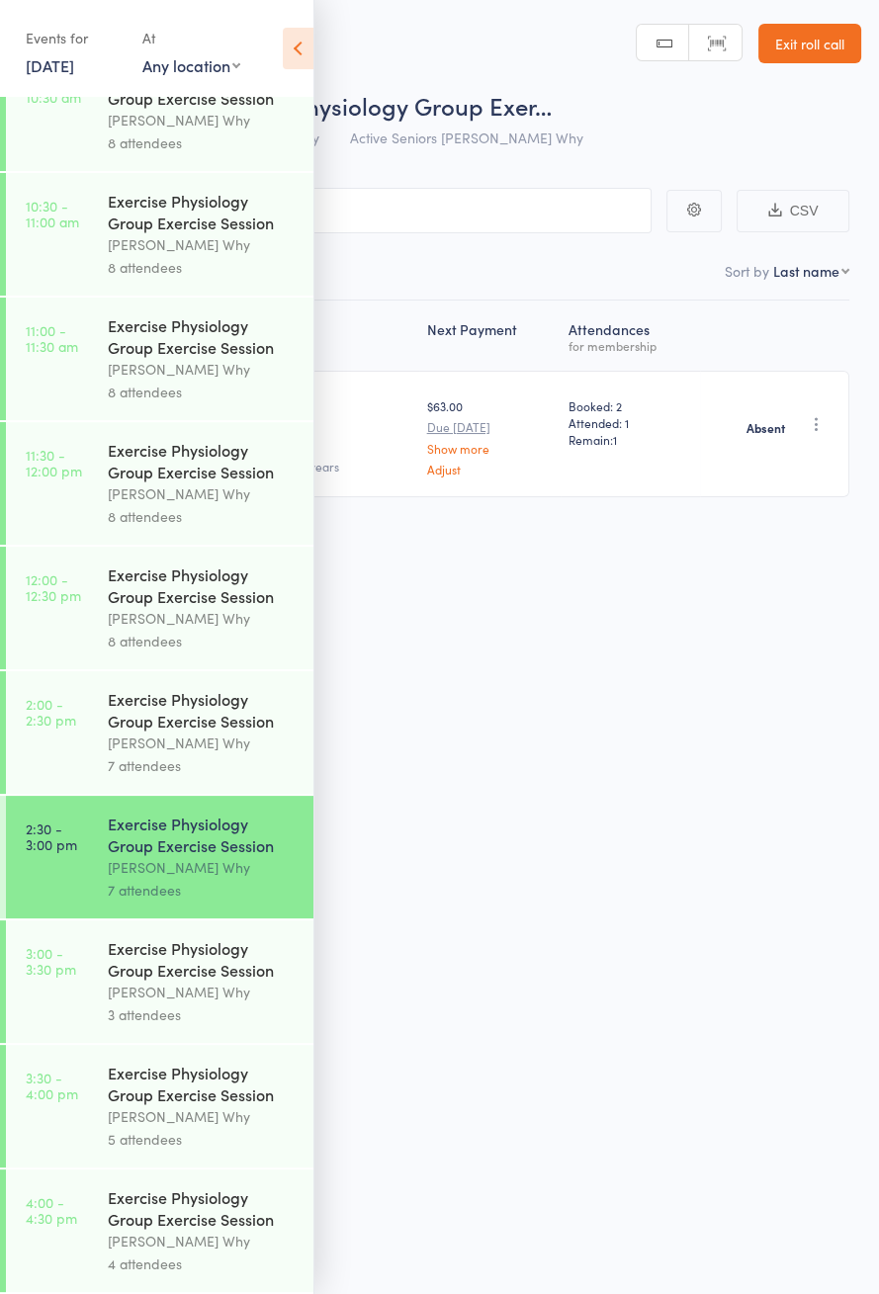
click at [232, 969] on div "Exercise Physiology Group Exercise Session" at bounding box center [202, 959] width 189 height 44
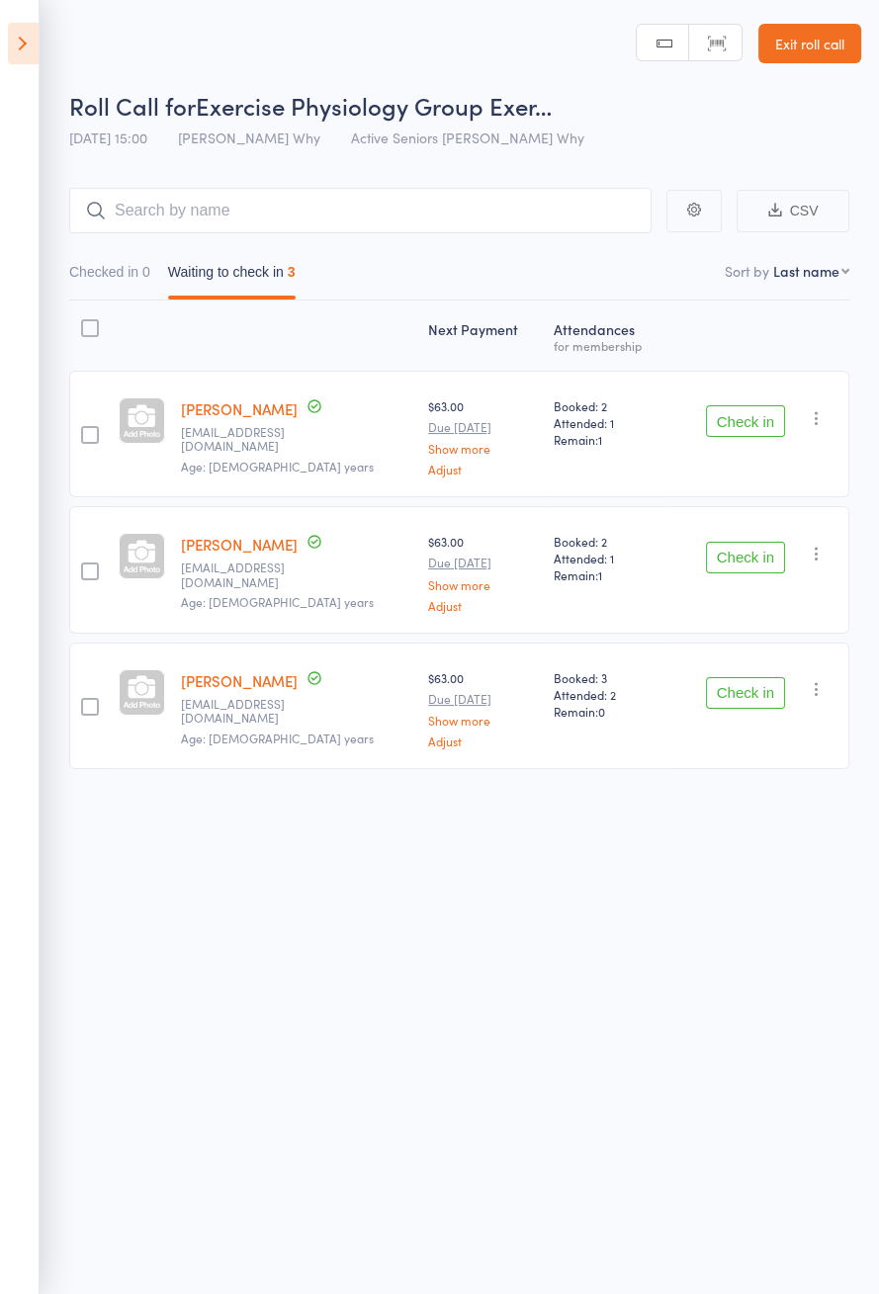
click at [768, 692] on button "Check in" at bounding box center [745, 693] width 79 height 32
click at [763, 582] on div "Check in Check in Send message Add Note Add Task Add Flag Remove Mark absent" at bounding box center [759, 569] width 180 height 127
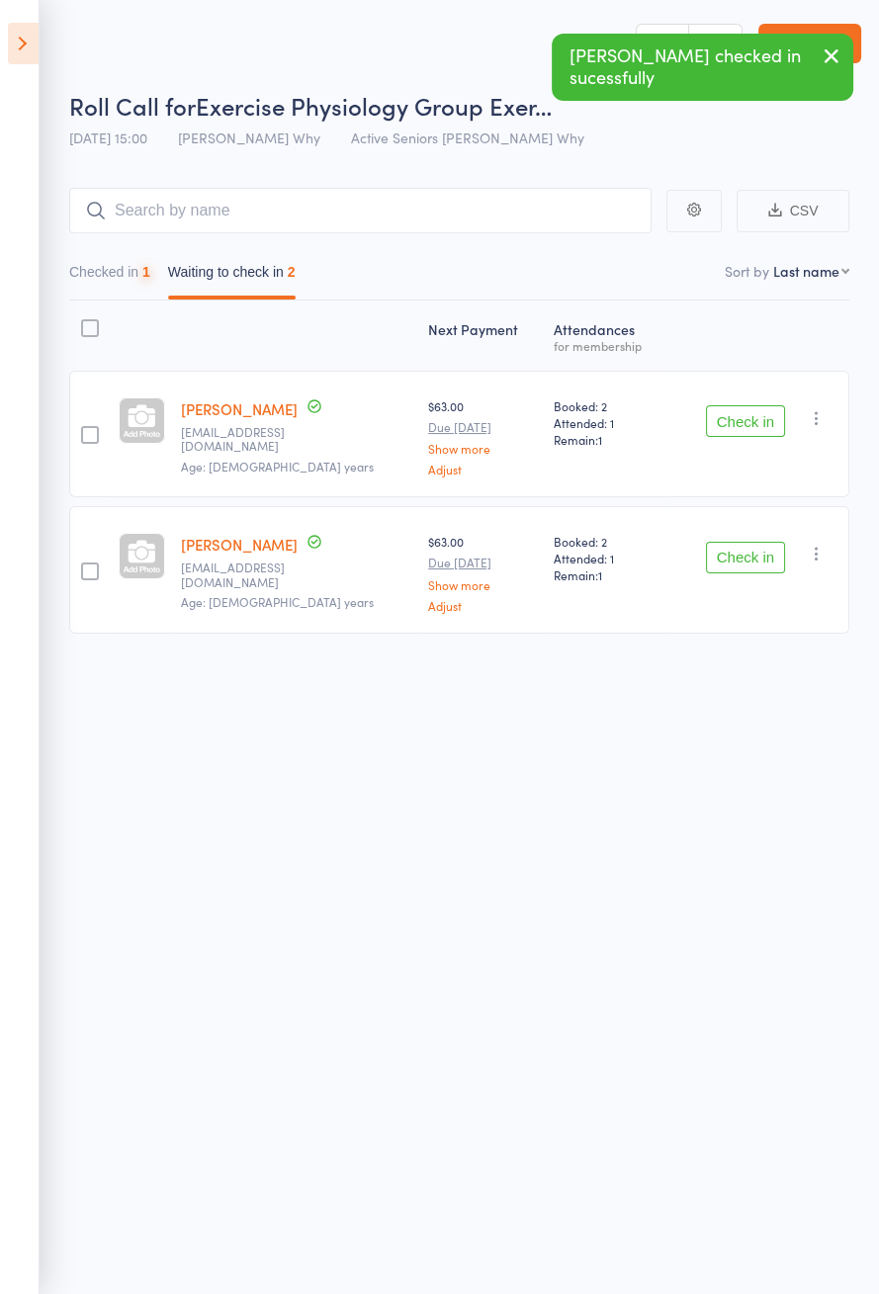
click at [766, 427] on button "Check in" at bounding box center [745, 421] width 79 height 32
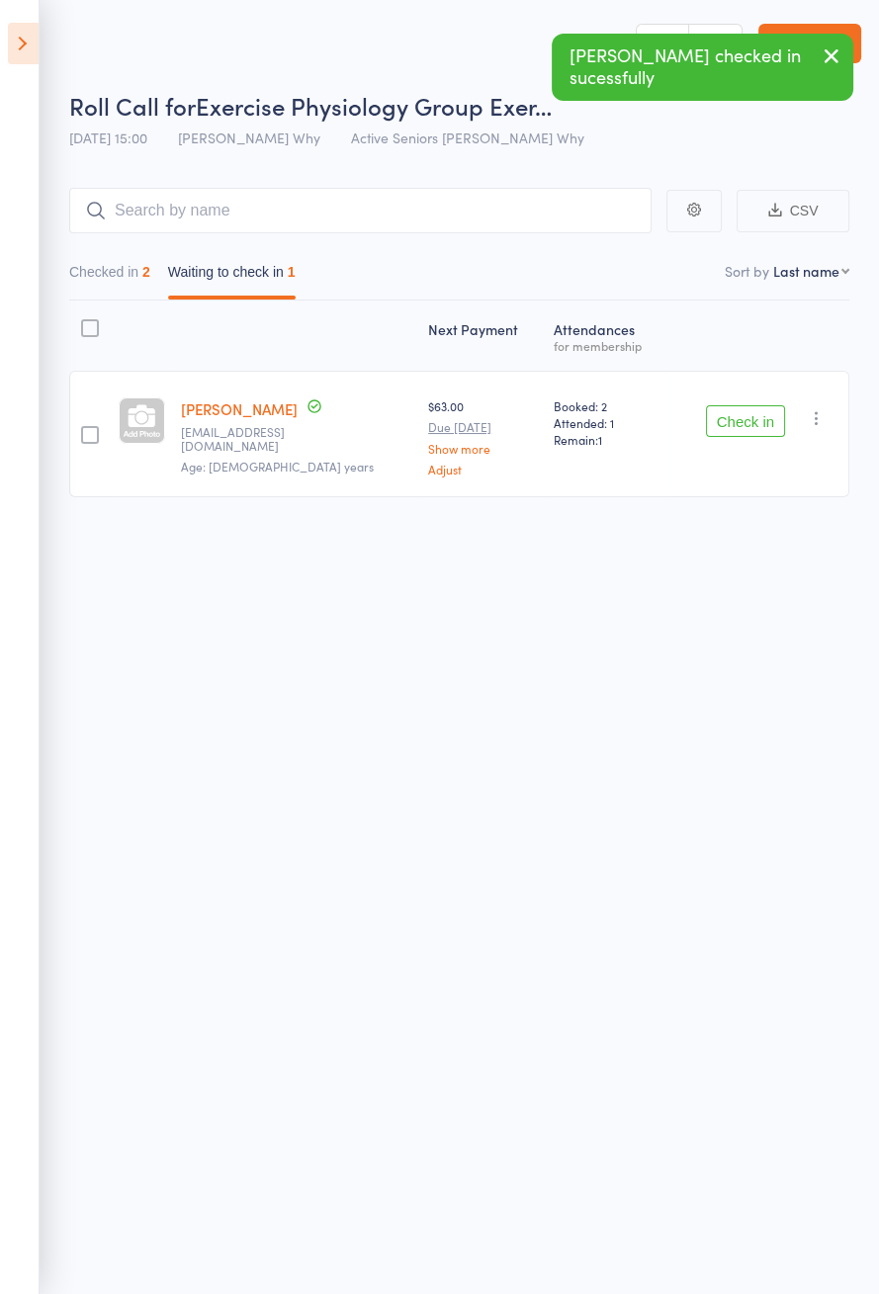
click at [753, 425] on button "Check in" at bounding box center [745, 421] width 79 height 32
click at [319, 216] on input "search" at bounding box center [360, 210] width 582 height 45
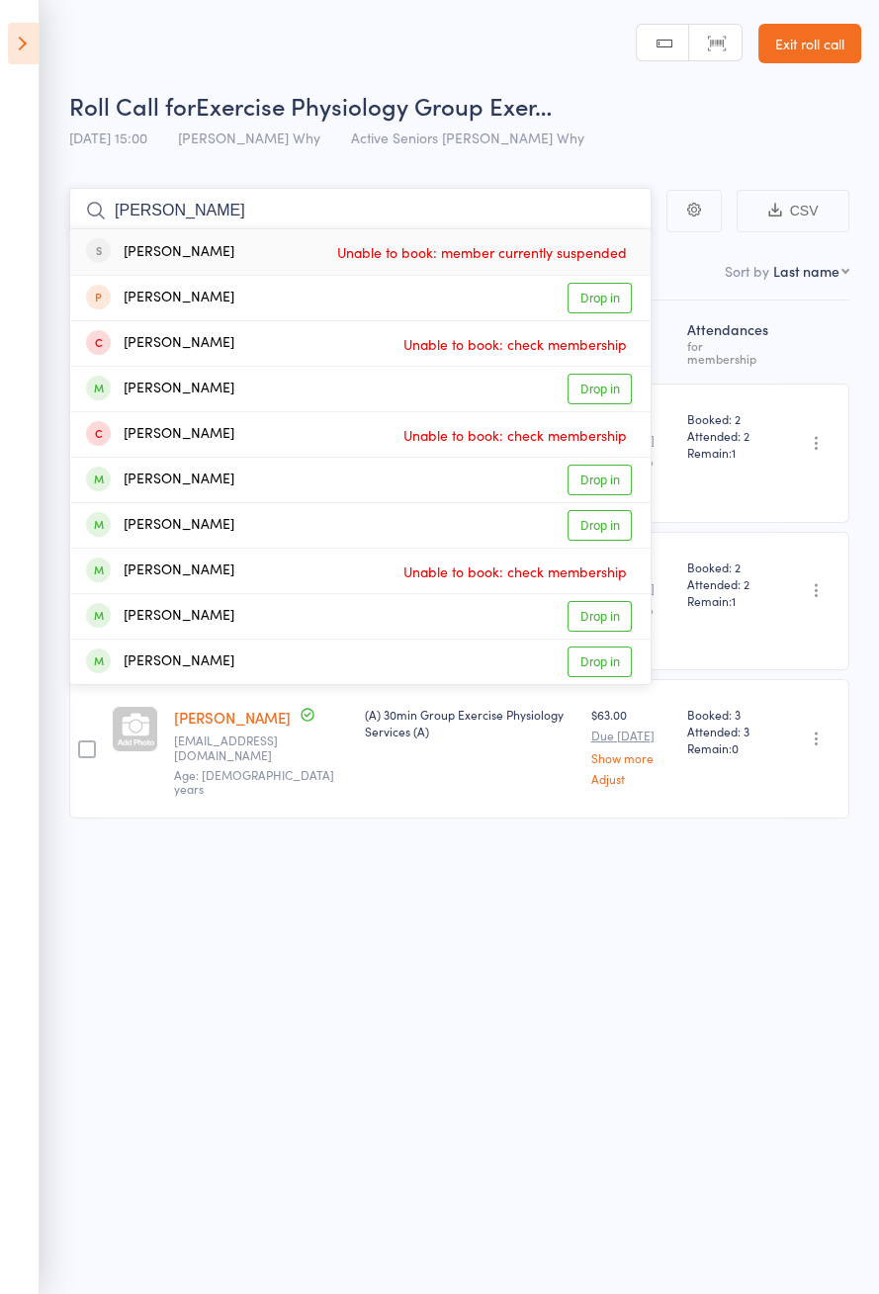
type input "John pet"
click at [613, 663] on link "Drop in" at bounding box center [600, 662] width 64 height 31
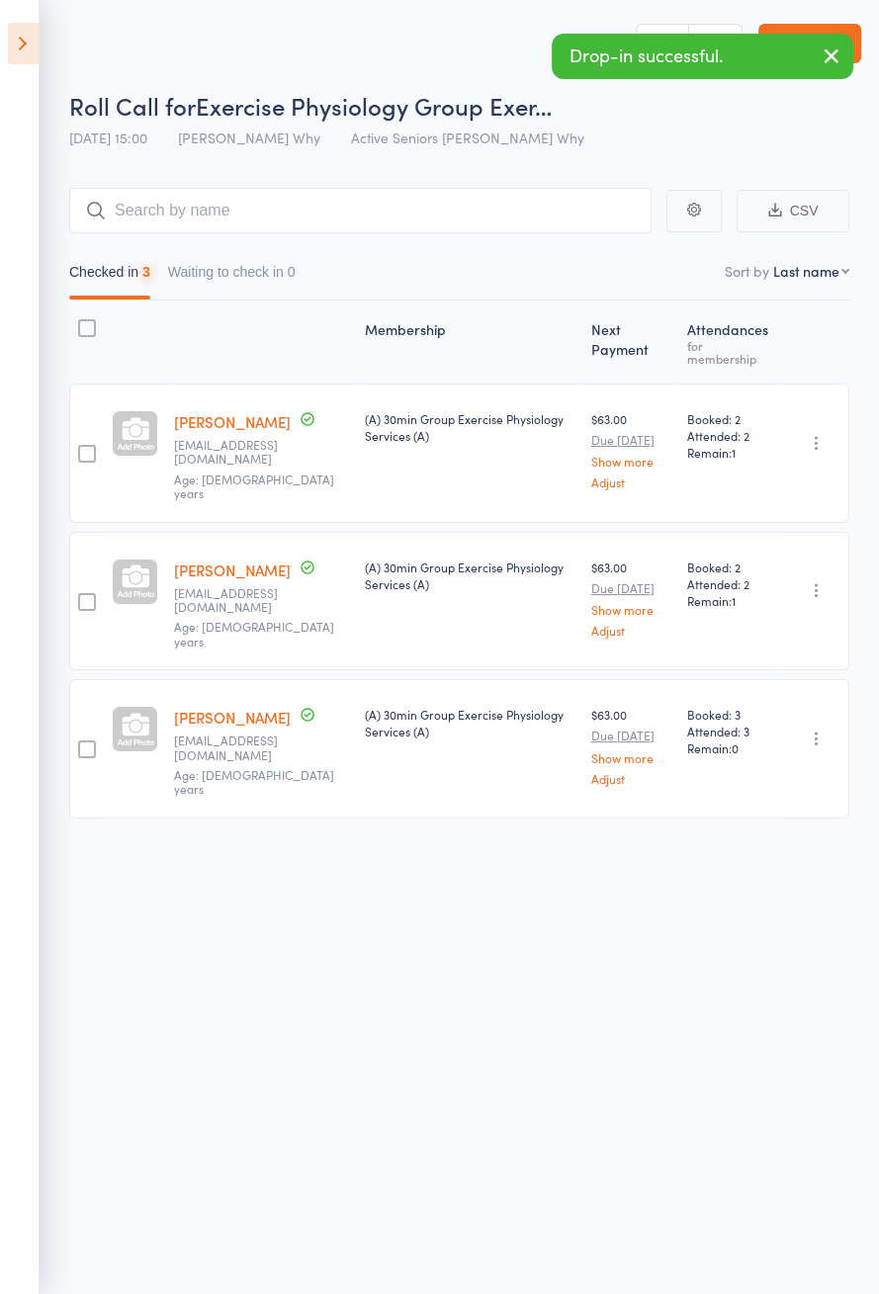
click at [34, 56] on icon at bounding box center [23, 44] width 31 height 42
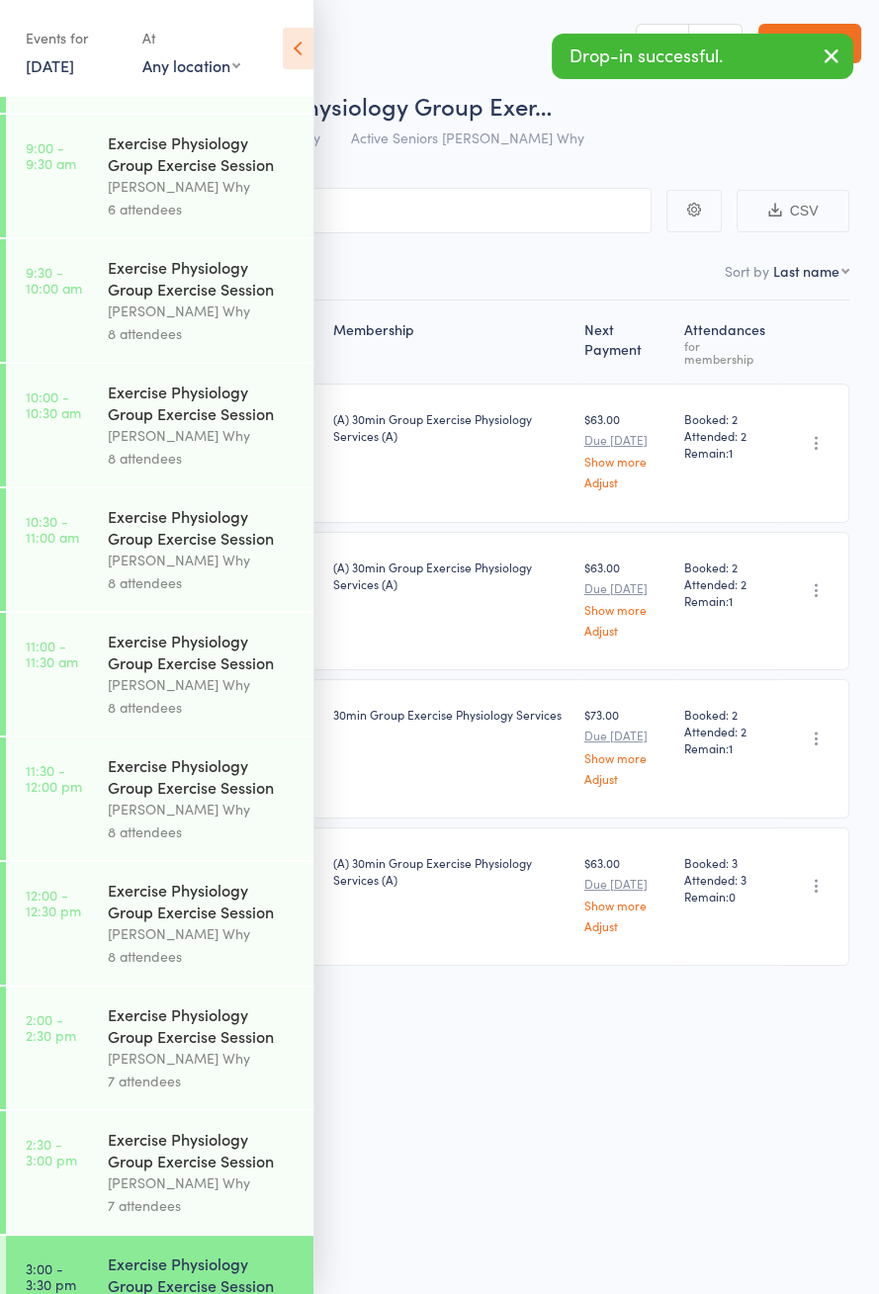
scroll to position [951, 0]
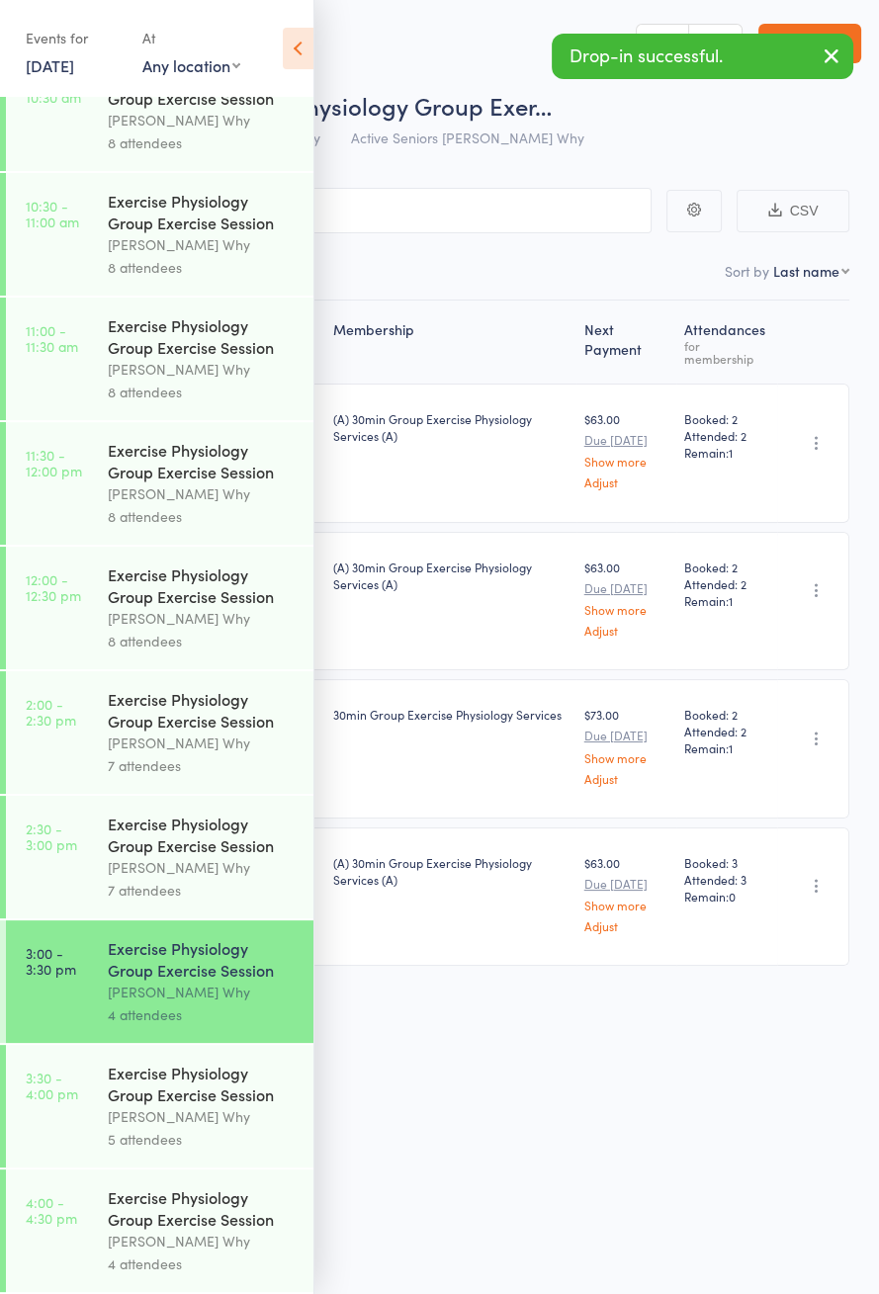
click at [232, 1083] on div "Exercise Physiology Group Exercise Session" at bounding box center [202, 1084] width 189 height 44
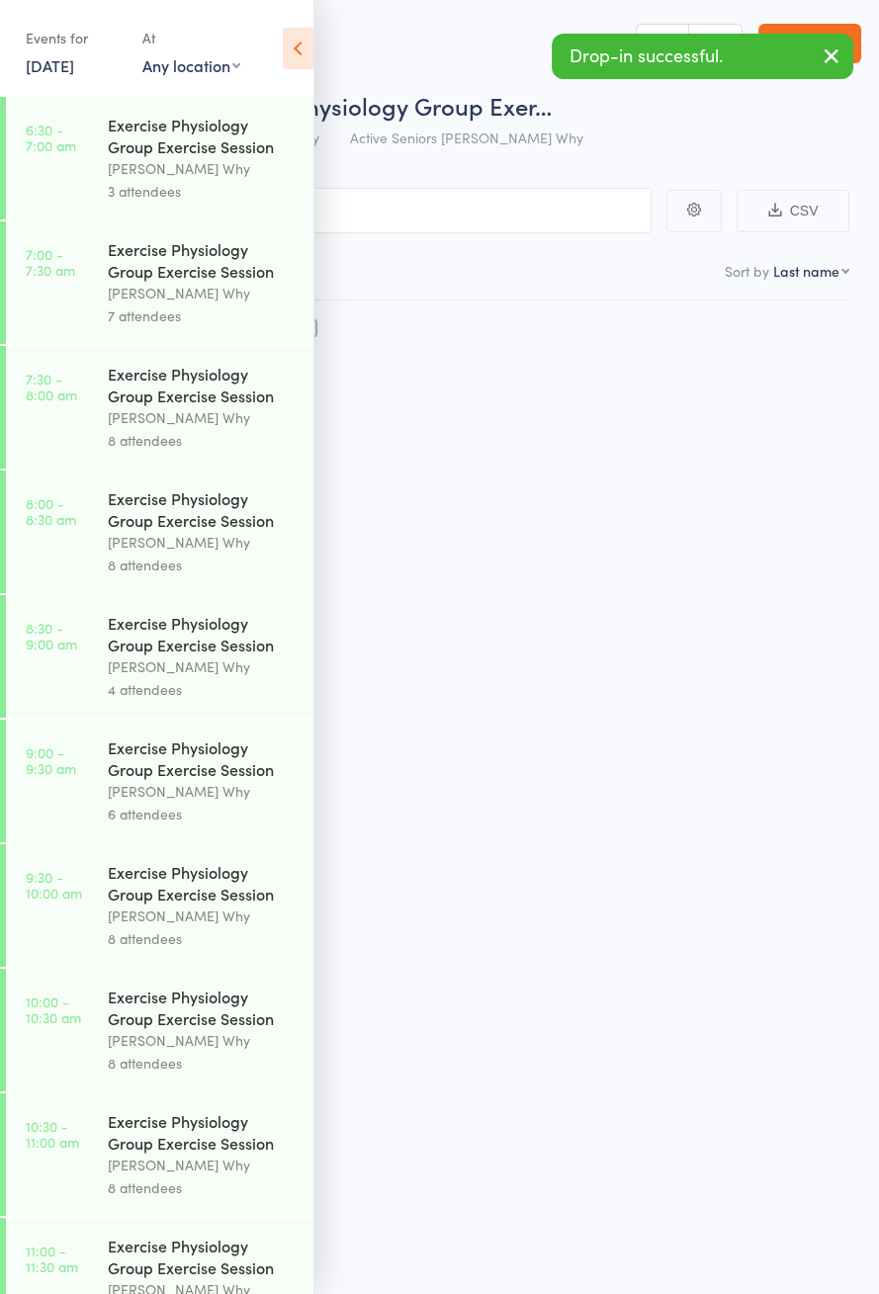
click at [305, 59] on icon at bounding box center [298, 49] width 31 height 42
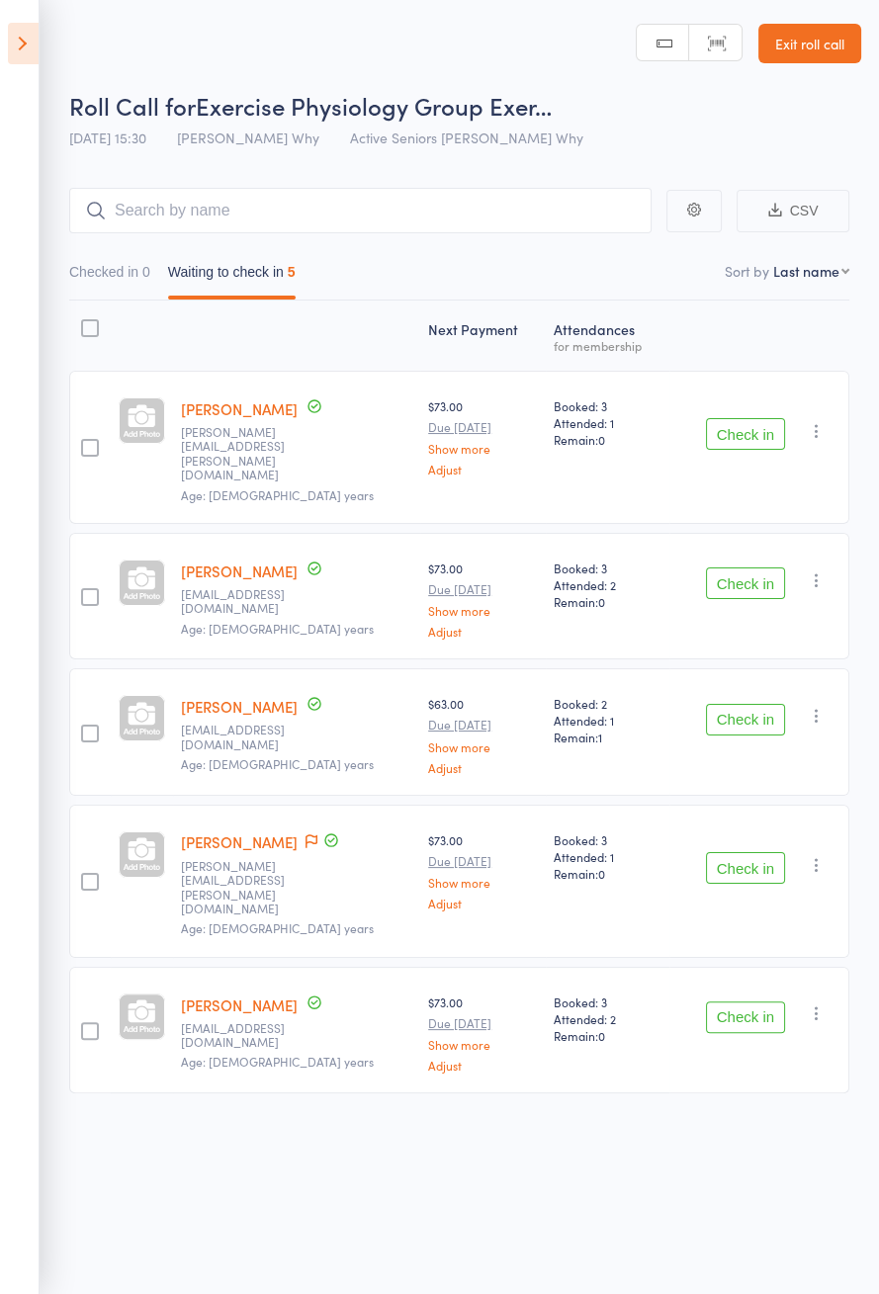
click at [310, 835] on icon at bounding box center [312, 842] width 12 height 14
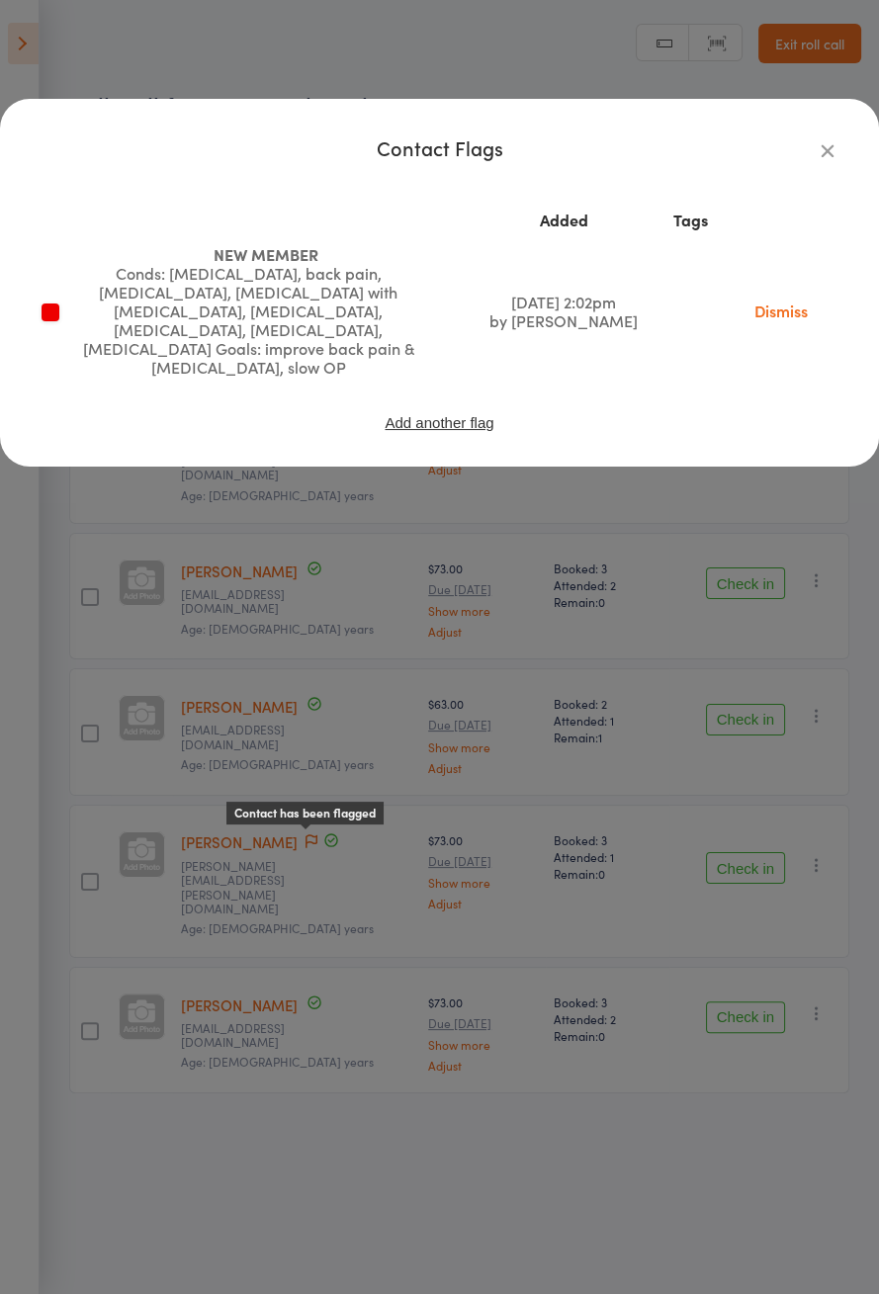
click at [831, 152] on icon "button" at bounding box center [828, 150] width 22 height 22
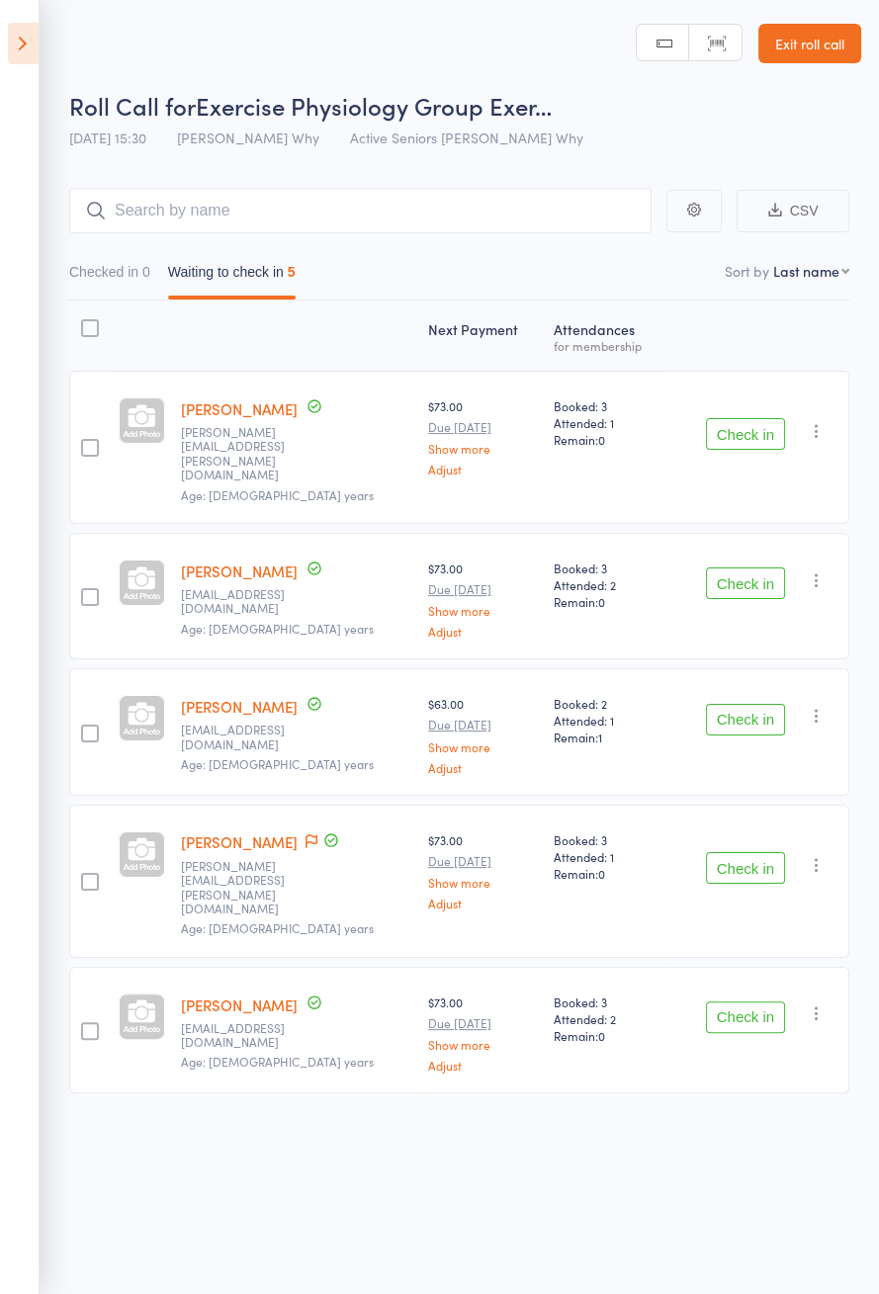
click at [50, 67] on header "Roll Call for Exercise Physiology Group Exer… 12 Sep 15:30 Dee Why Active Senio…" at bounding box center [439, 79] width 879 height 158
click at [22, 41] on icon at bounding box center [23, 44] width 31 height 42
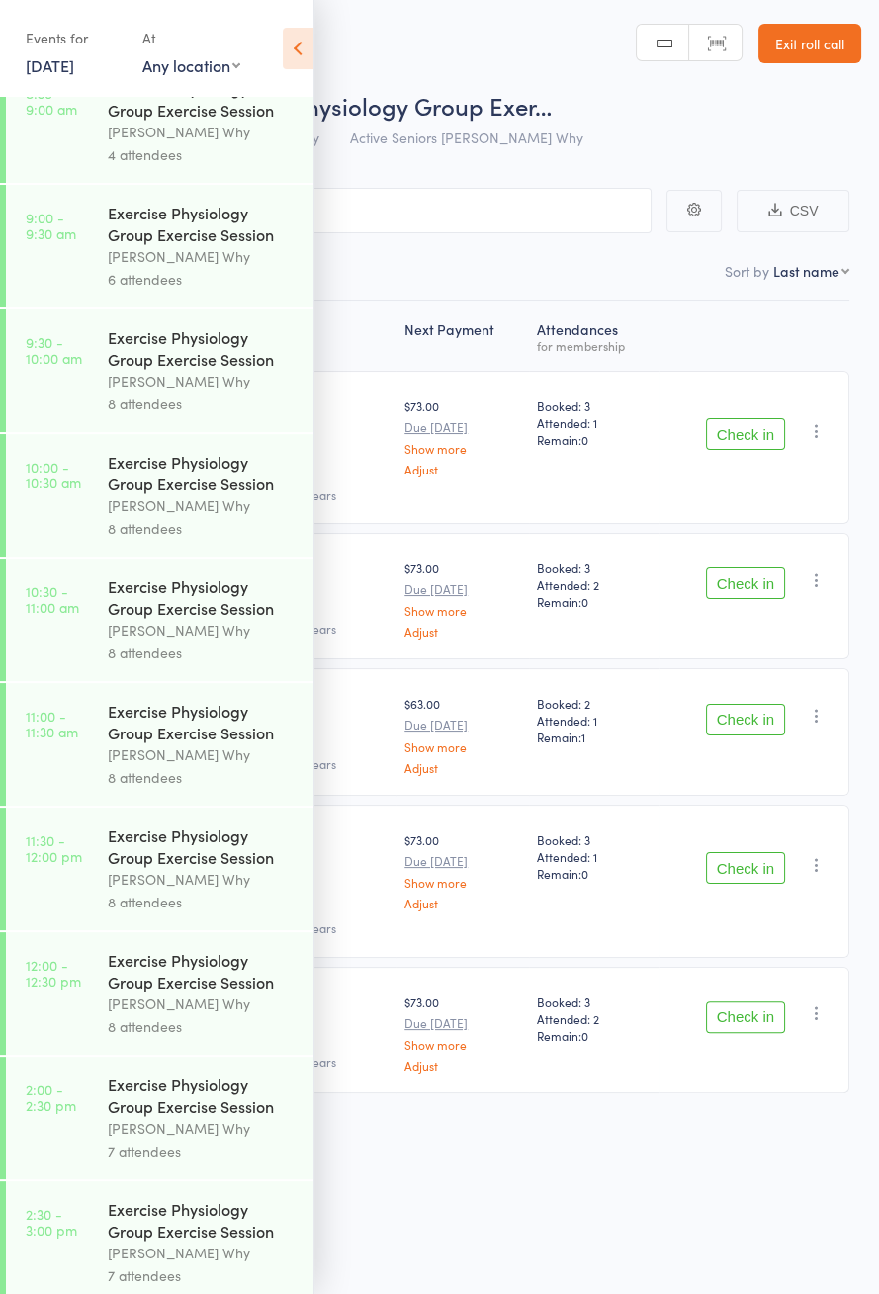
scroll to position [859, 0]
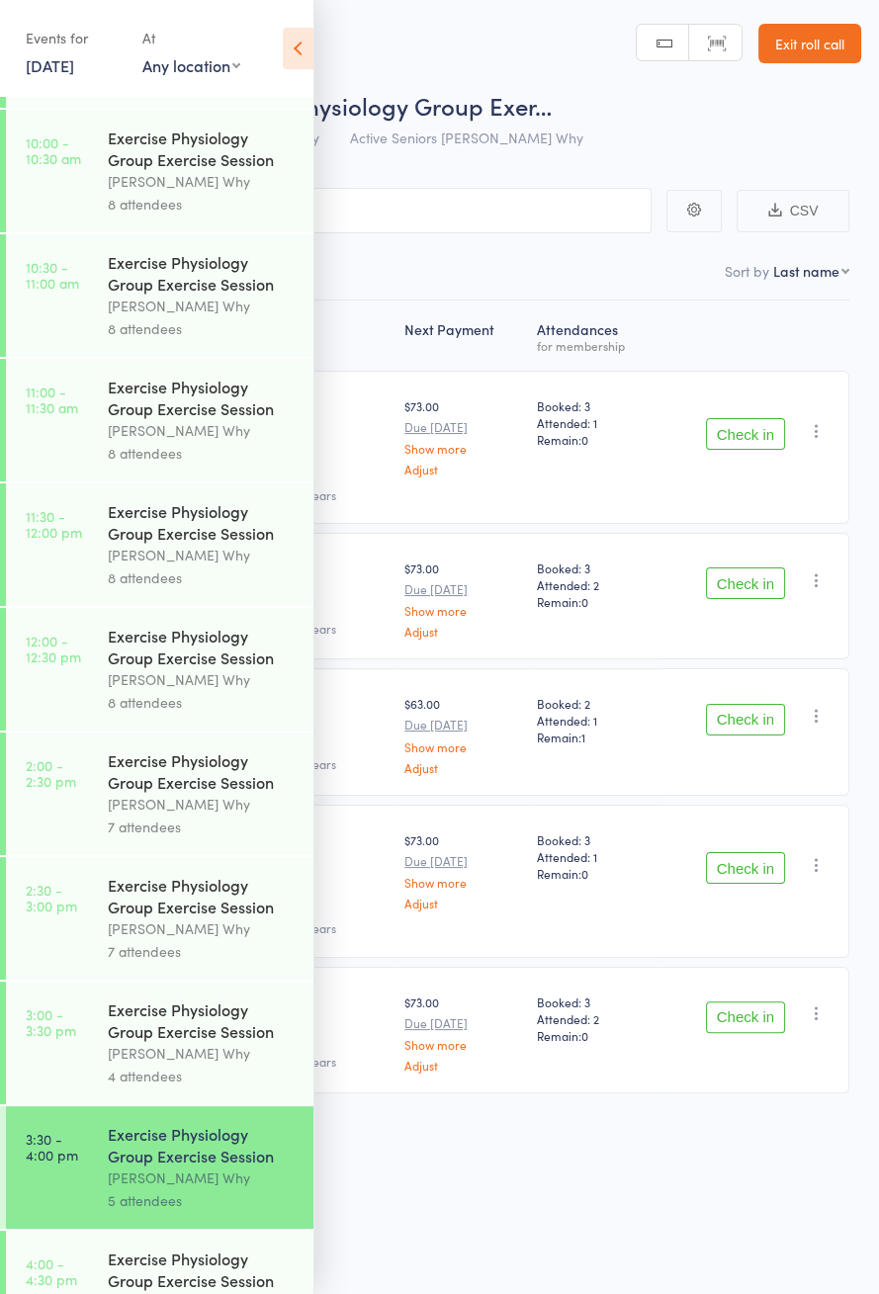
click at [326, 48] on header "Roll Call for Exercise Physiology Group Exer… 12 Sep 15:30 Dee Why Active Senio…" at bounding box center [439, 79] width 879 height 158
click at [293, 36] on icon at bounding box center [298, 49] width 31 height 42
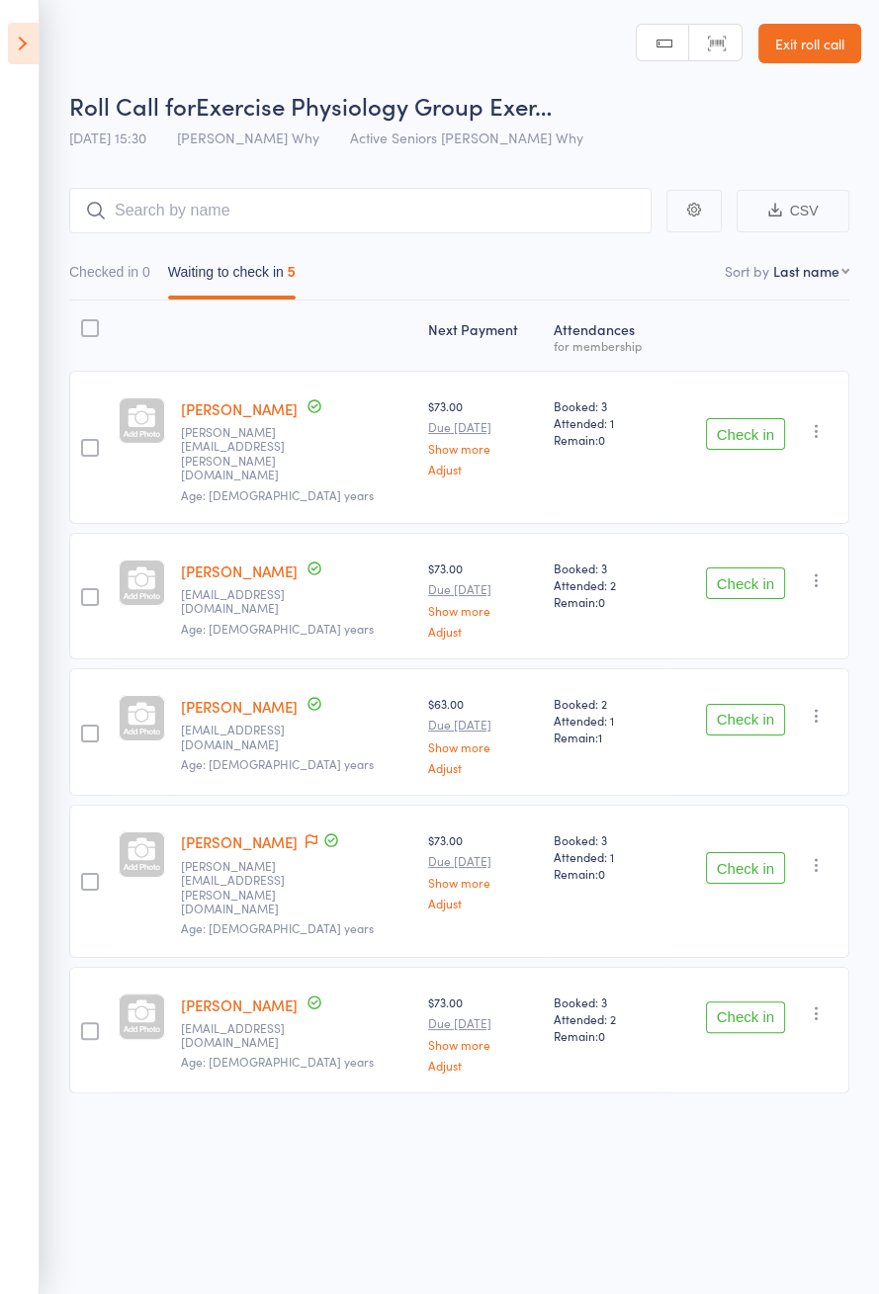
click at [763, 568] on button "Check in" at bounding box center [745, 584] width 79 height 32
click at [750, 426] on button "Check in" at bounding box center [745, 434] width 79 height 32
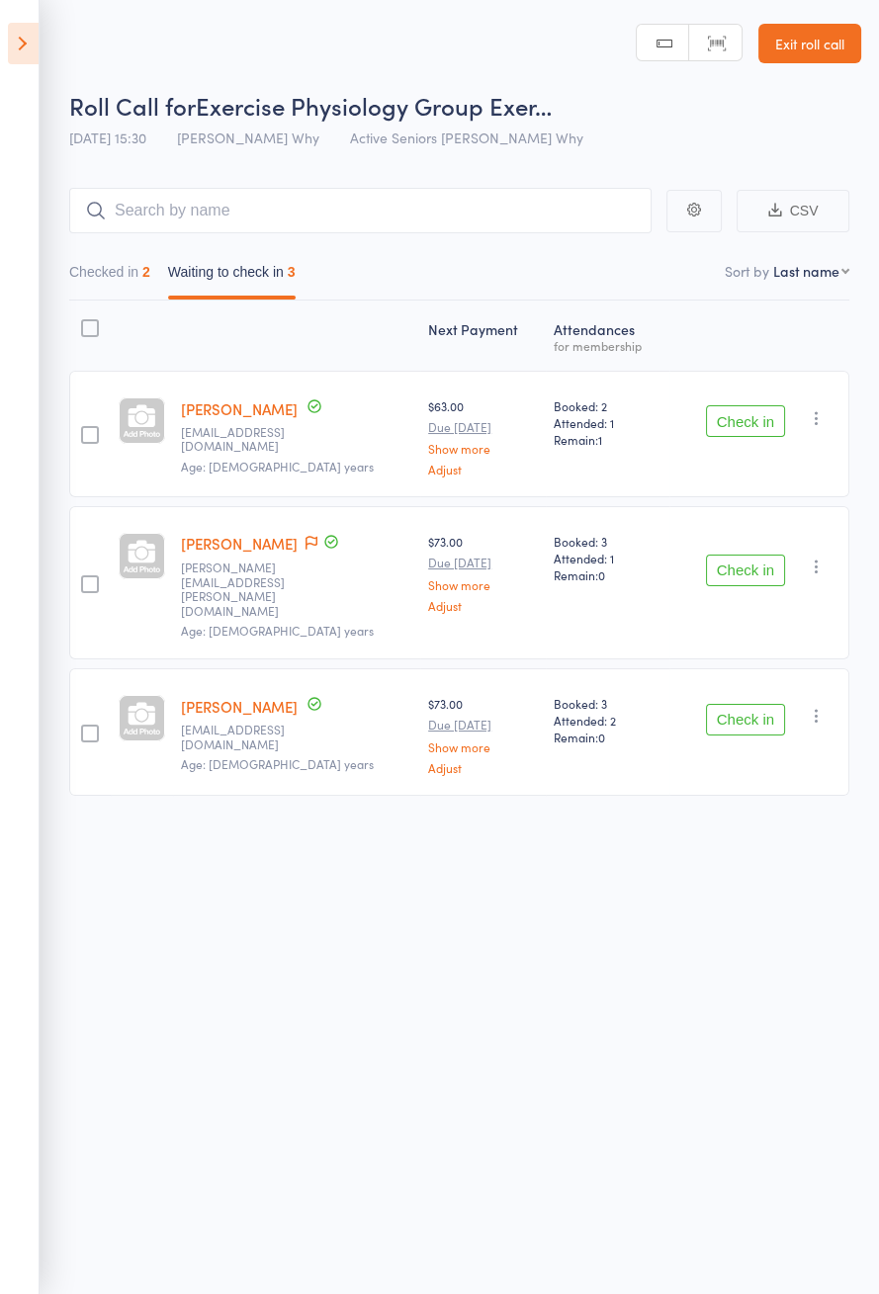
click at [744, 559] on button "Check in" at bounding box center [745, 571] width 79 height 32
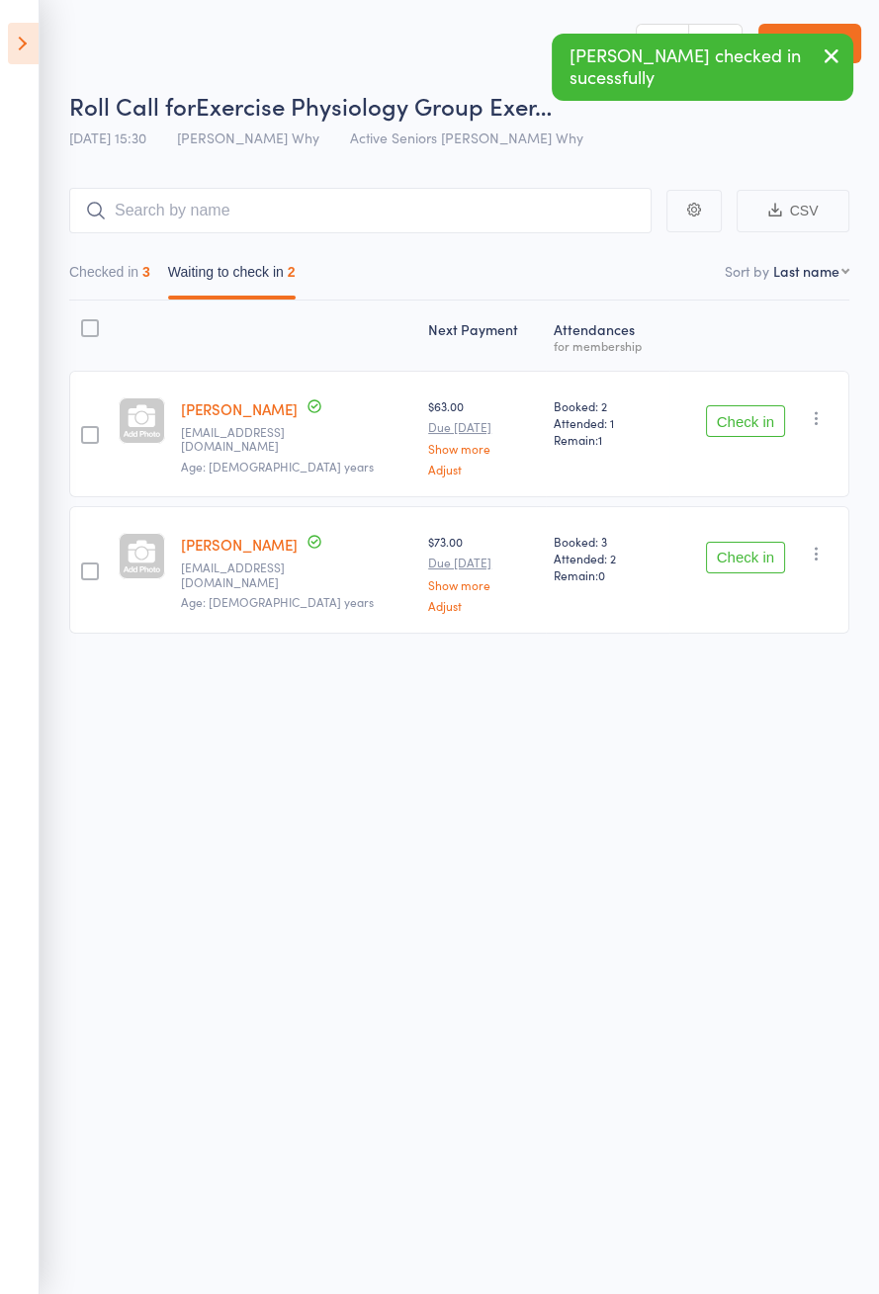
click at [770, 562] on button "Check in" at bounding box center [745, 558] width 79 height 32
